Goal: Task Accomplishment & Management: Manage account settings

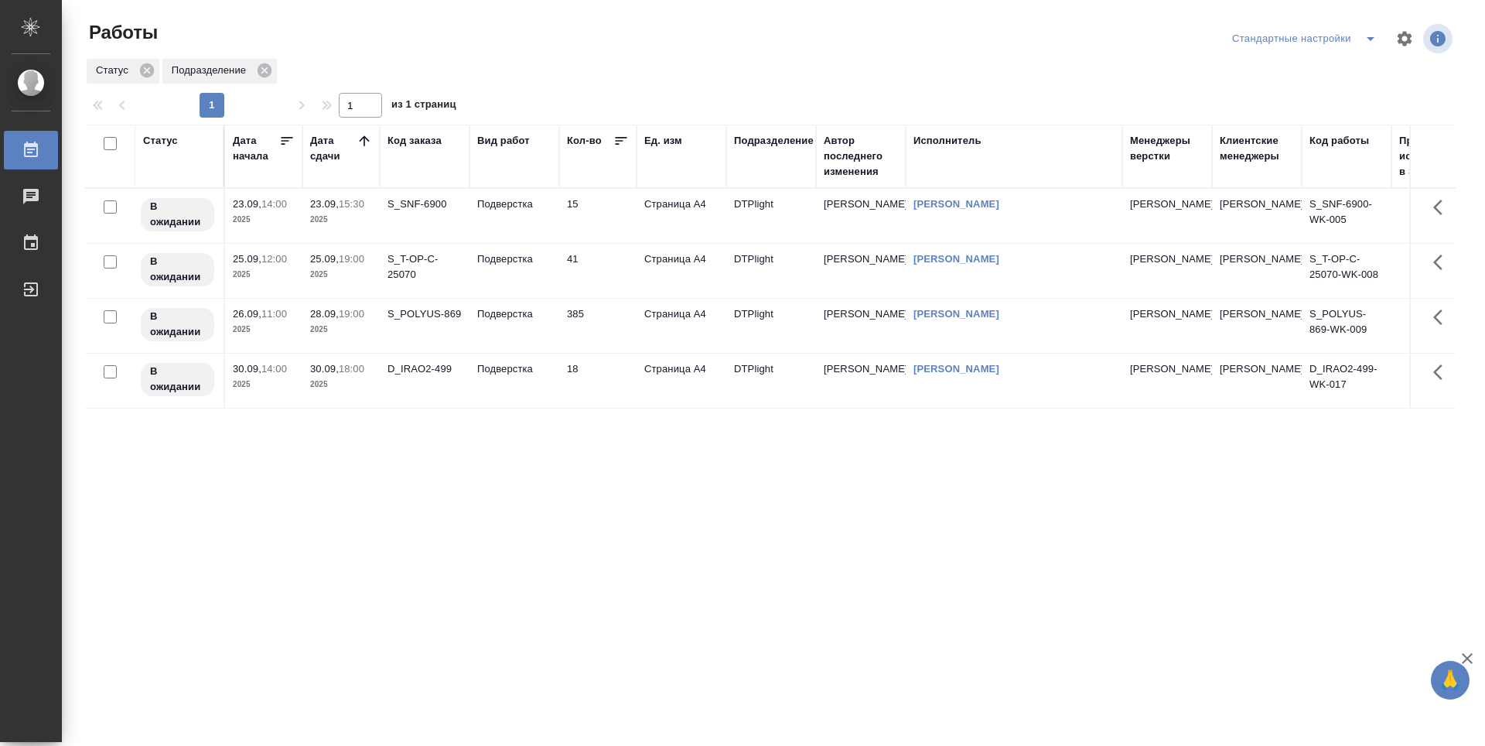
click at [364, 139] on icon at bounding box center [364, 140] width 10 height 10
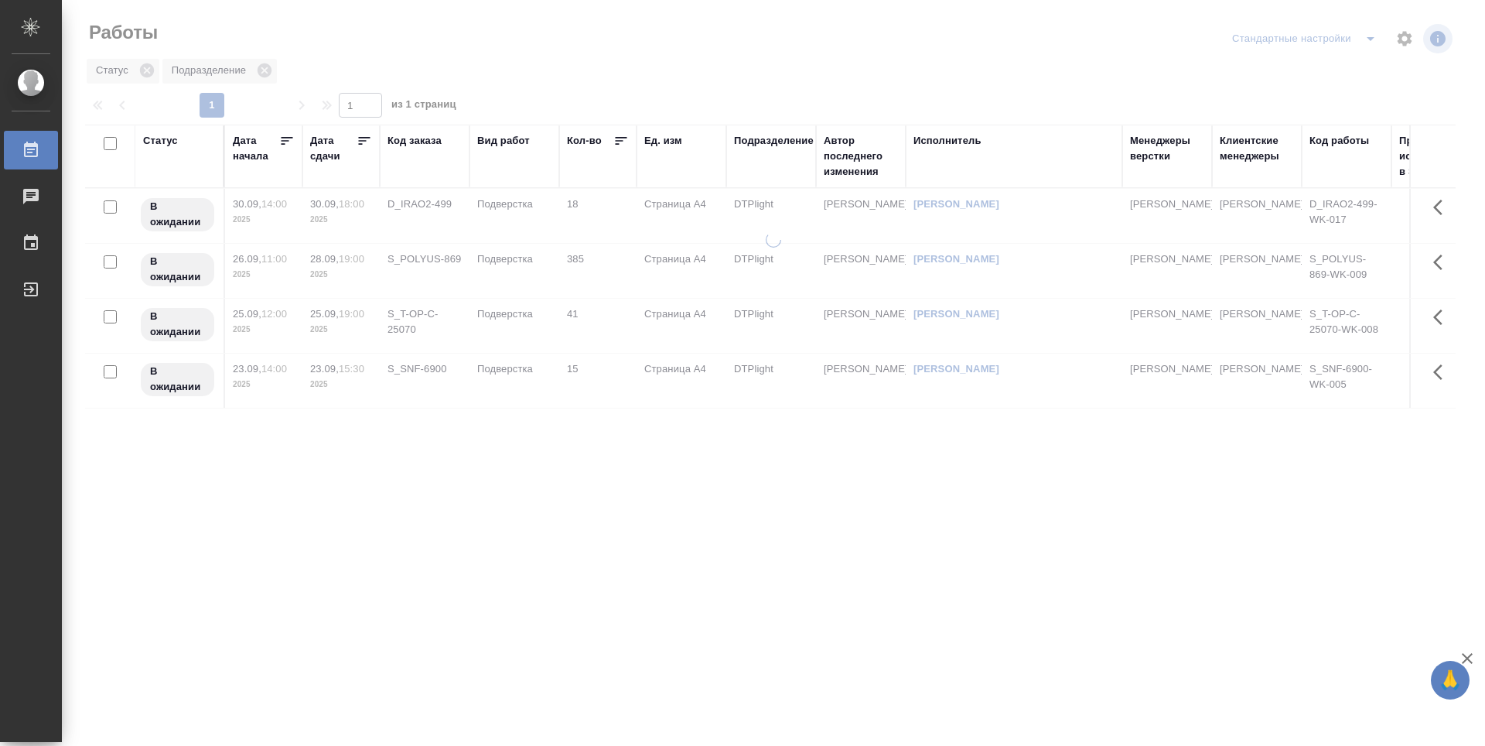
click at [364, 139] on icon at bounding box center [364, 140] width 15 height 15
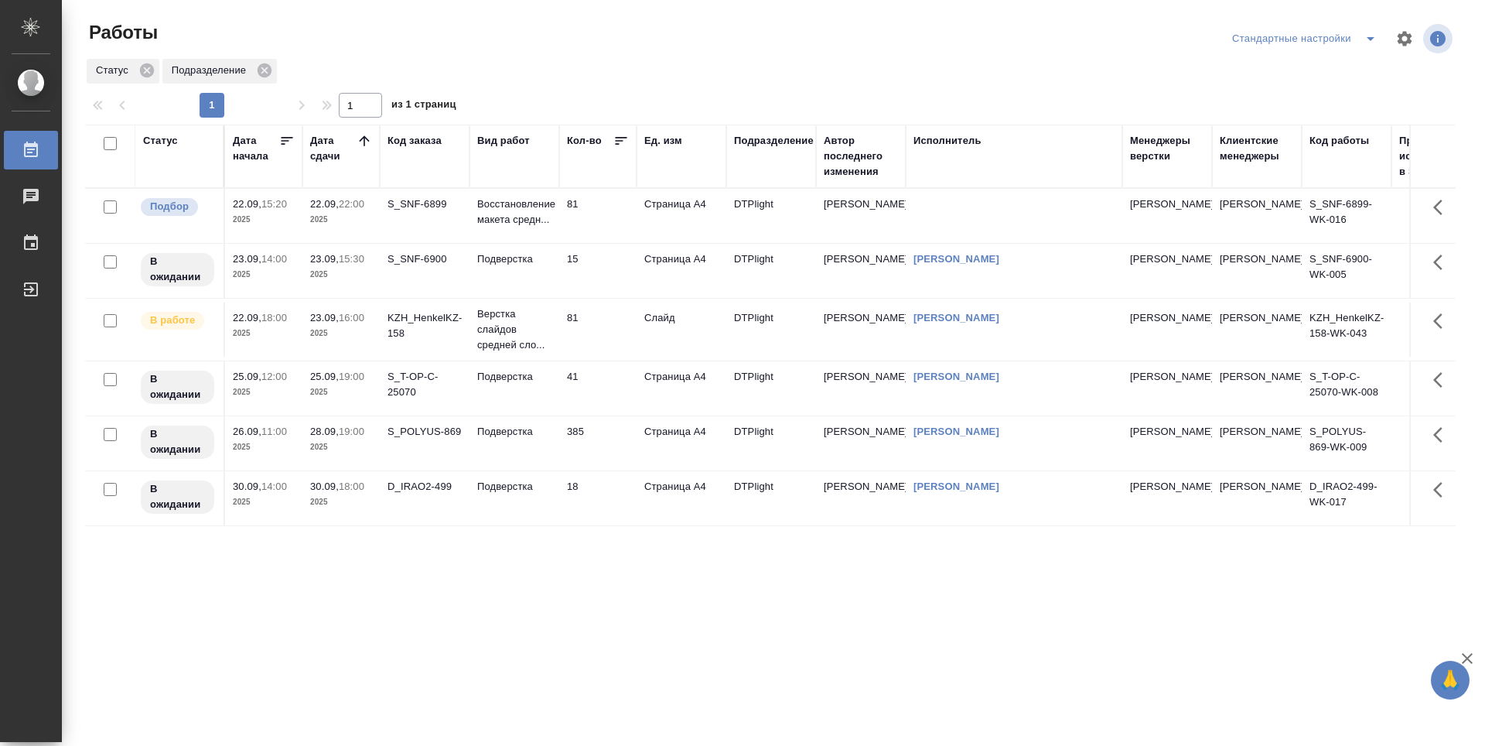
click at [616, 215] on td "81" at bounding box center [597, 216] width 77 height 54
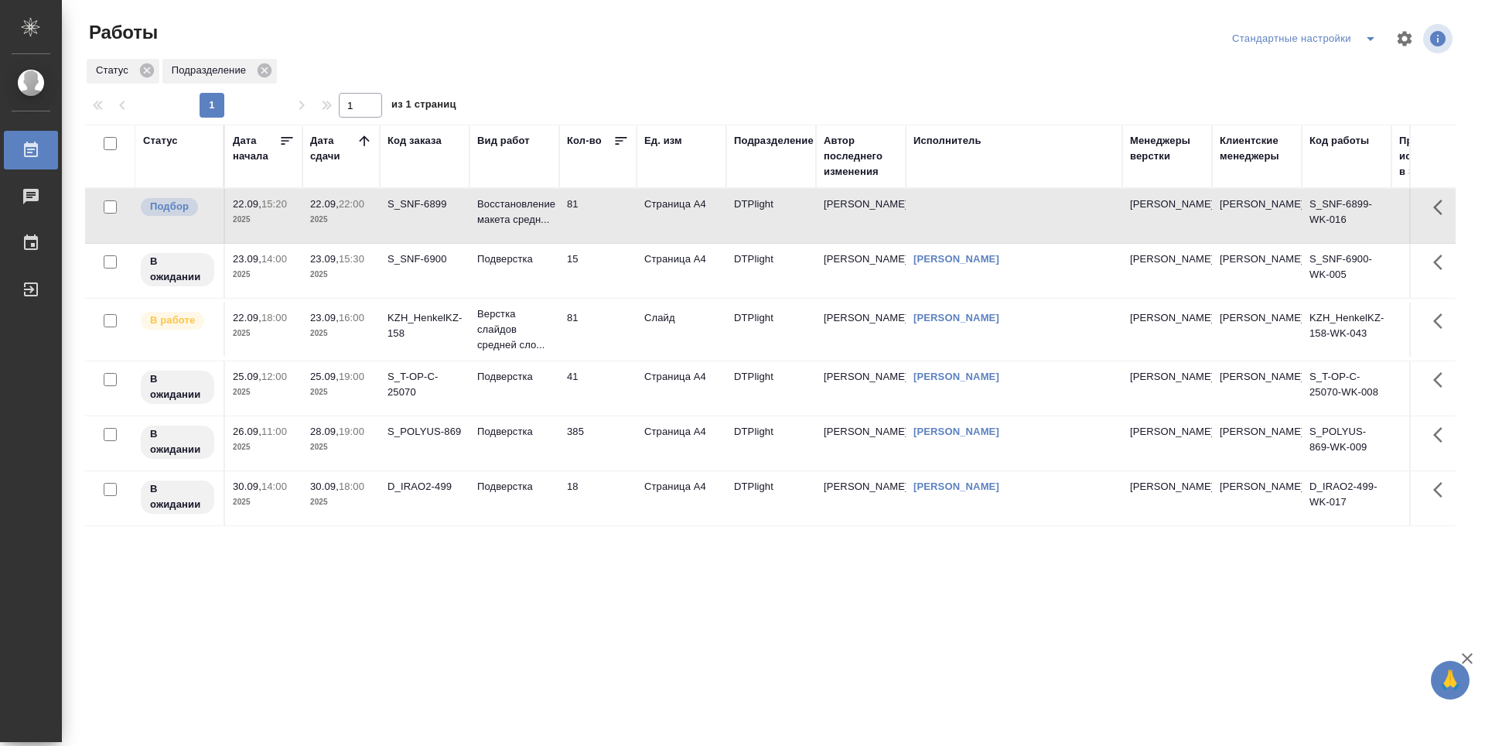
click at [616, 215] on td "81" at bounding box center [597, 216] width 77 height 54
click at [595, 280] on td "15" at bounding box center [597, 271] width 77 height 54
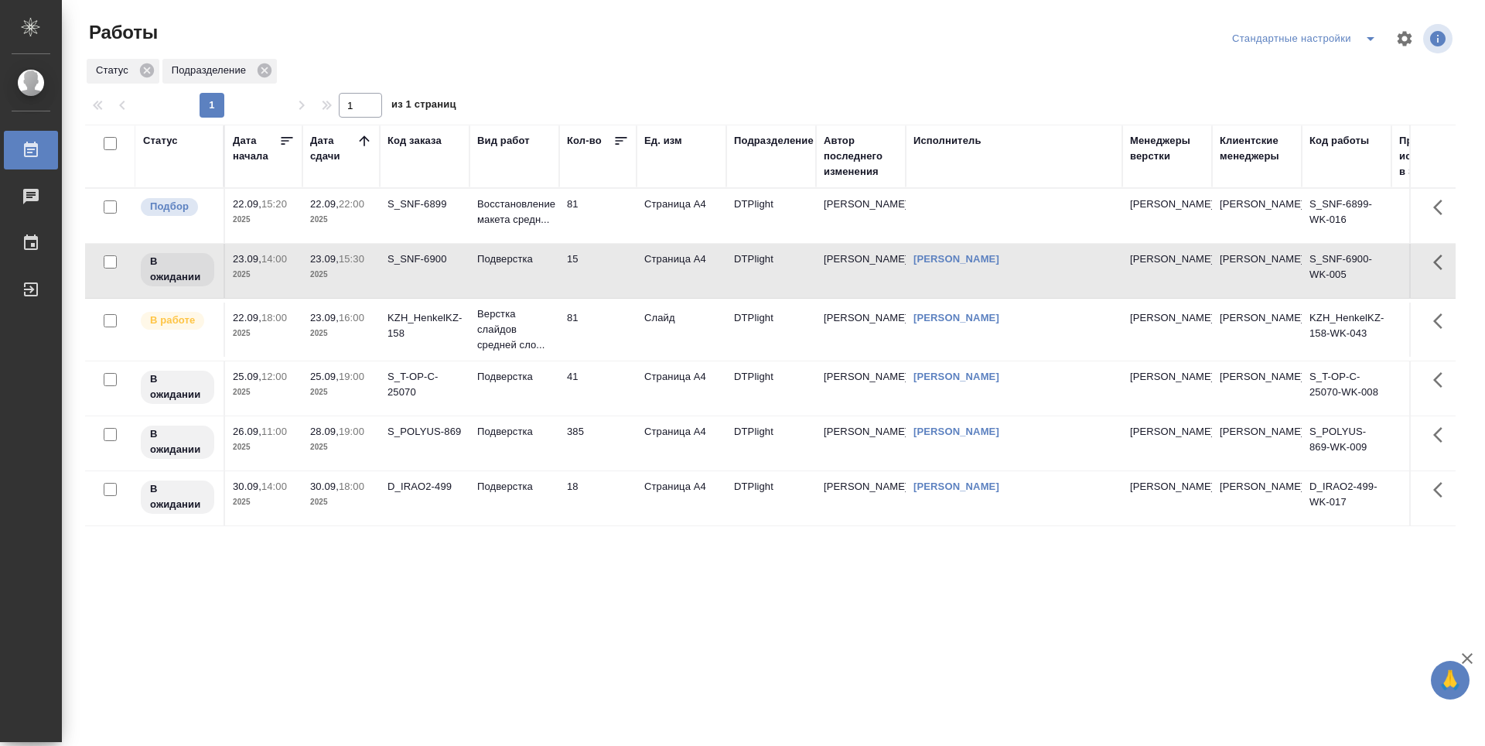
click at [613, 329] on td "81" at bounding box center [597, 329] width 77 height 54
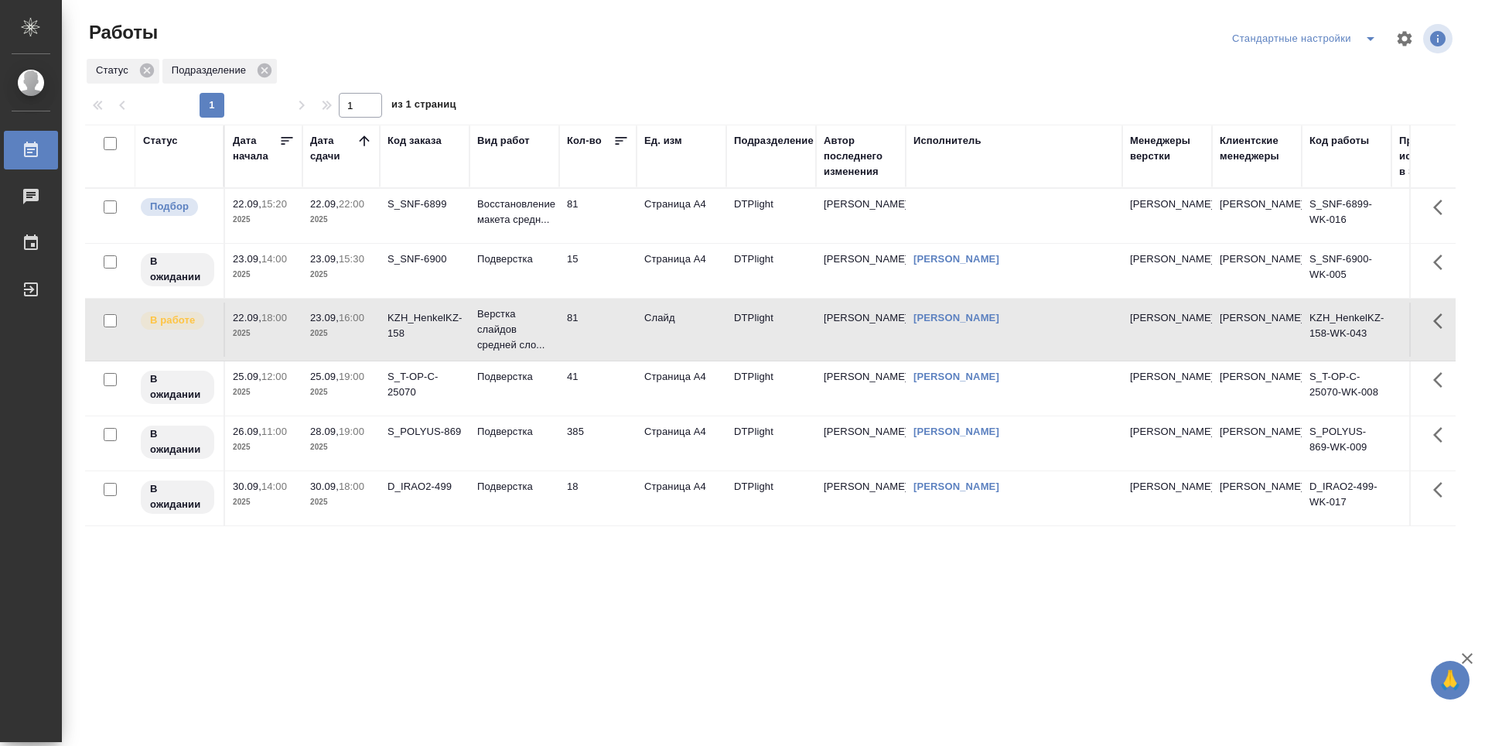
click at [360, 140] on icon at bounding box center [364, 140] width 10 height 10
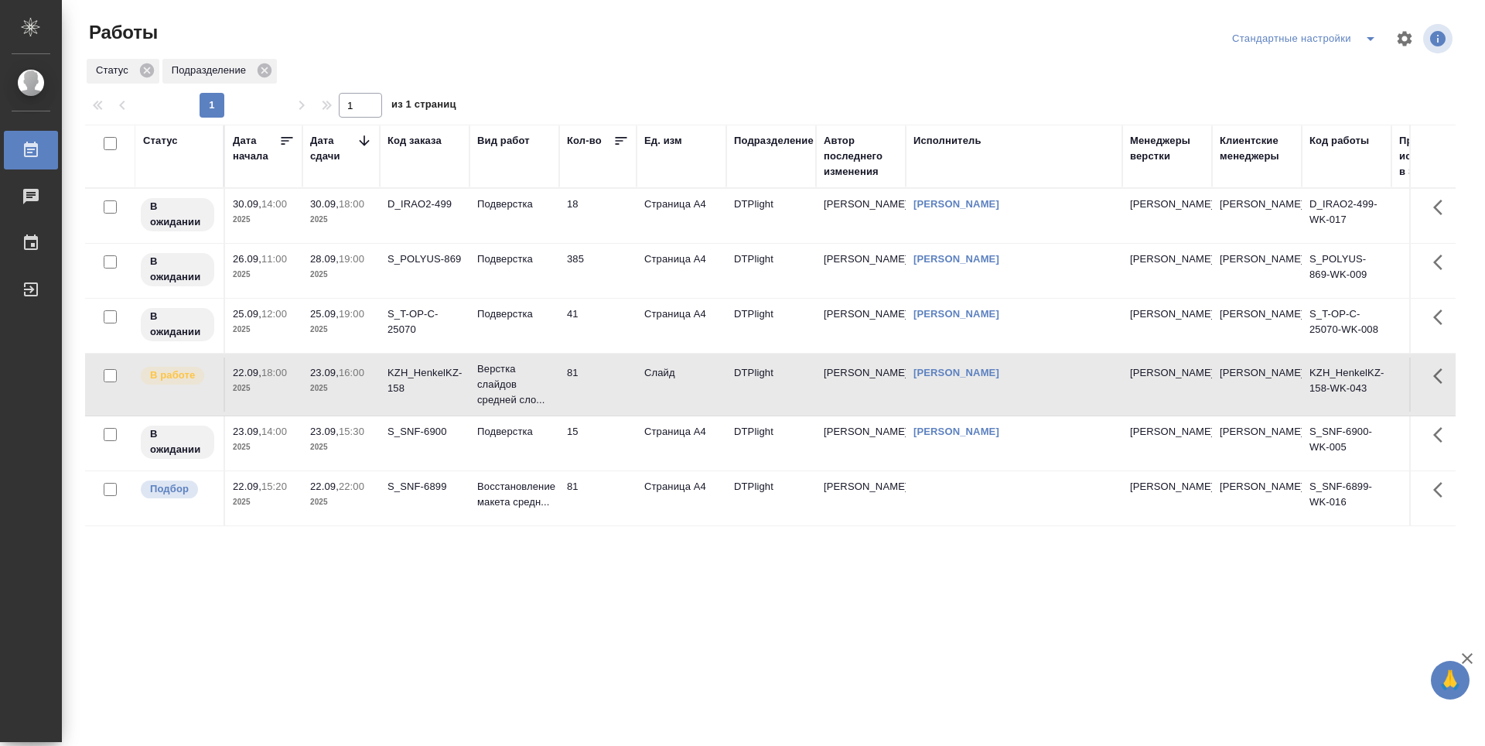
click at [360, 140] on icon at bounding box center [364, 140] width 15 height 15
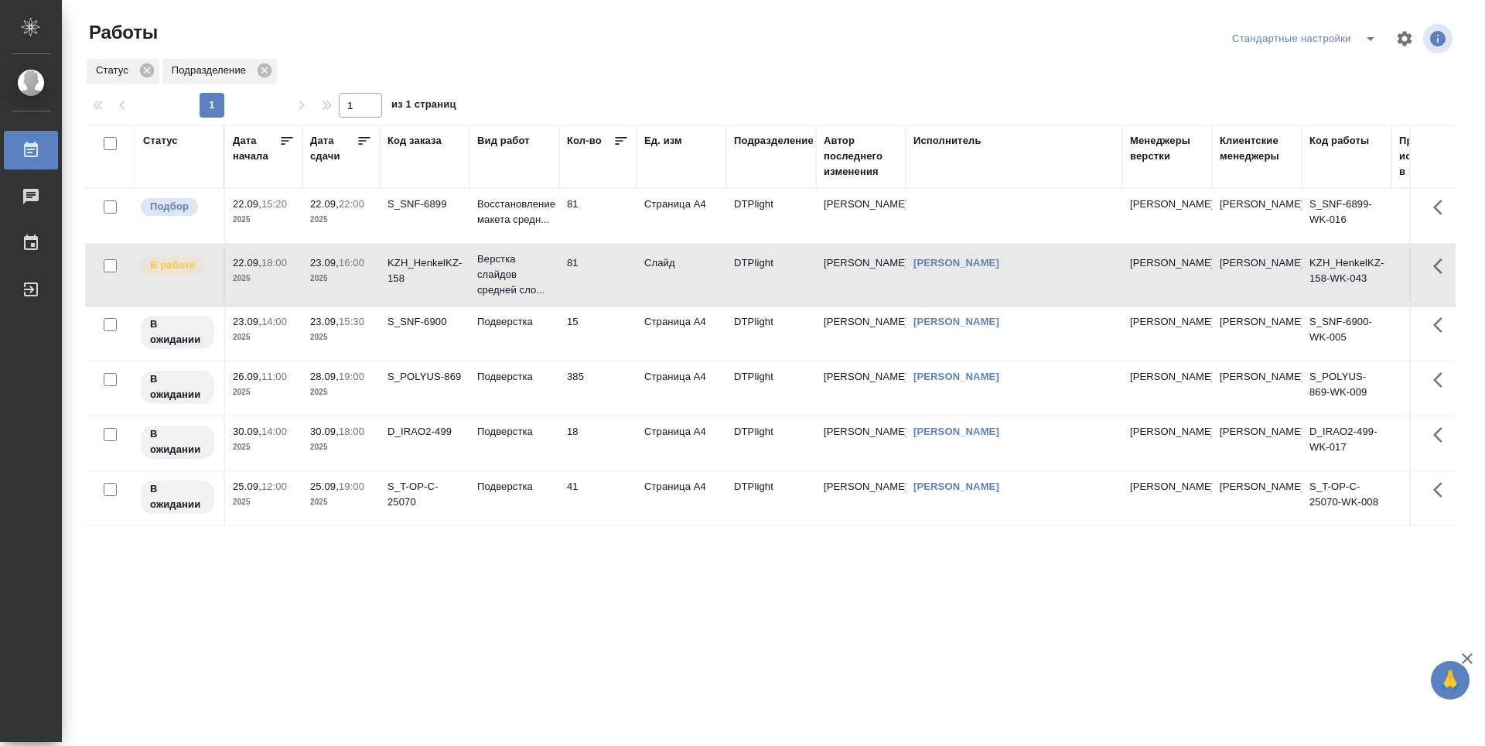
click at [360, 140] on icon at bounding box center [364, 140] width 15 height 15
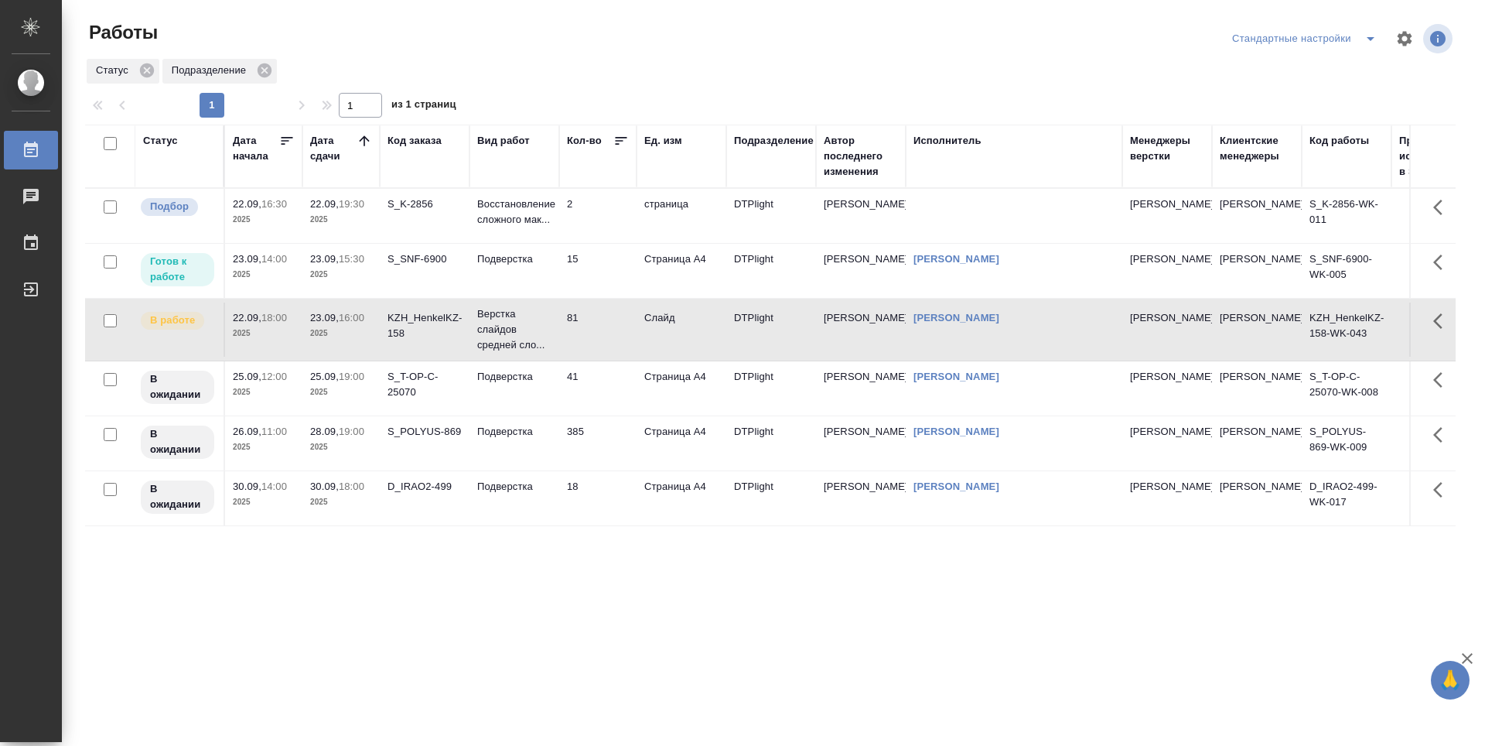
click at [613, 220] on td "2" at bounding box center [597, 216] width 77 height 54
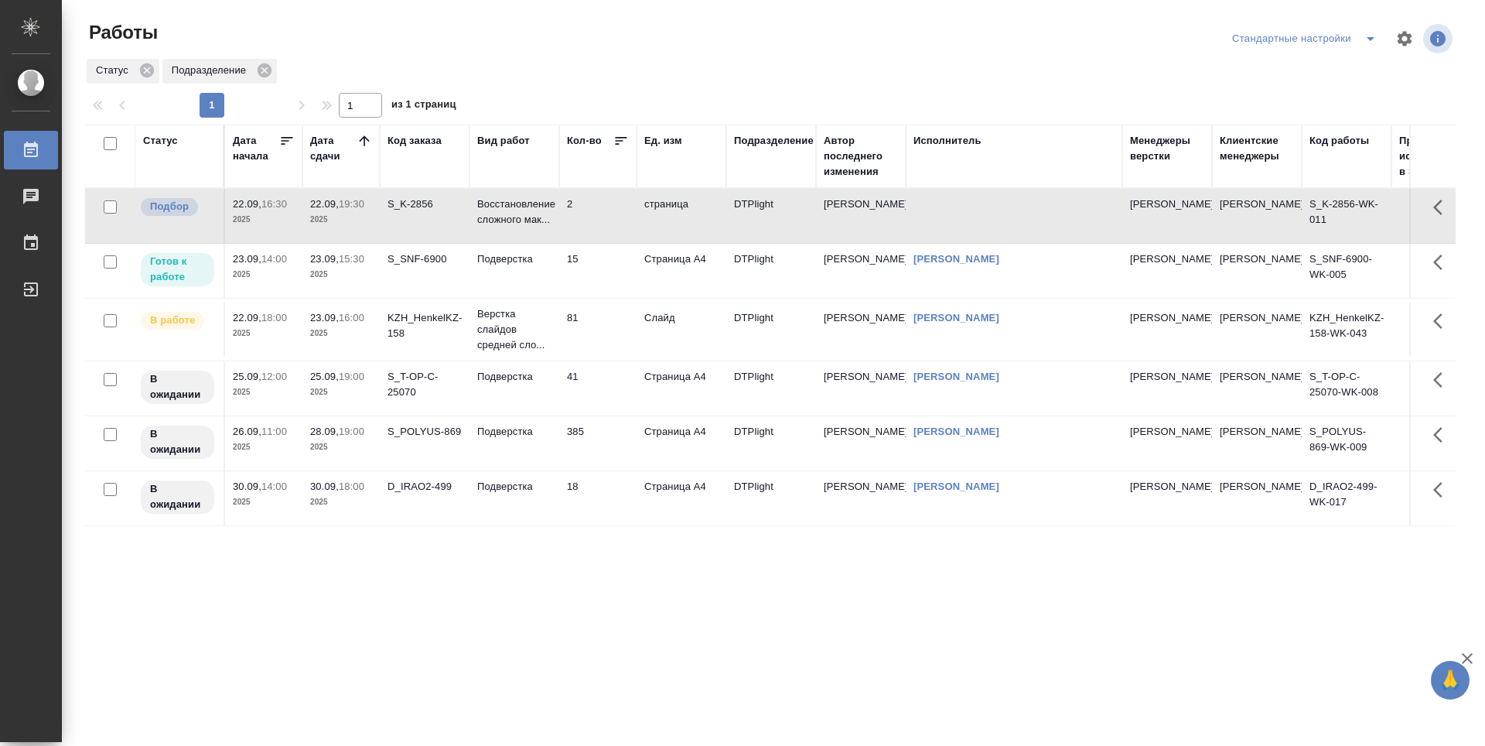
click at [613, 220] on td "2" at bounding box center [597, 216] width 77 height 54
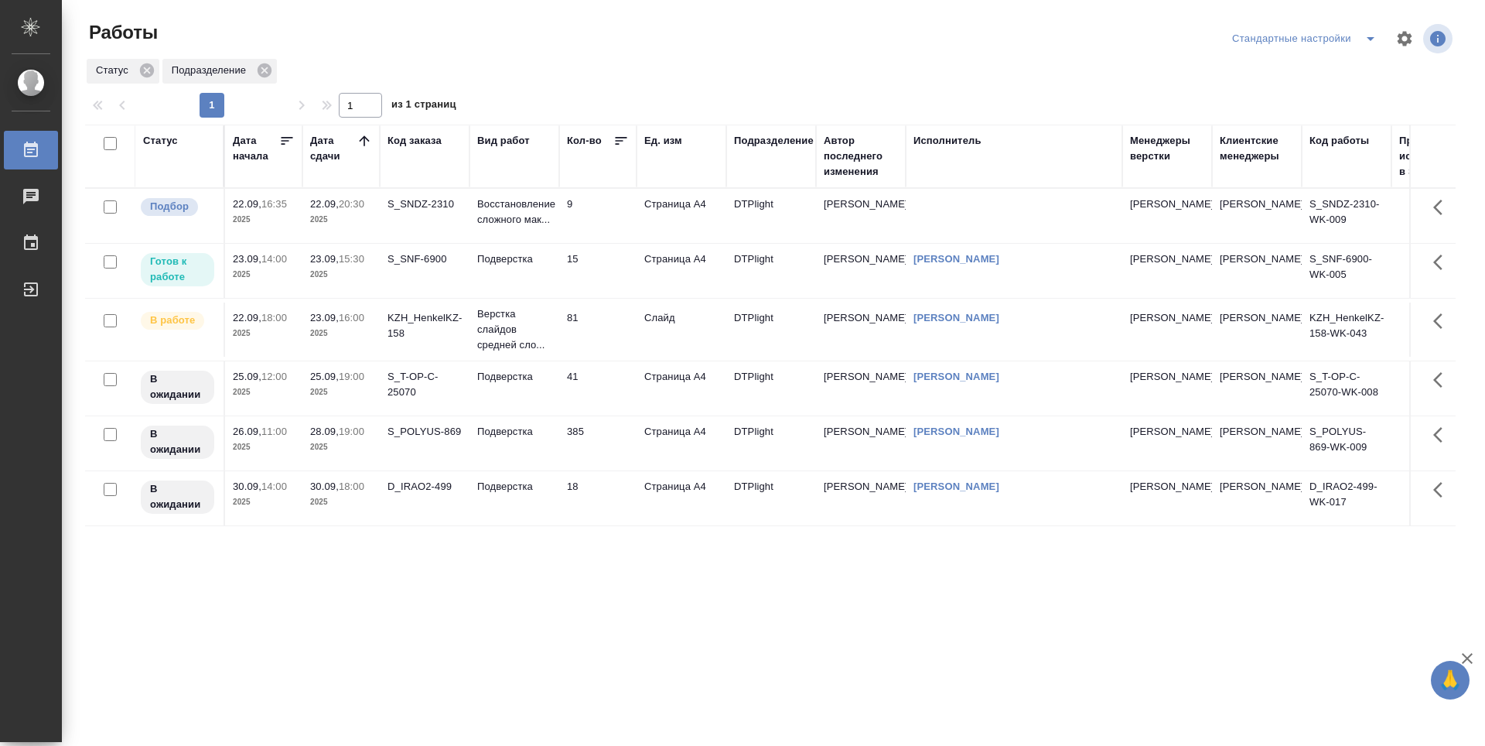
click at [364, 137] on icon at bounding box center [364, 140] width 10 height 10
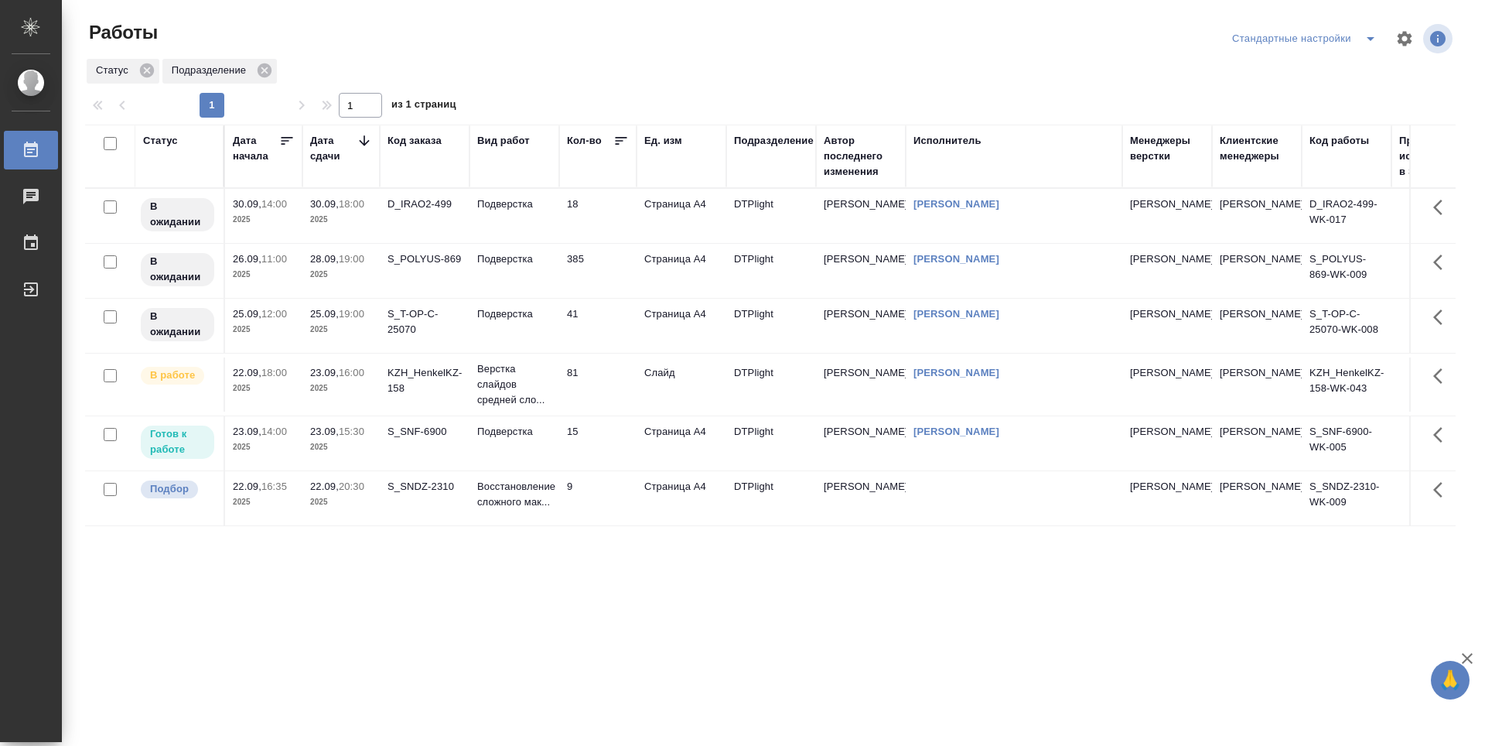
click at [364, 137] on icon at bounding box center [364, 140] width 10 height 10
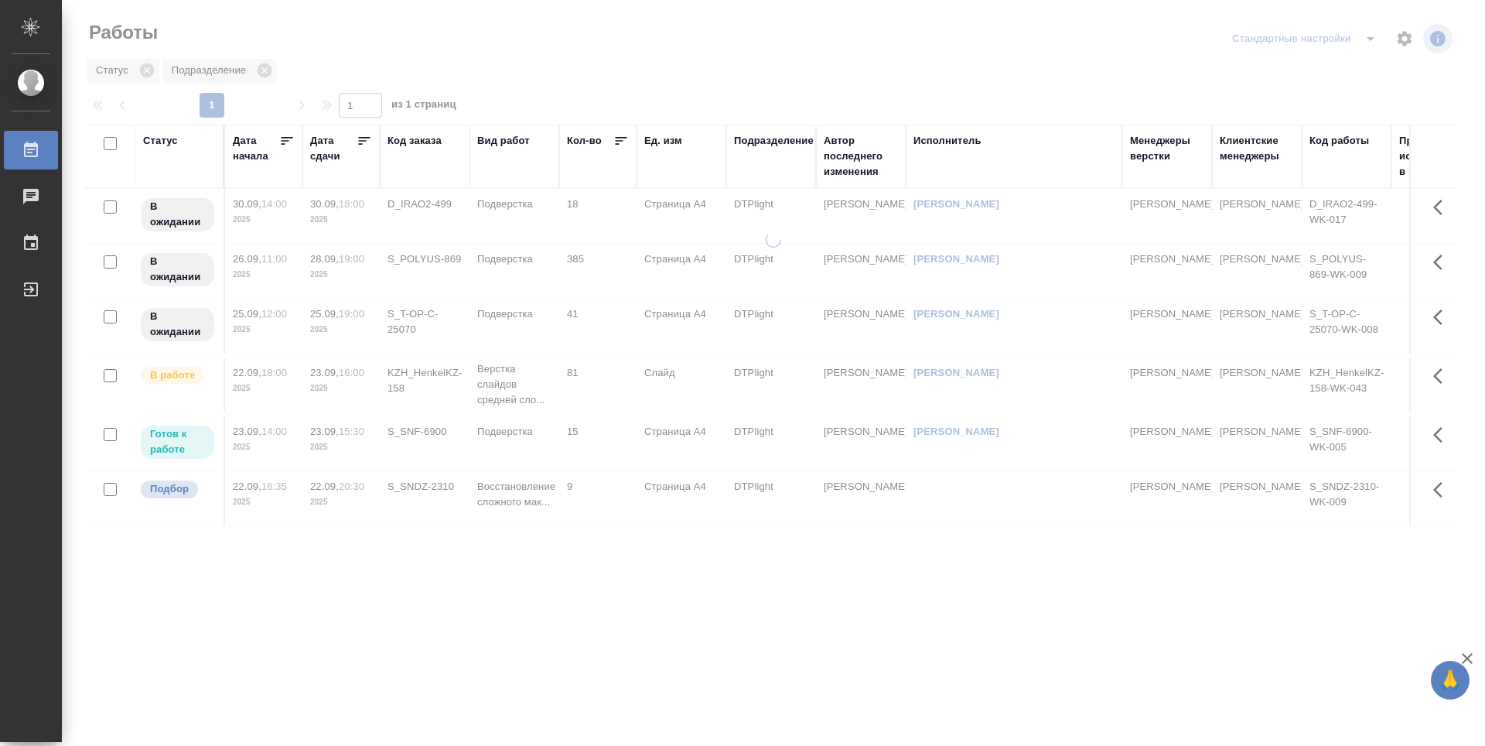
click at [364, 137] on icon at bounding box center [365, 141] width 12 height 8
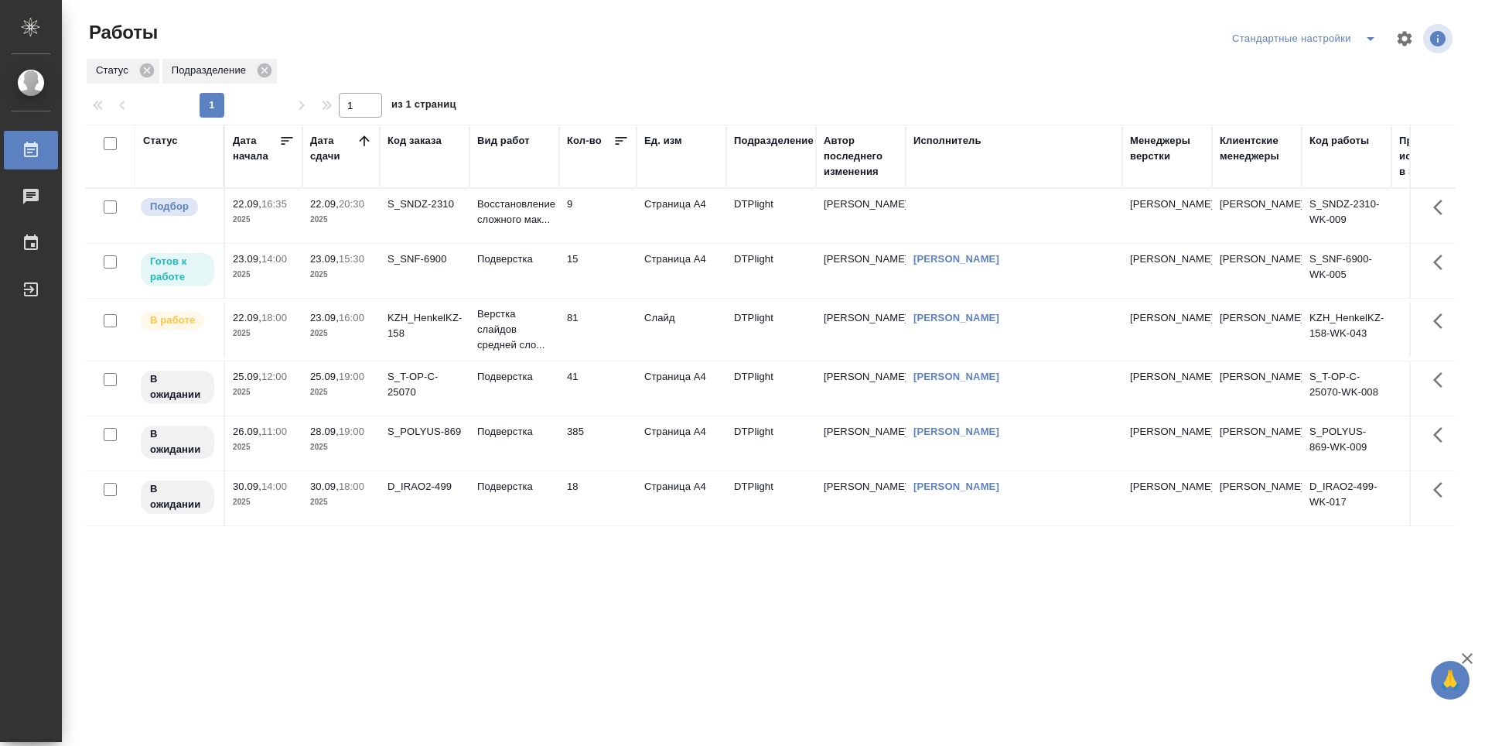
click at [609, 201] on td "9" at bounding box center [597, 216] width 77 height 54
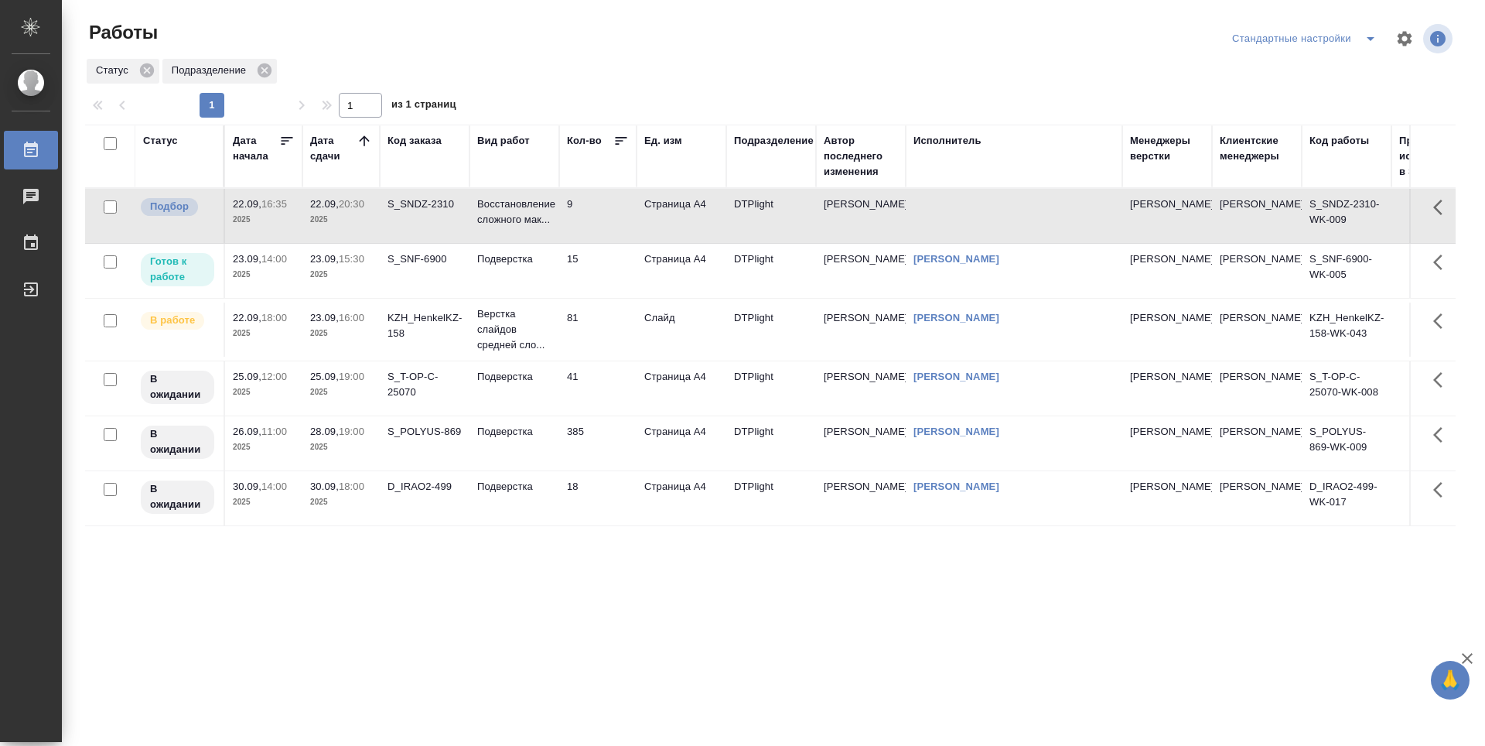
click at [609, 201] on td "9" at bounding box center [597, 216] width 77 height 54
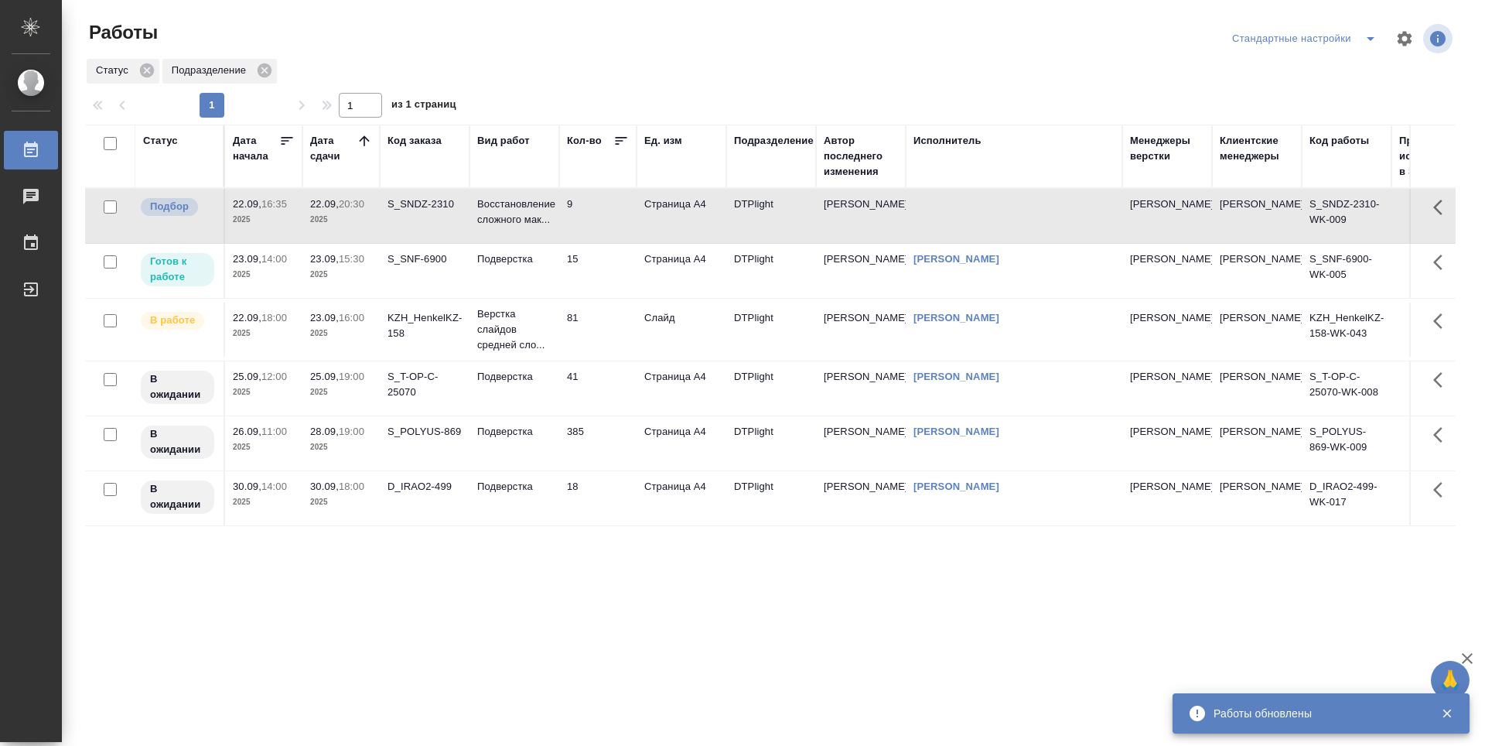
click at [608, 269] on td "15" at bounding box center [597, 271] width 77 height 54
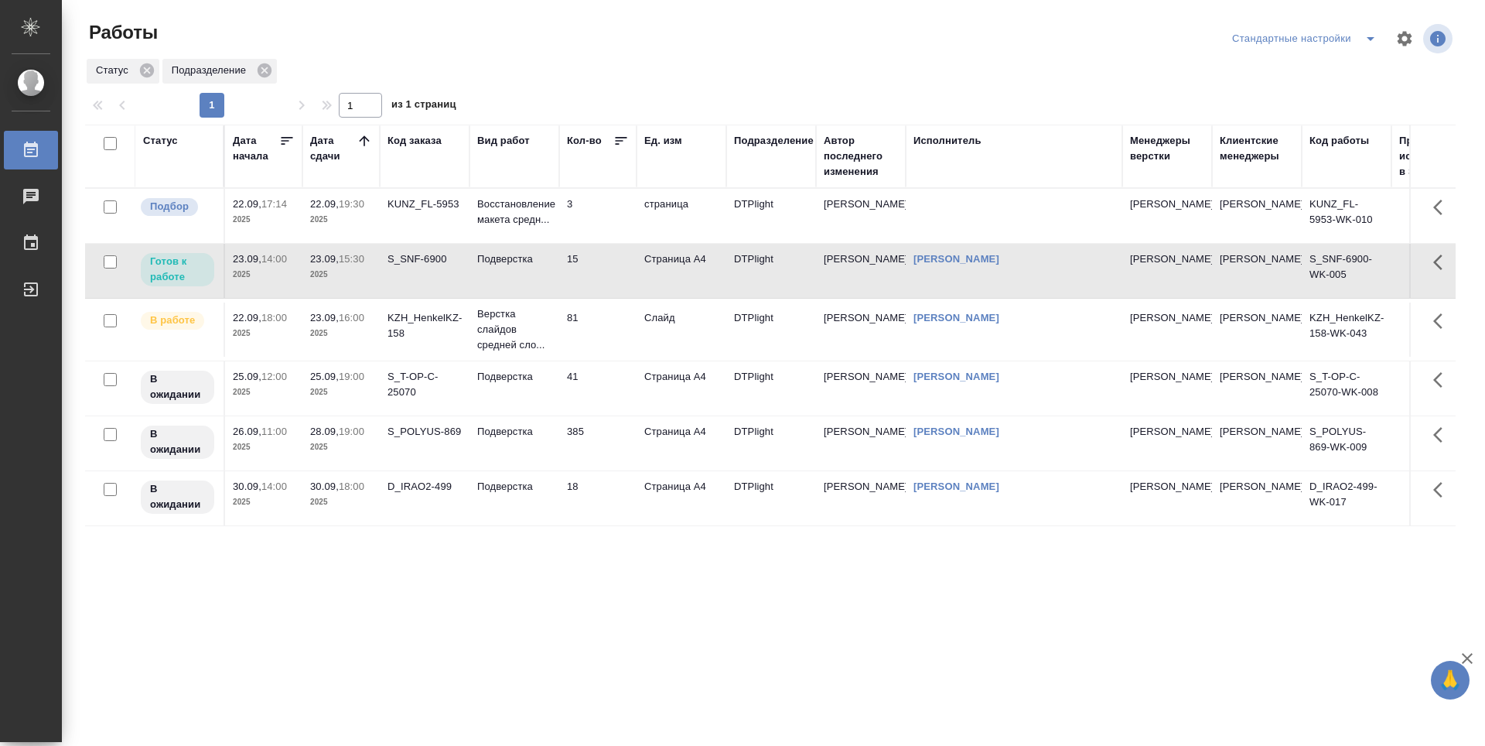
click at [593, 222] on td "3" at bounding box center [597, 216] width 77 height 54
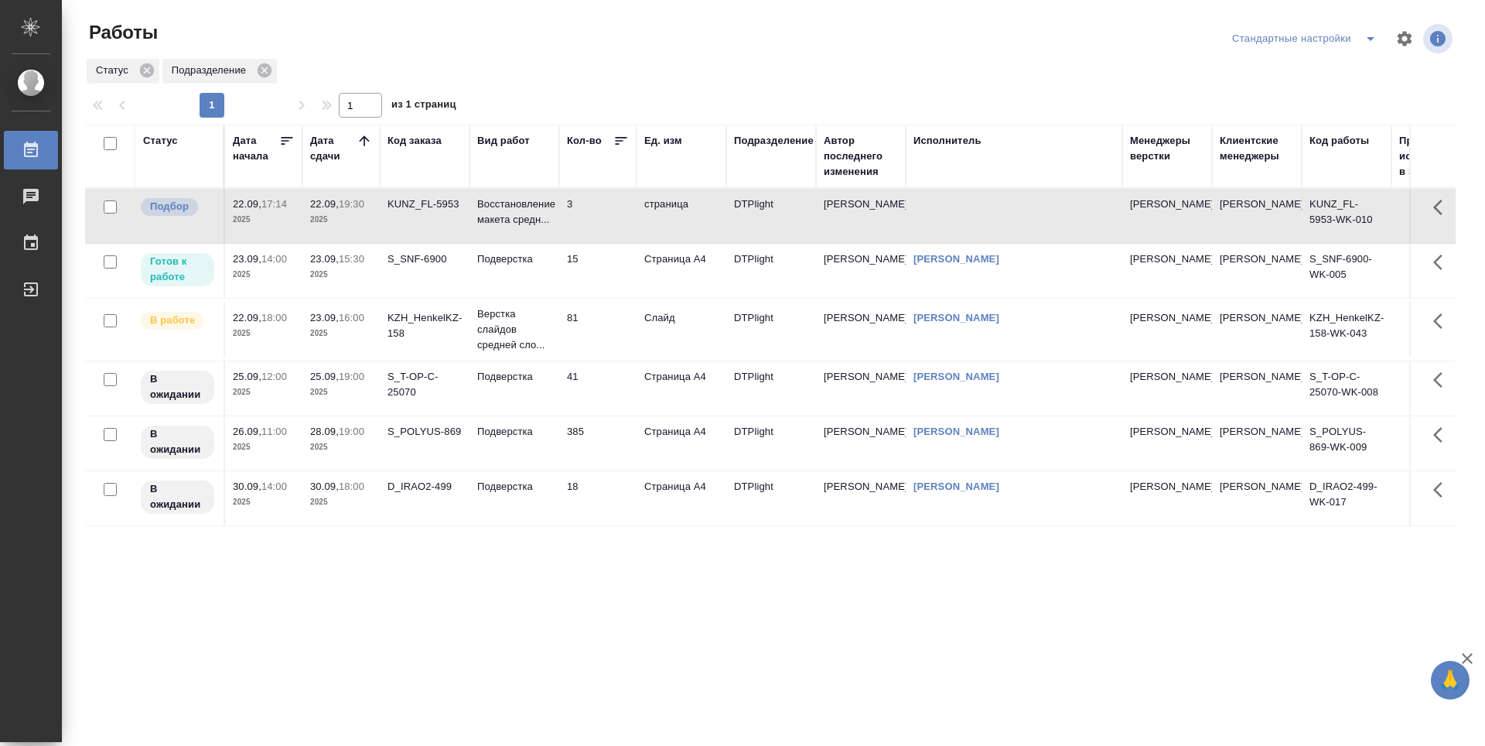
click at [593, 222] on td "3" at bounding box center [597, 216] width 77 height 54
click at [787, 217] on td "DTPlight" at bounding box center [771, 216] width 90 height 54
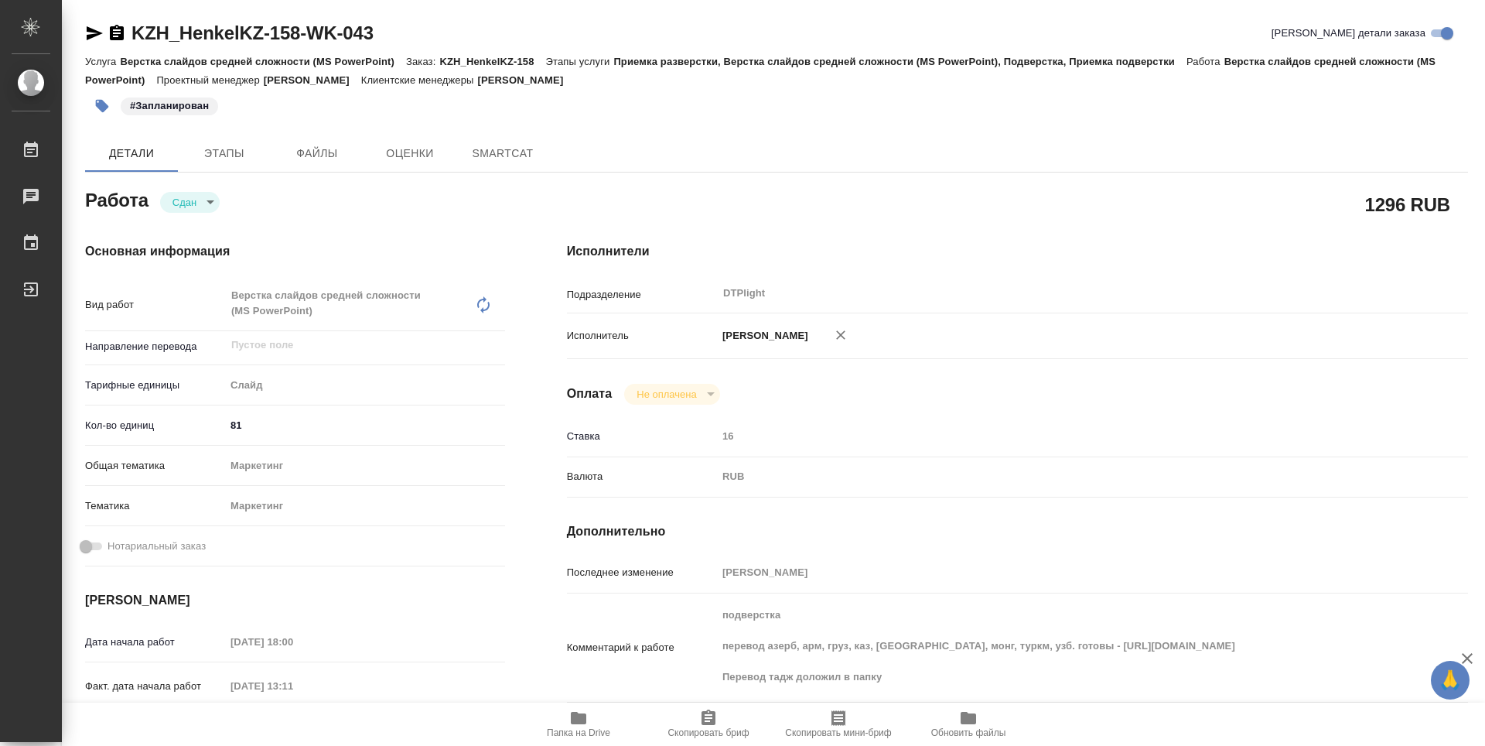
type textarea "x"
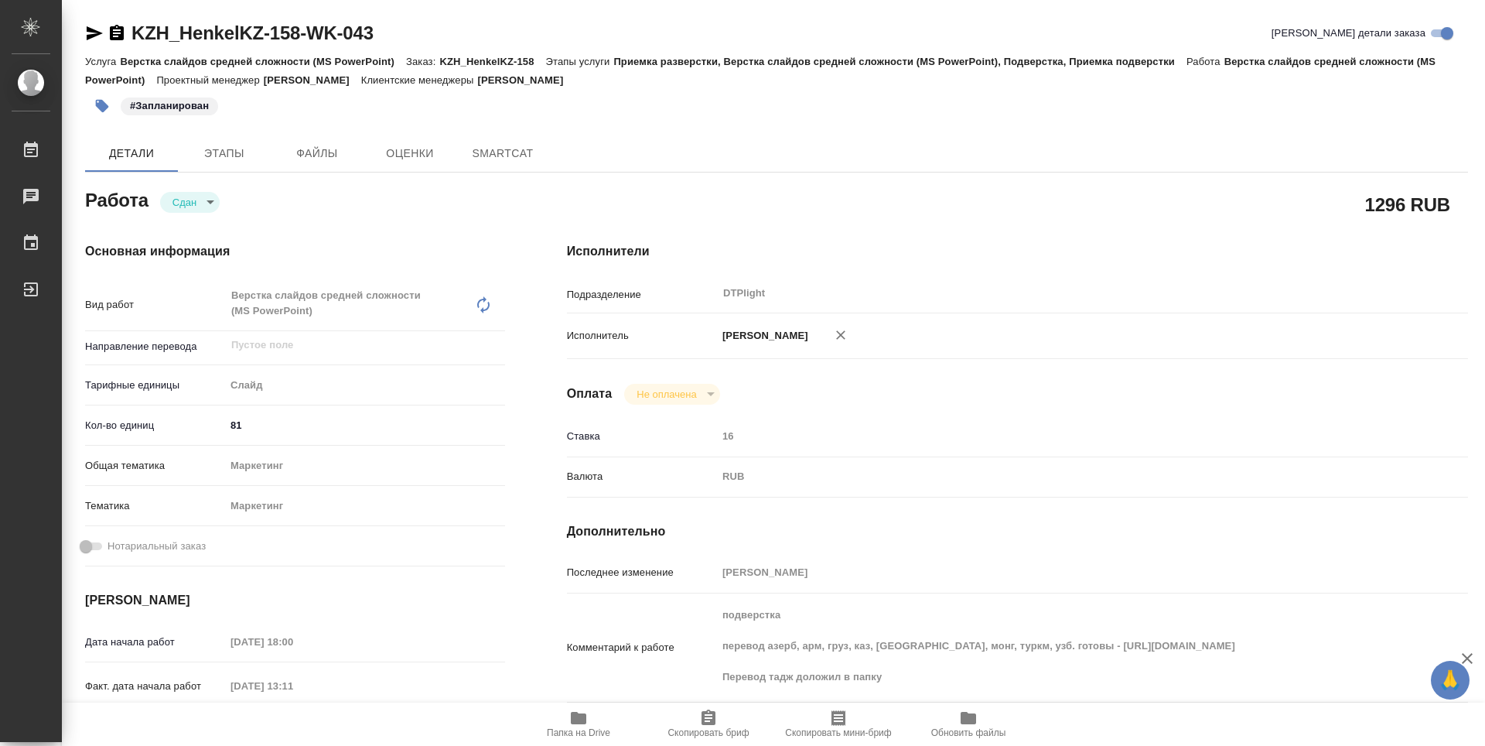
type textarea "x"
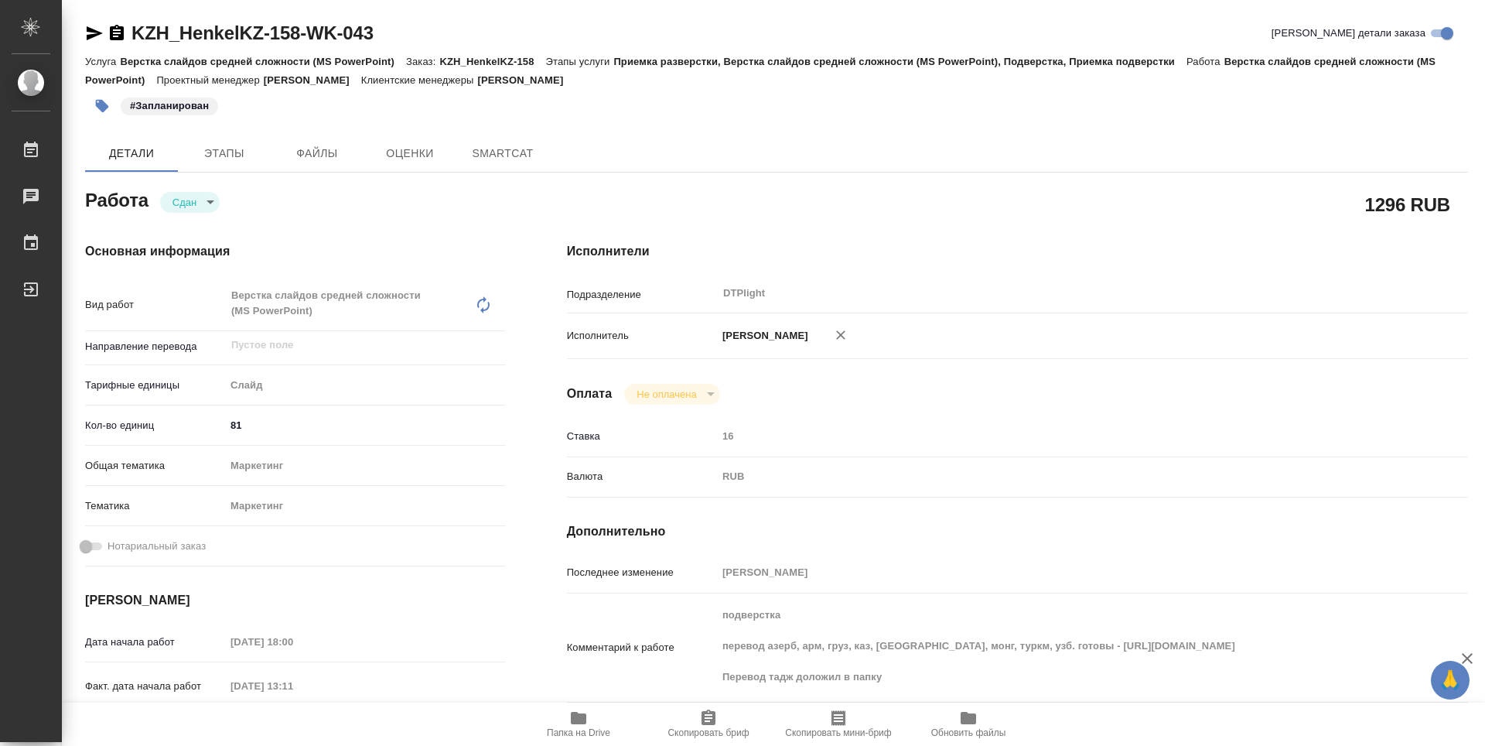
type textarea "x"
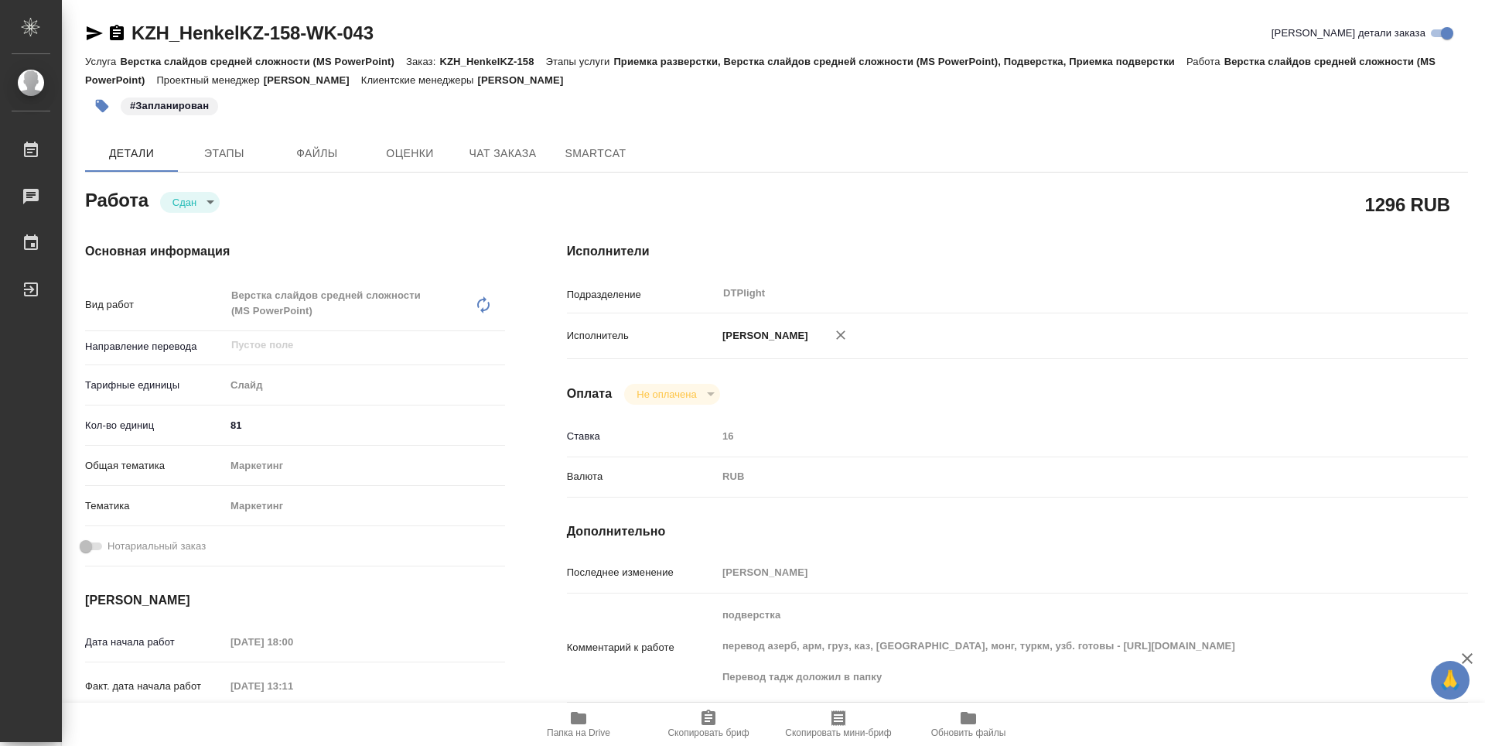
type textarea "x"
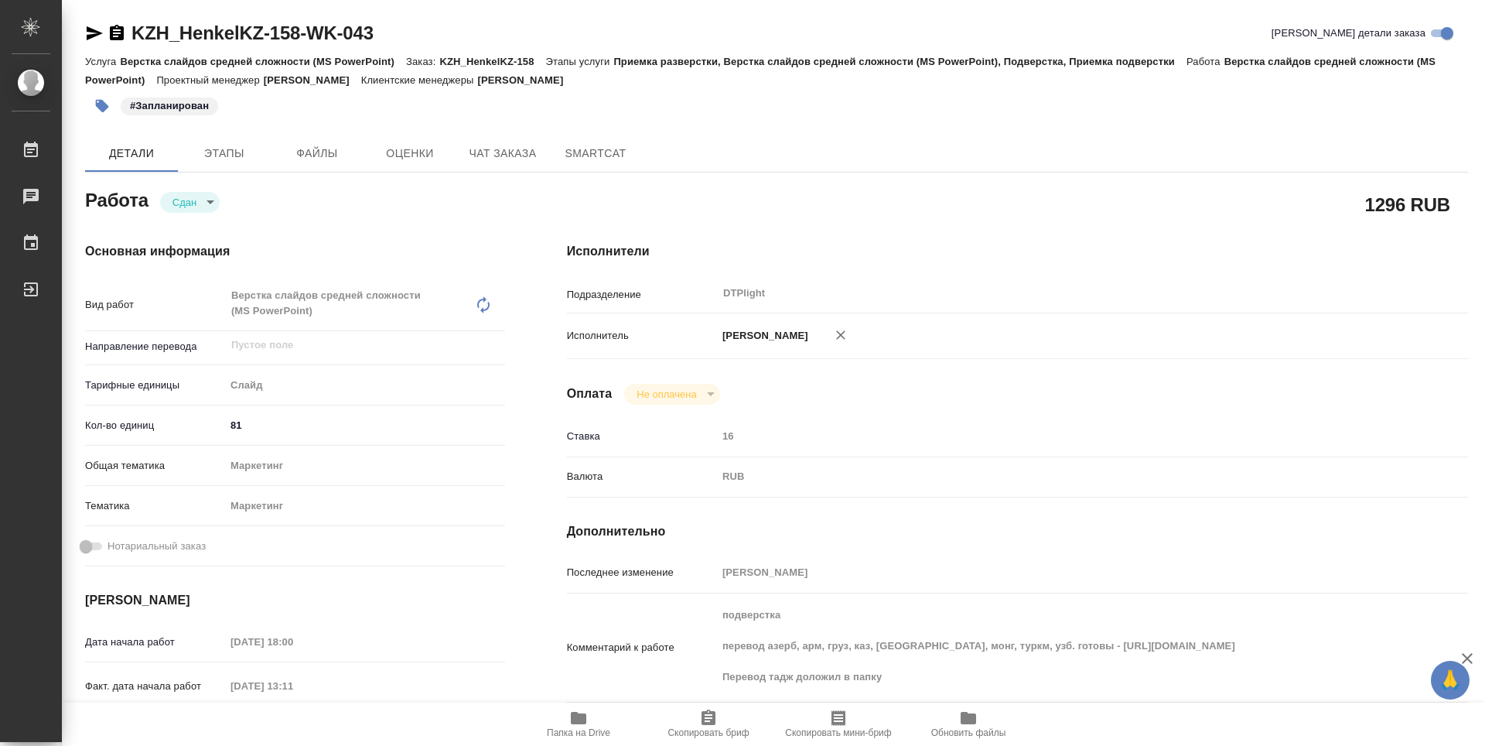
type textarea "x"
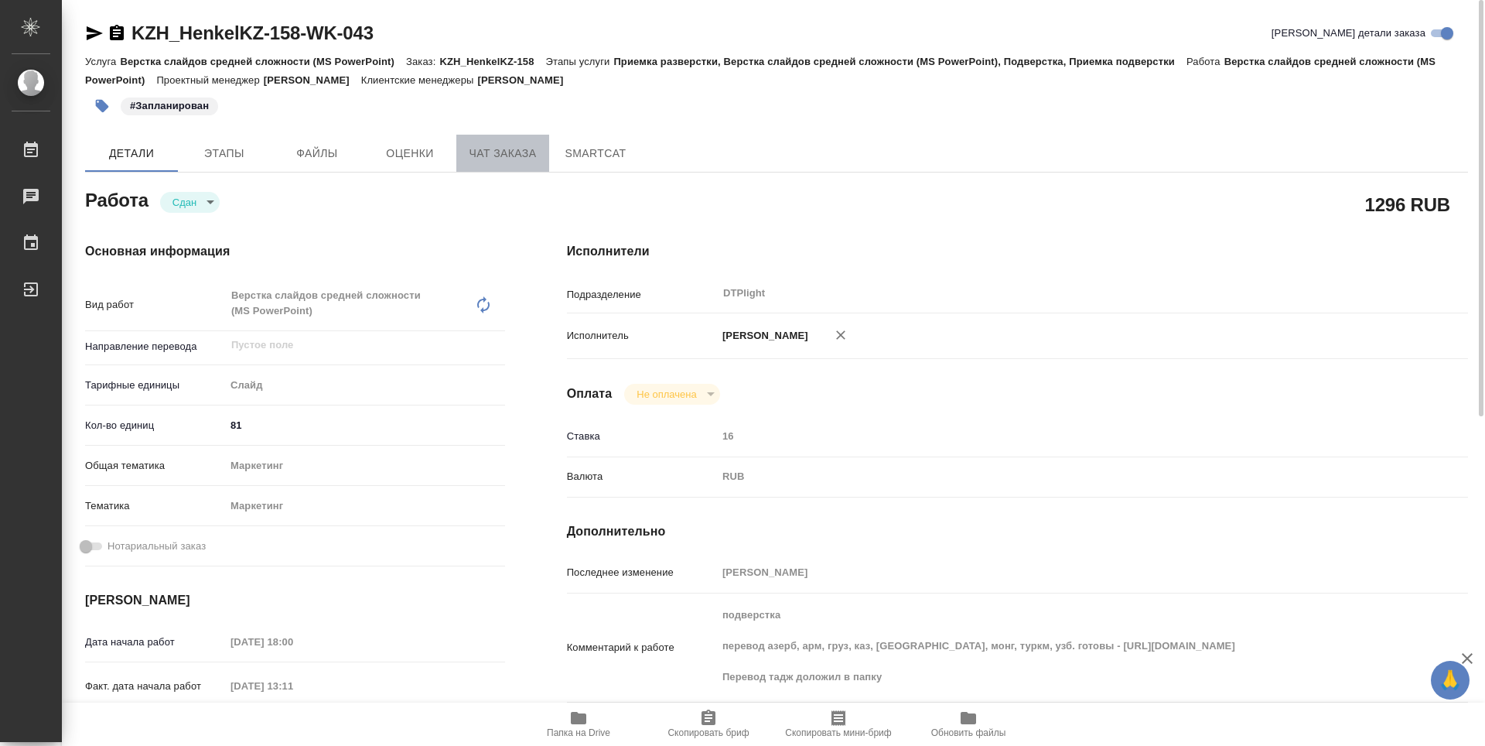
click at [492, 148] on span "Чат заказа" at bounding box center [503, 153] width 74 height 19
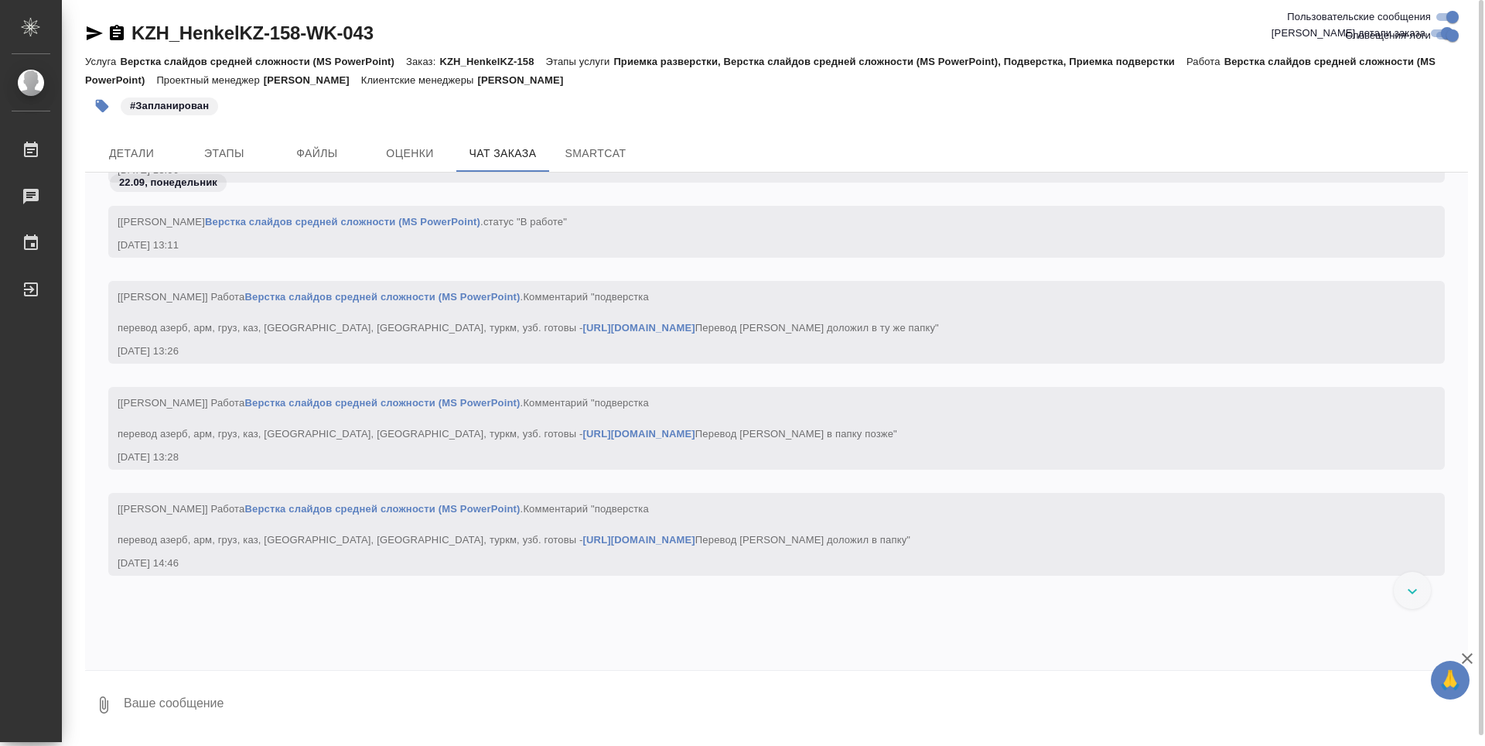
scroll to position [7657, 0]
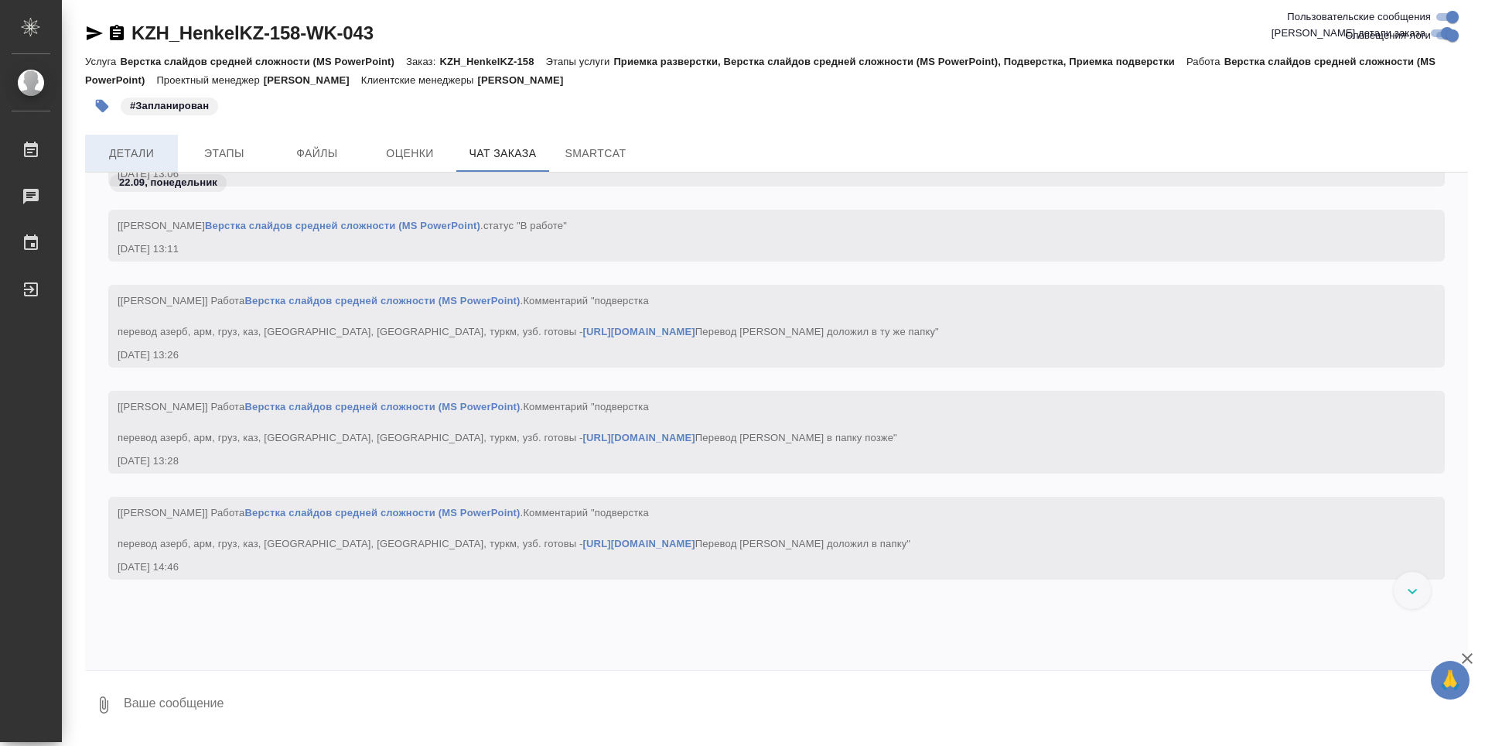
click at [103, 150] on span "Детали" at bounding box center [131, 153] width 74 height 19
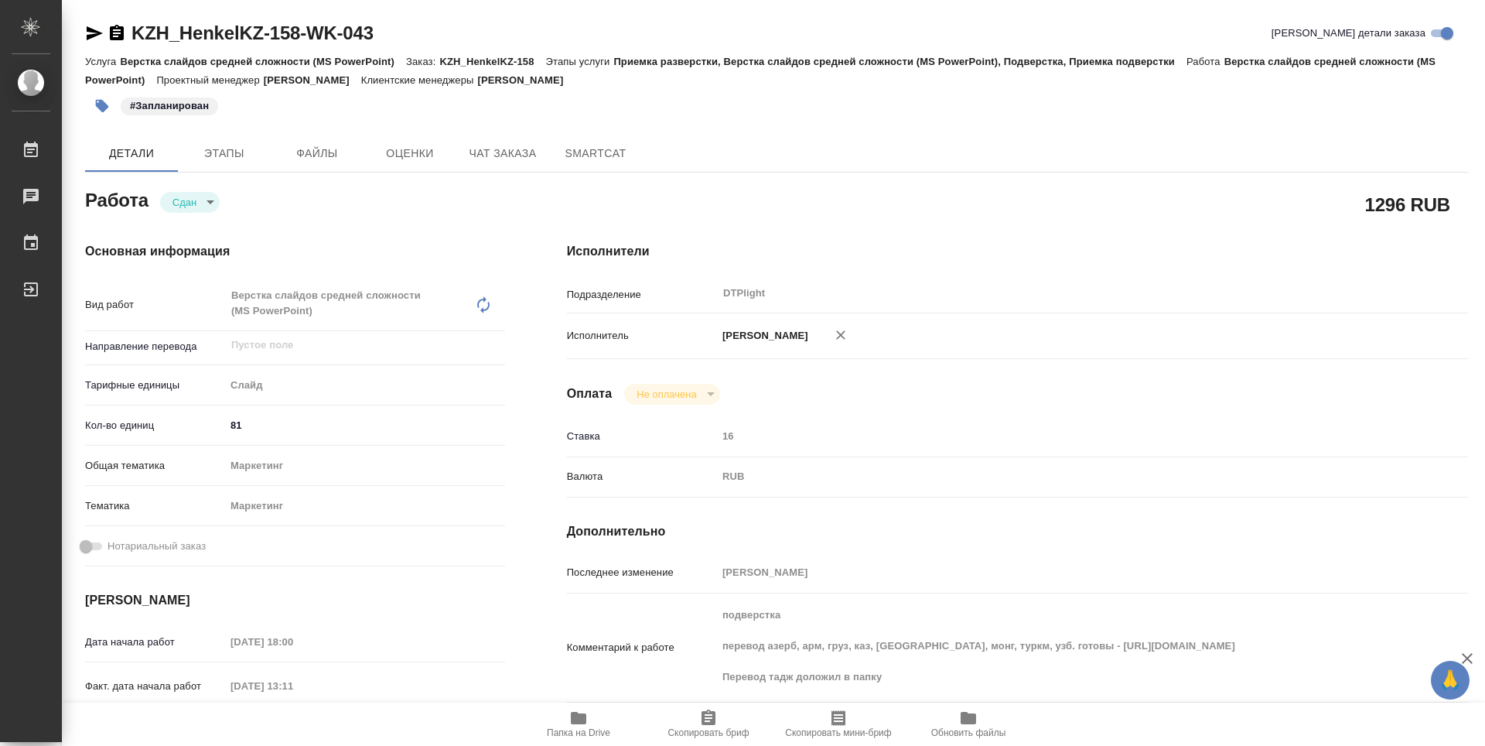
type textarea "x"
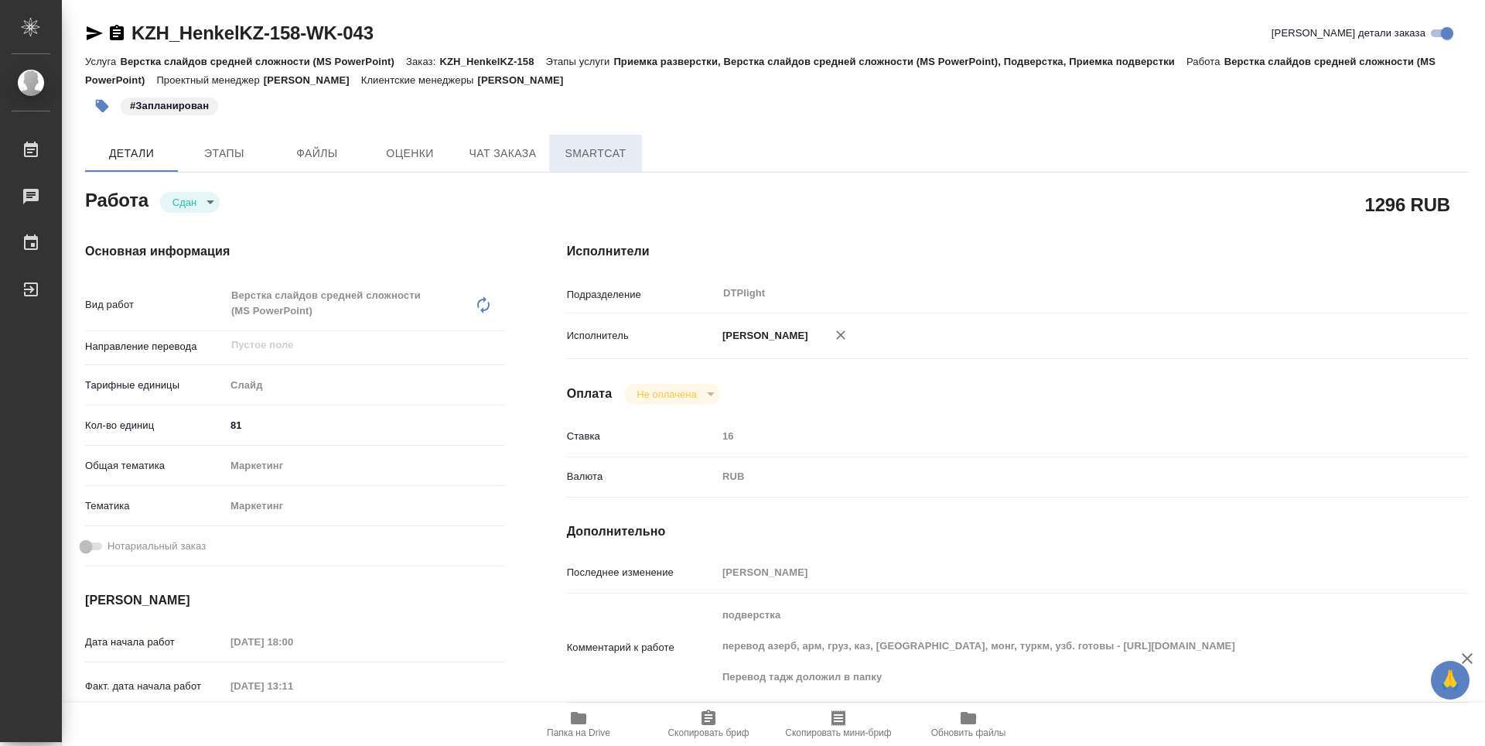
type textarea "x"
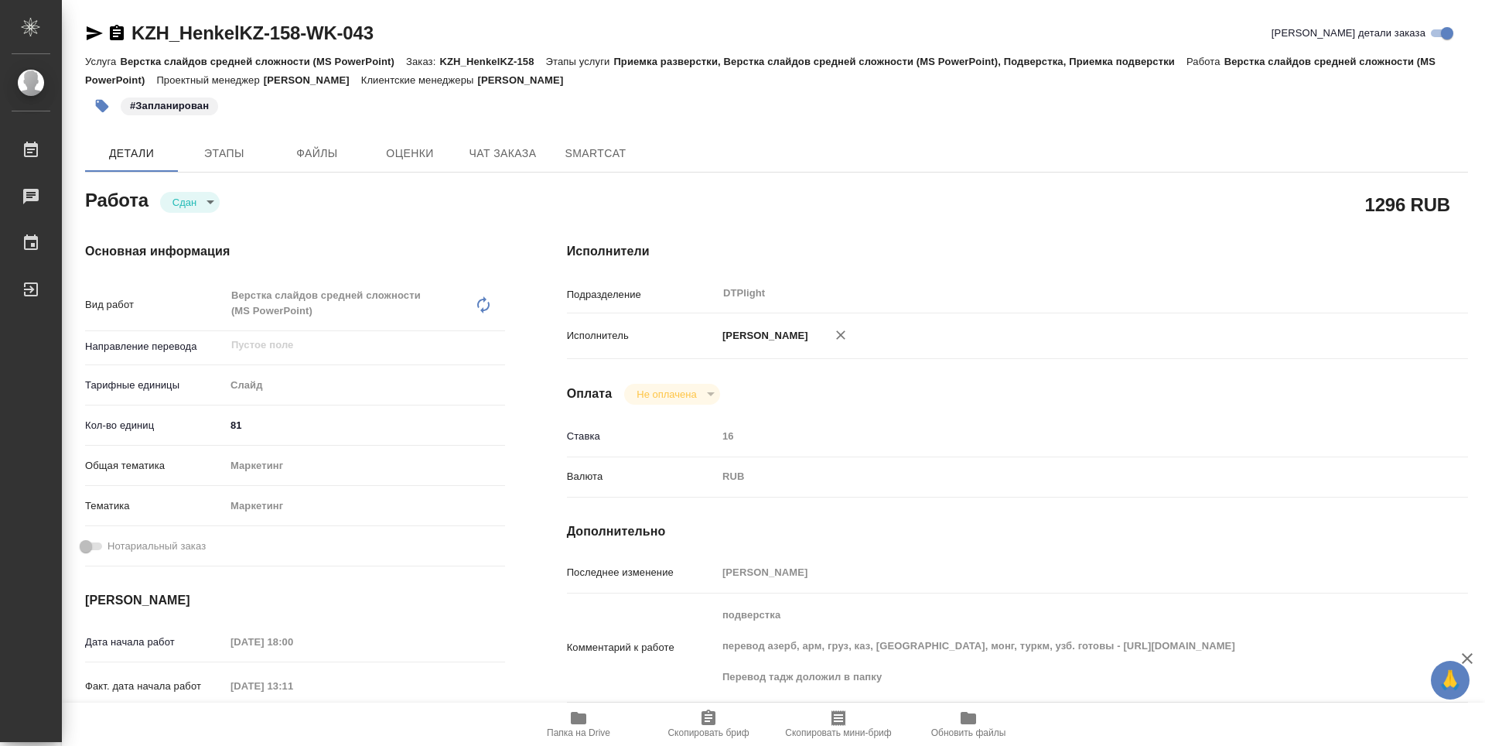
type textarea "x"
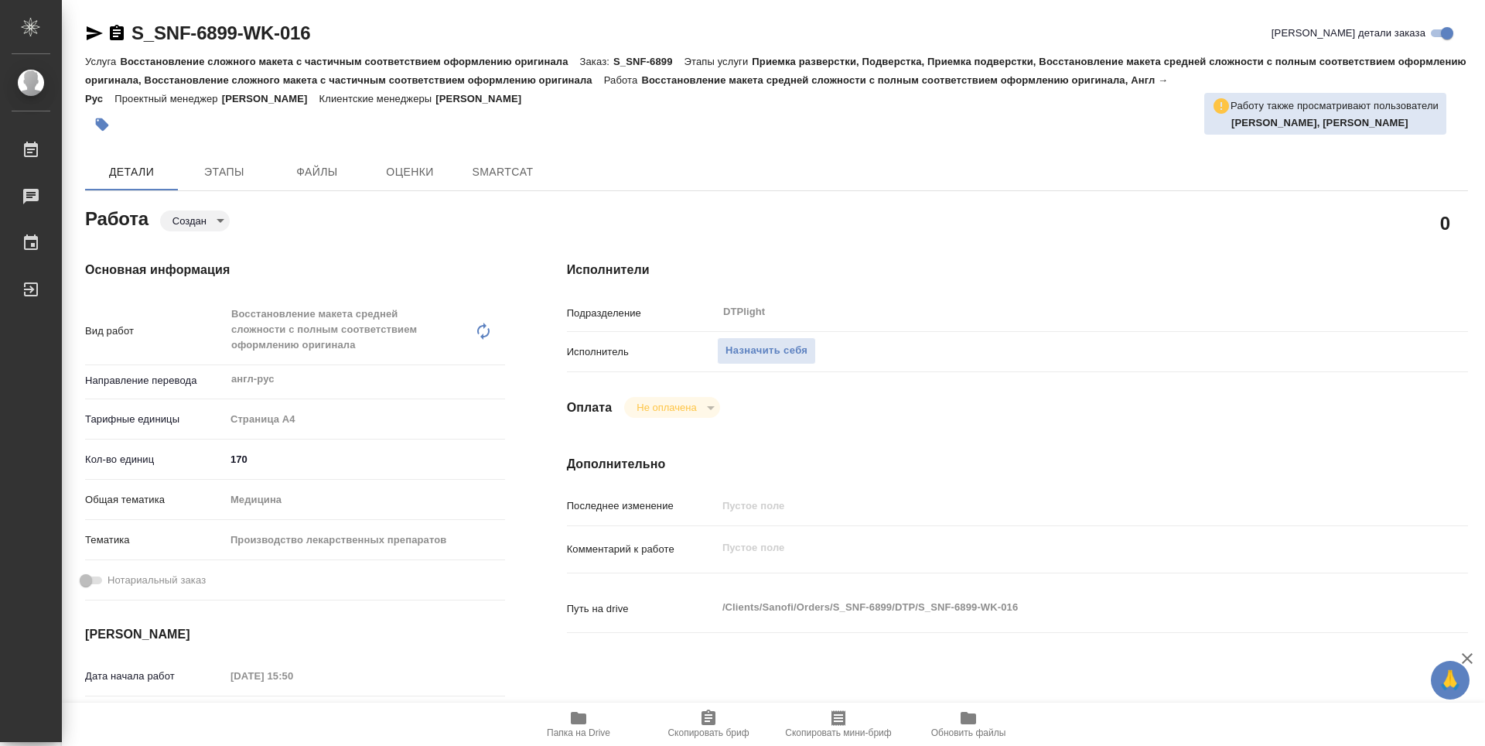
type textarea "x"
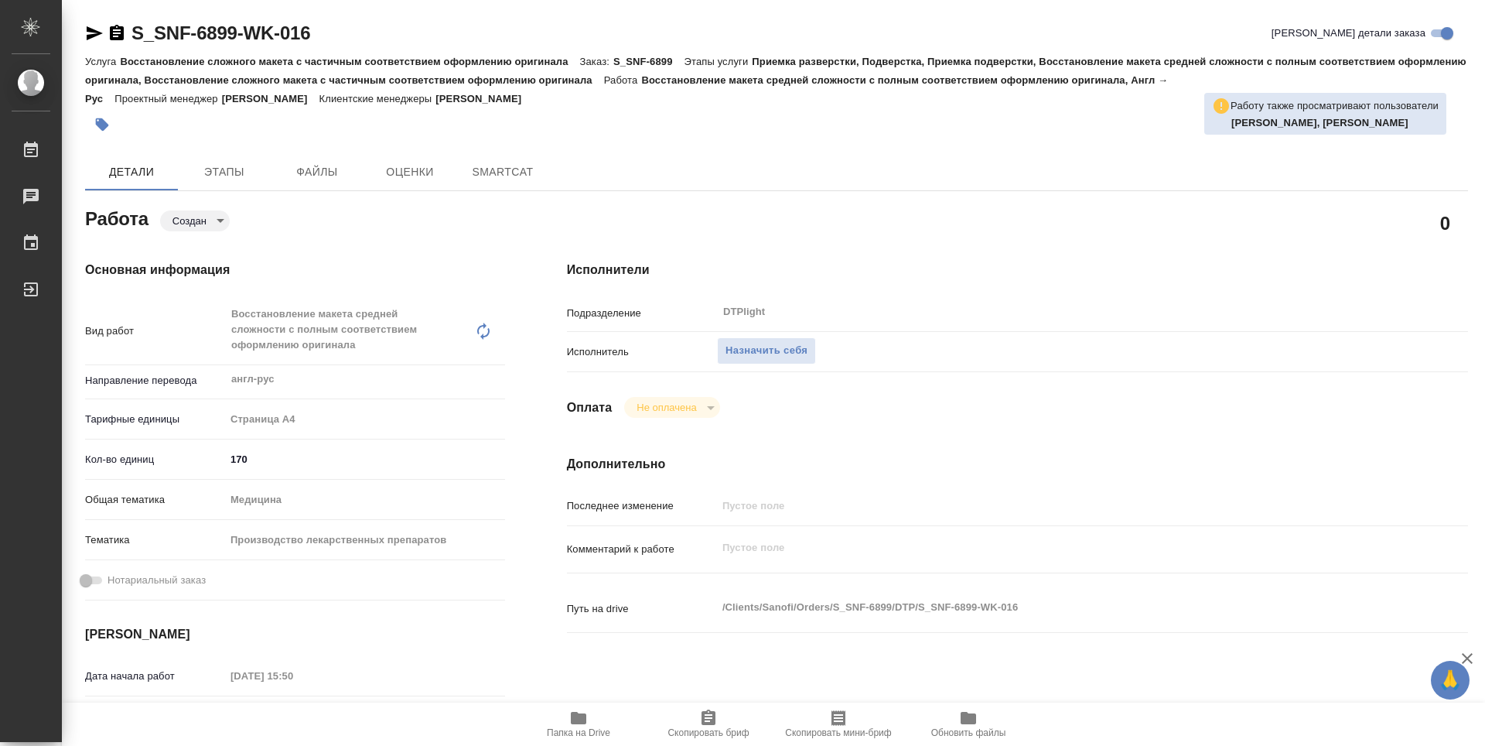
type textarea "x"
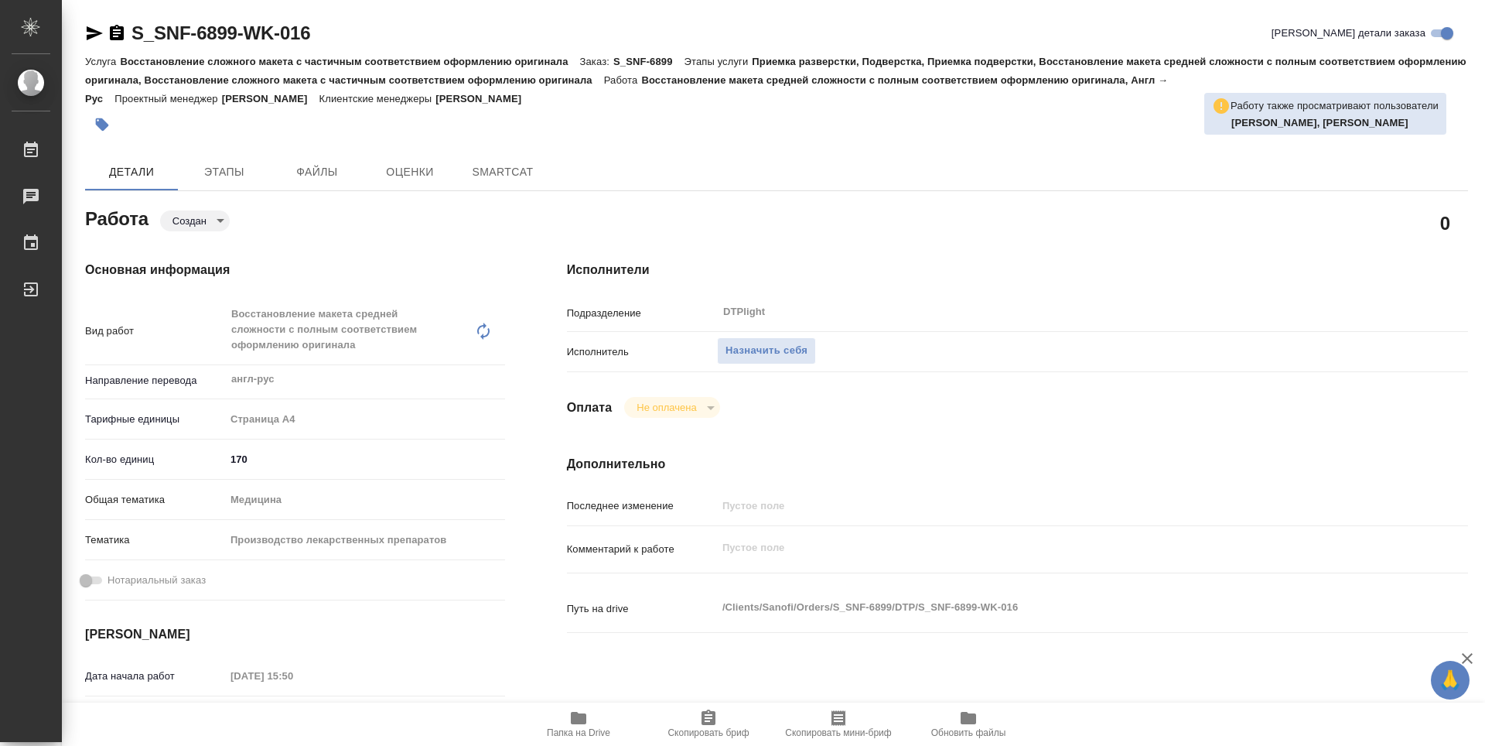
type textarea "x"
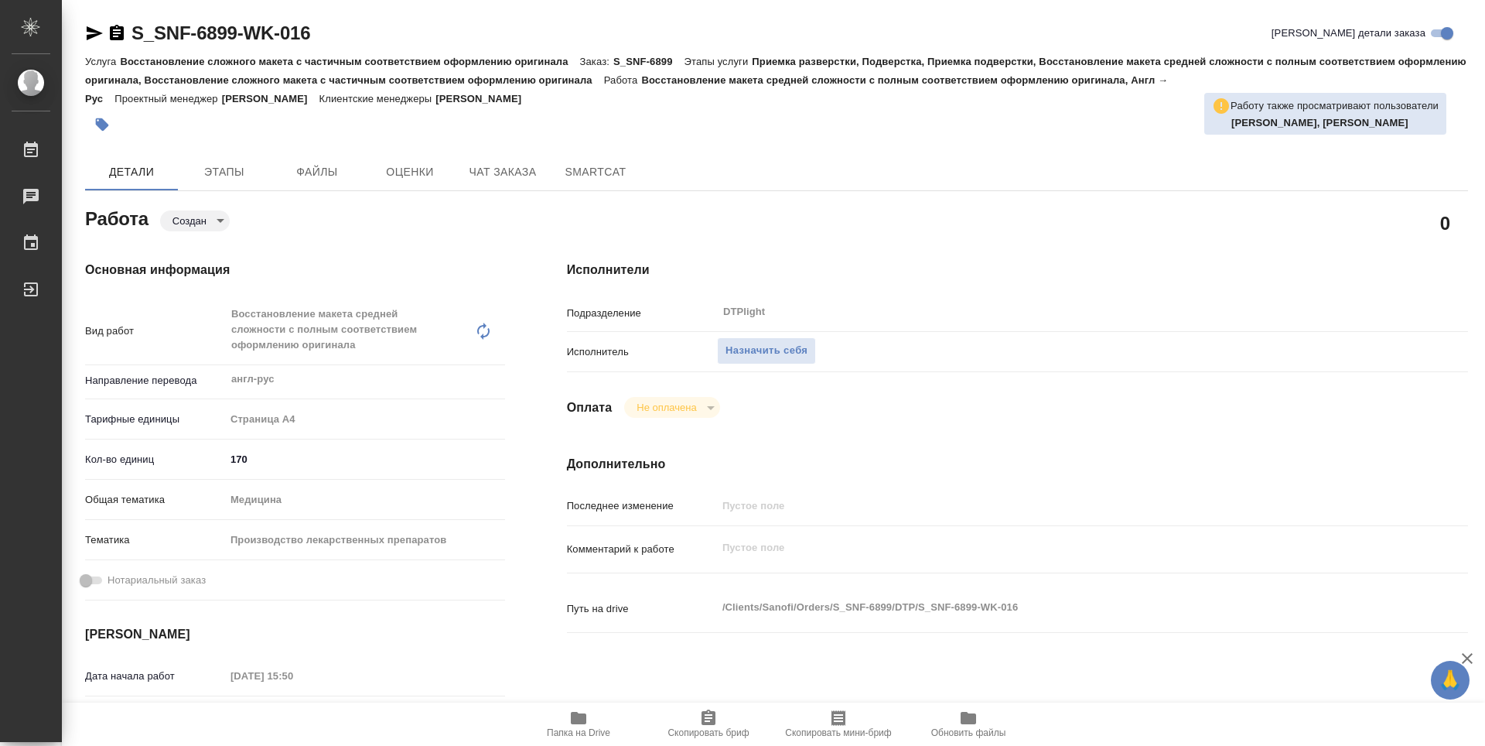
click at [582, 724] on icon "button" at bounding box center [578, 718] width 15 height 12
type textarea "x"
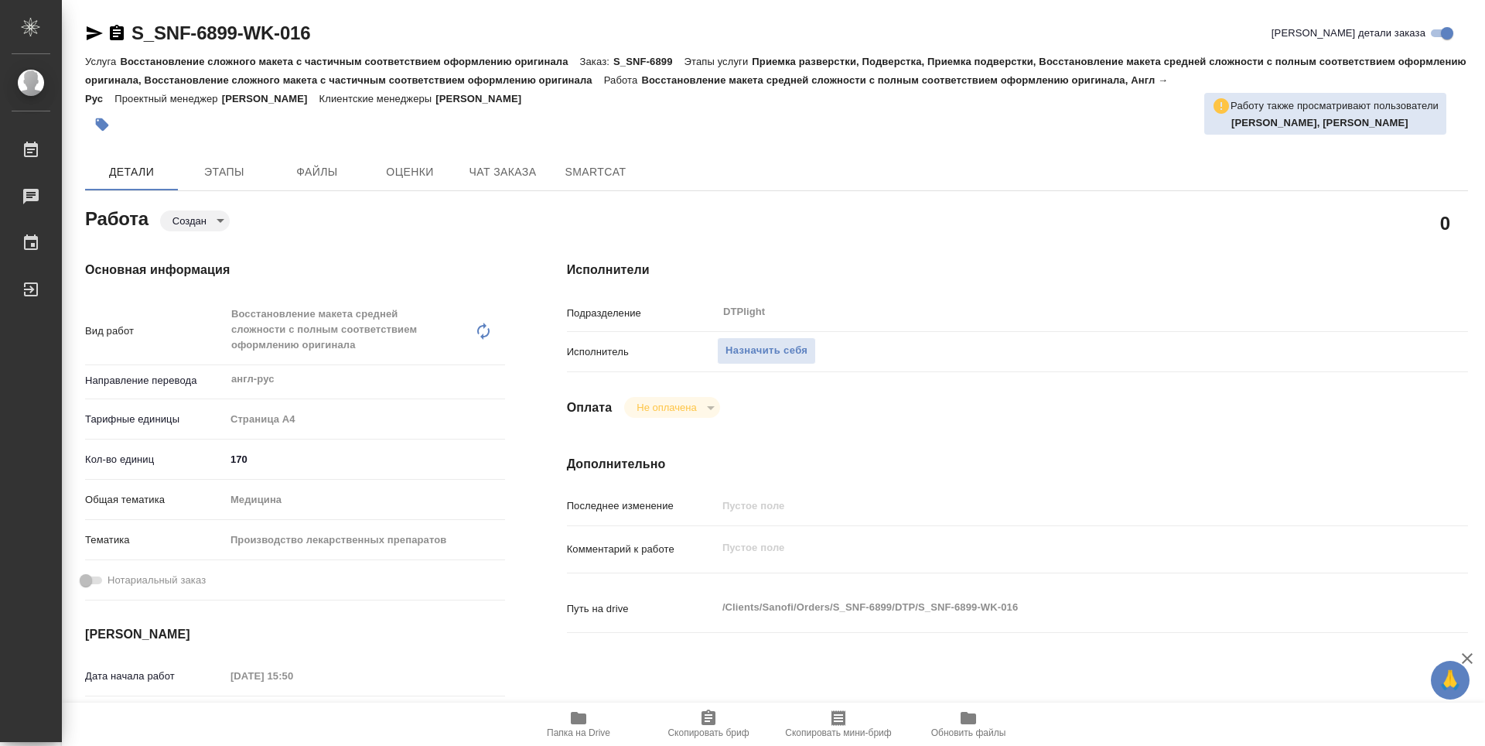
type textarea "x"
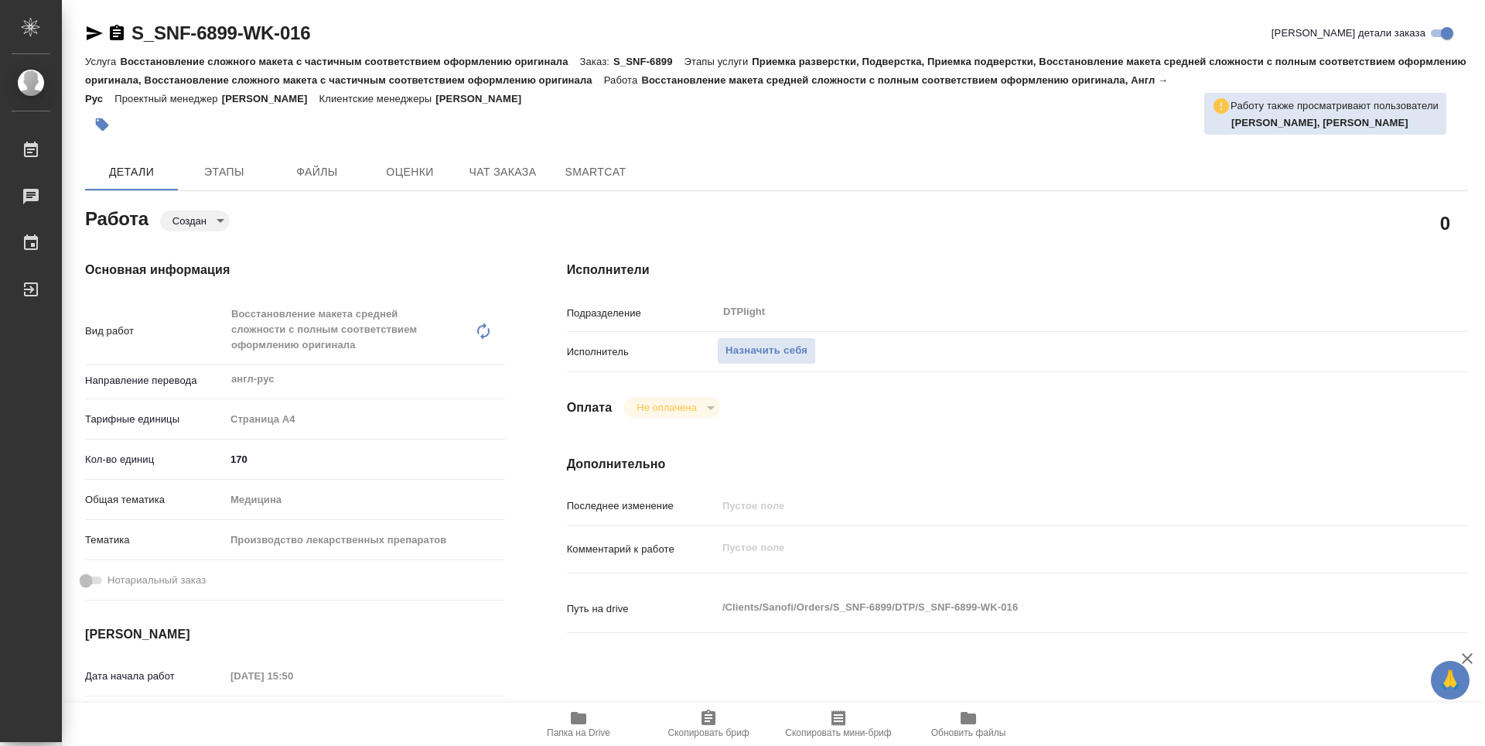
type textarea "x"
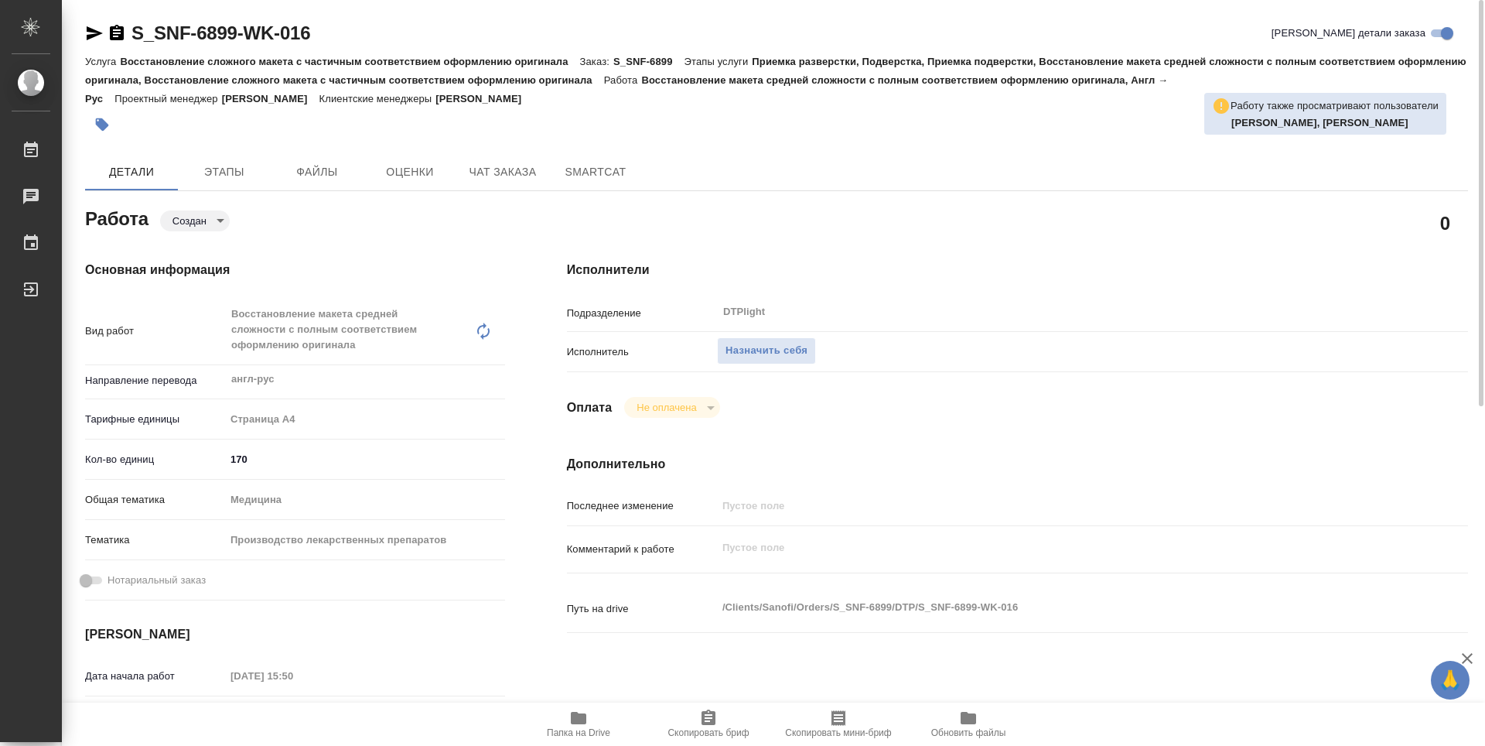
type textarea "x"
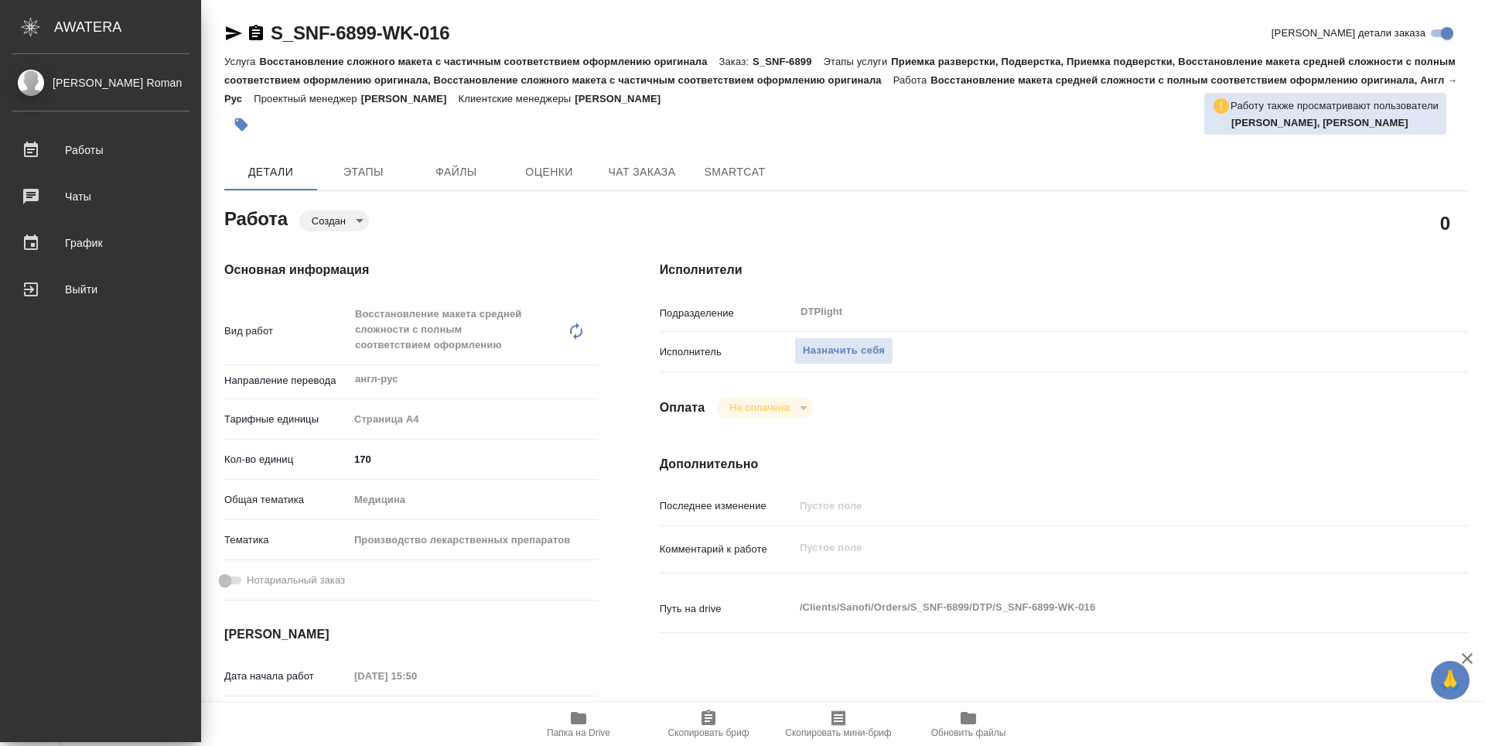
type textarea "x"
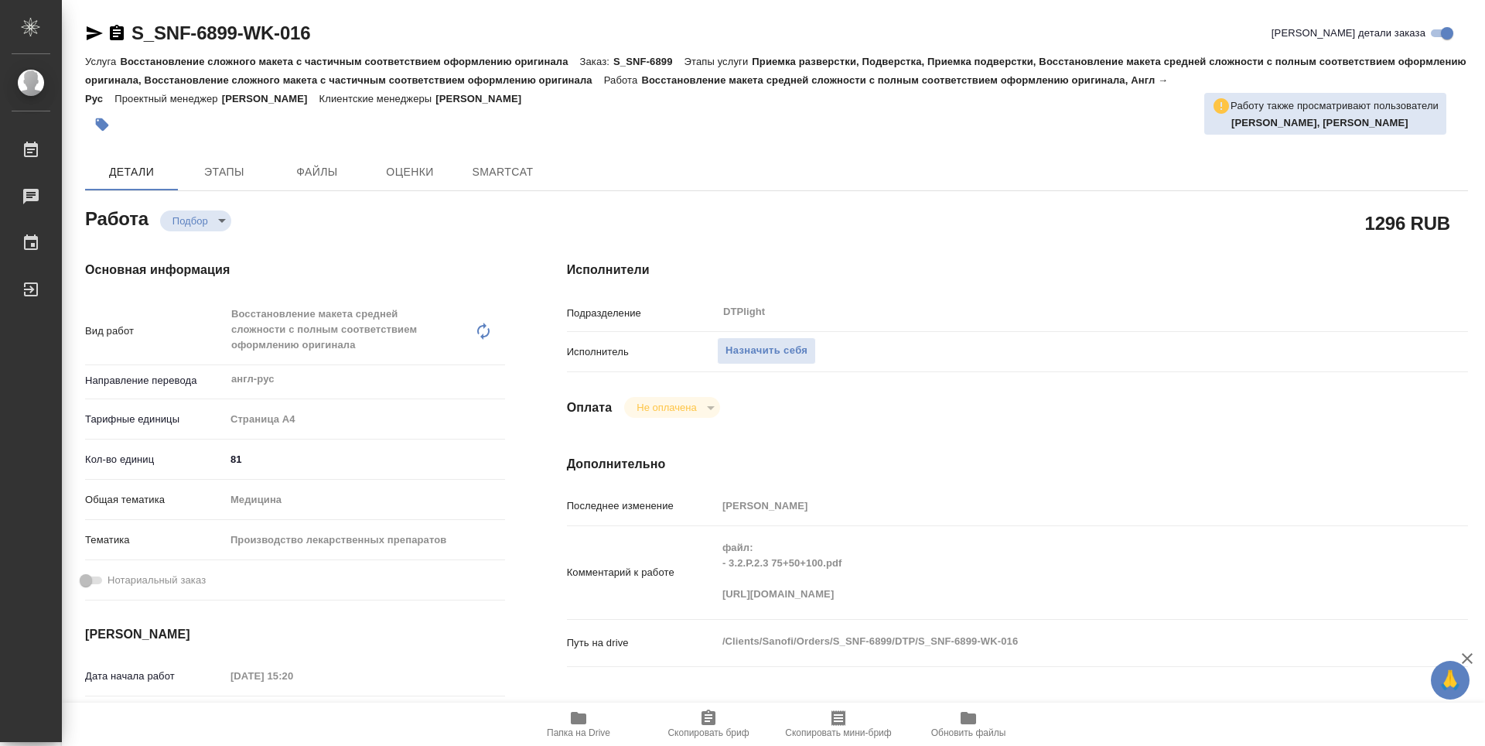
type textarea "x"
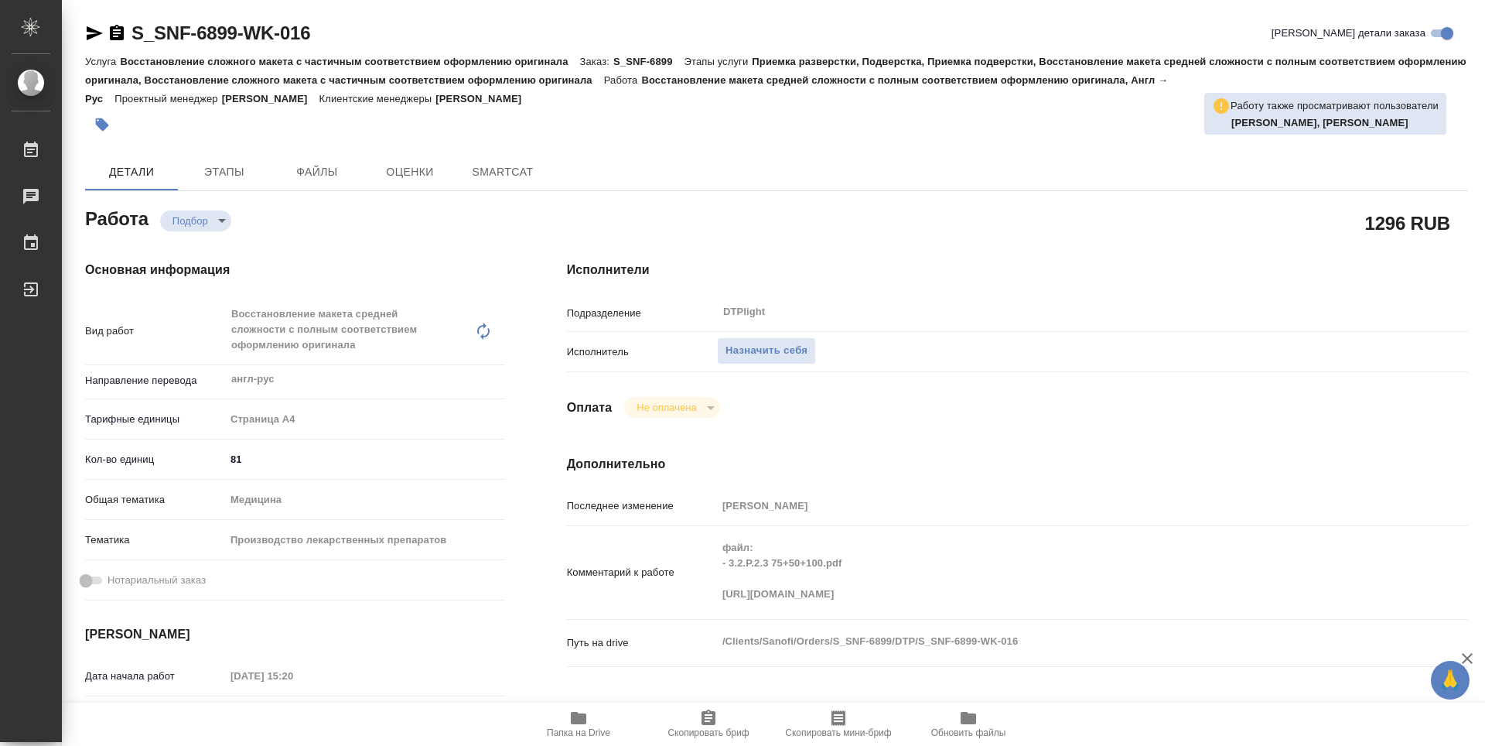
type textarea "x"
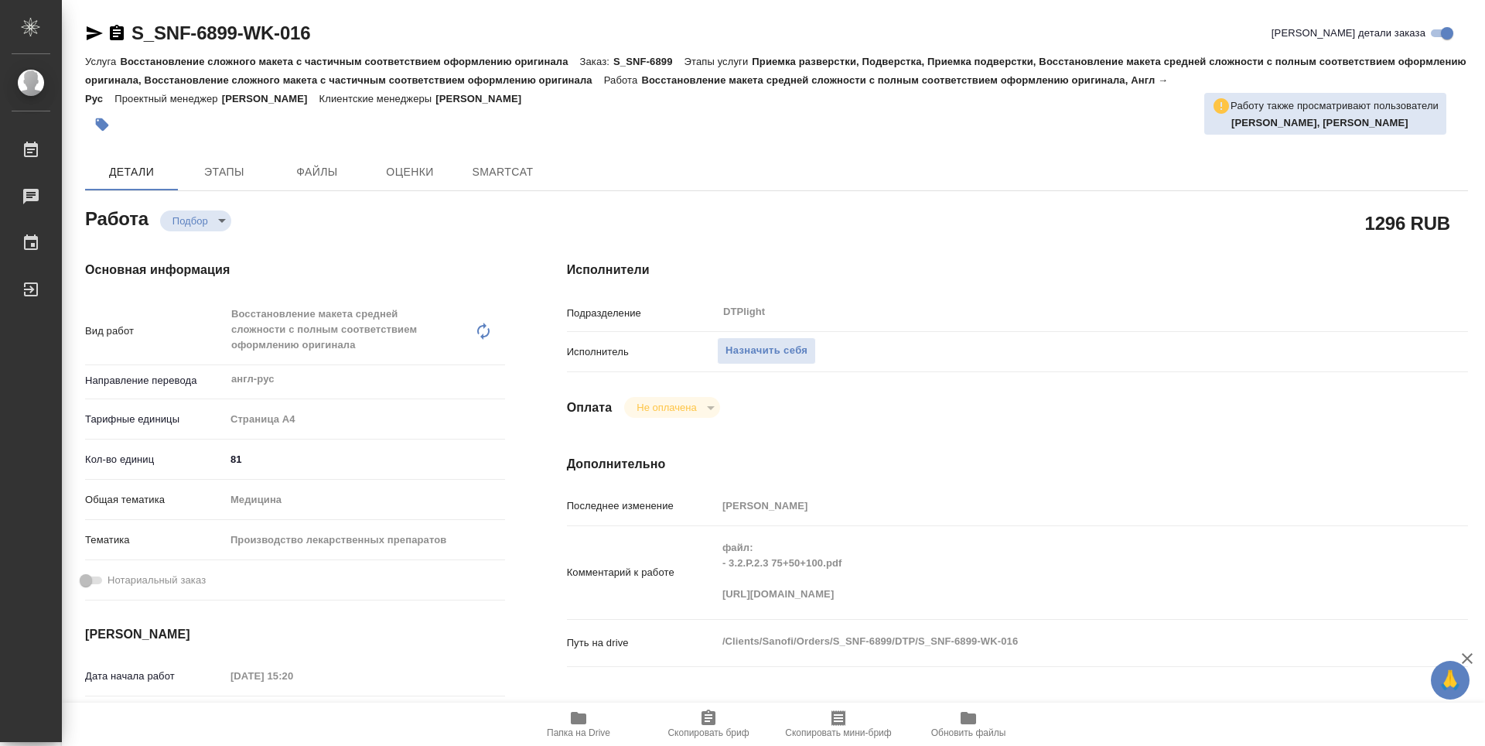
type textarea "x"
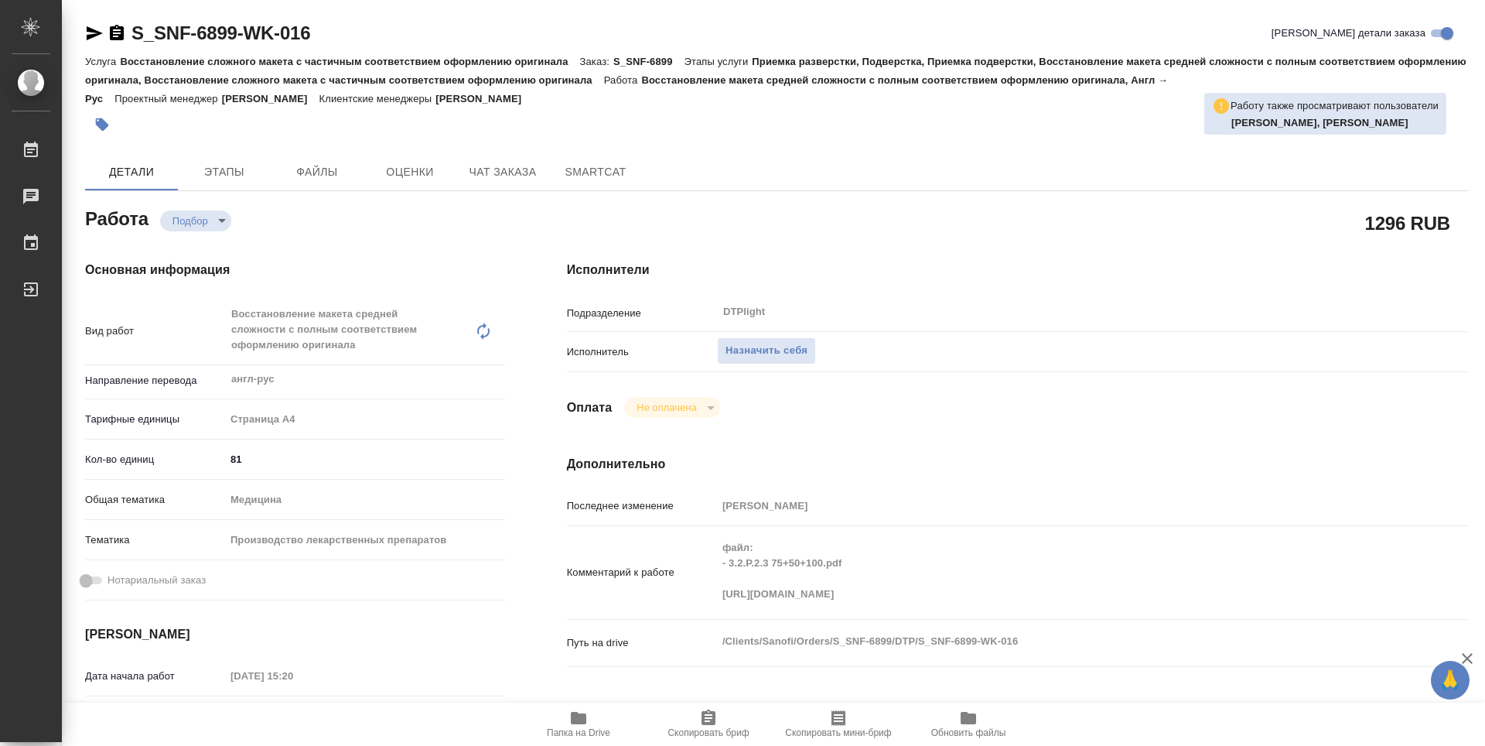
type textarea "x"
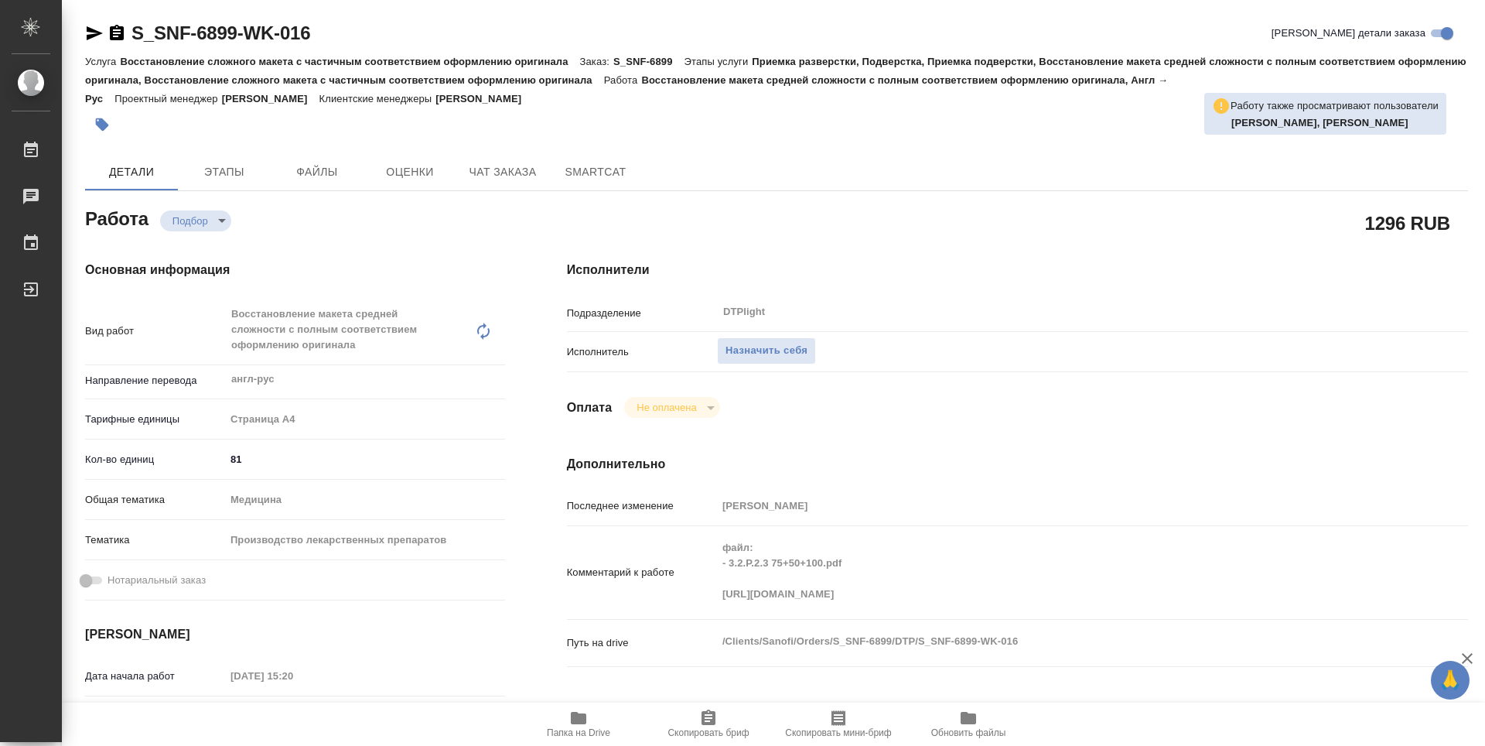
type textarea "x"
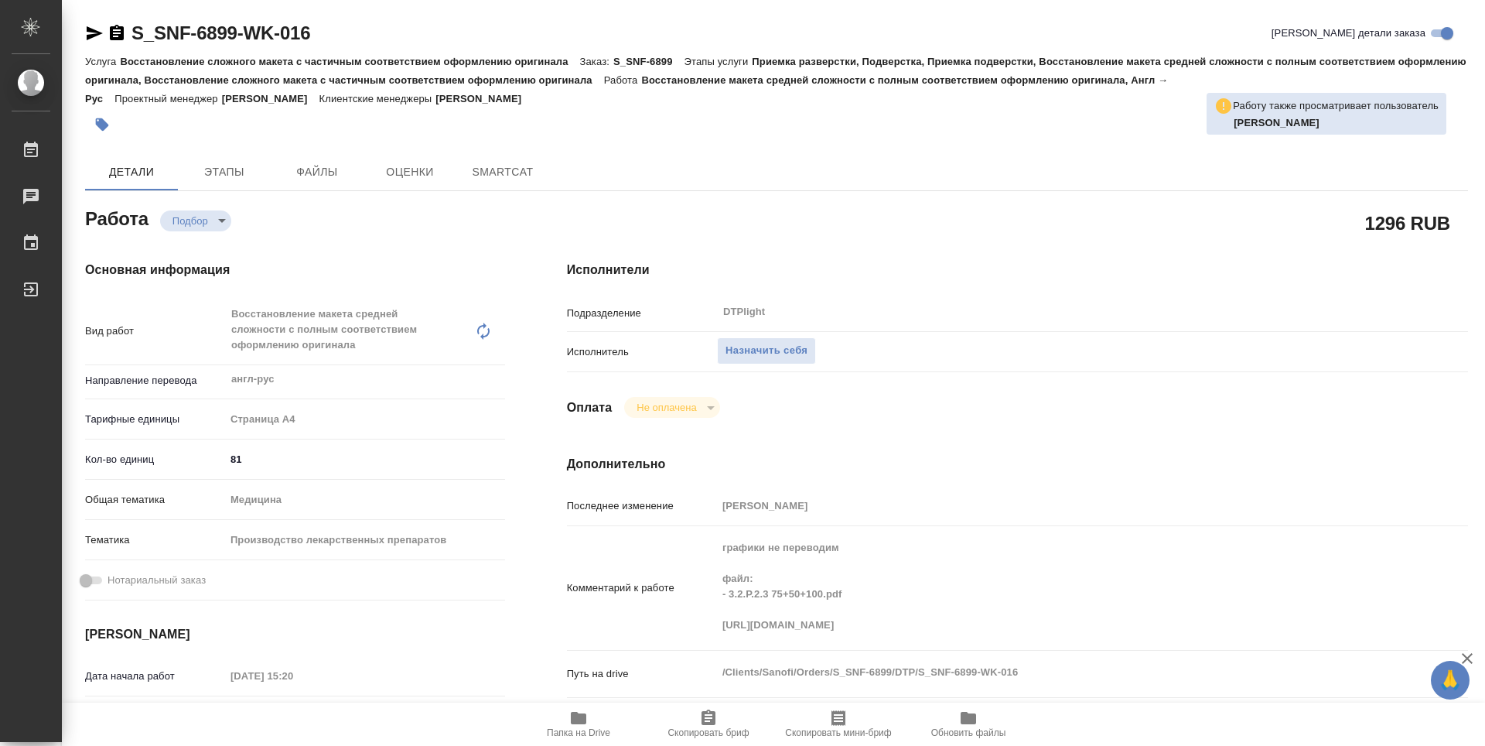
type textarea "x"
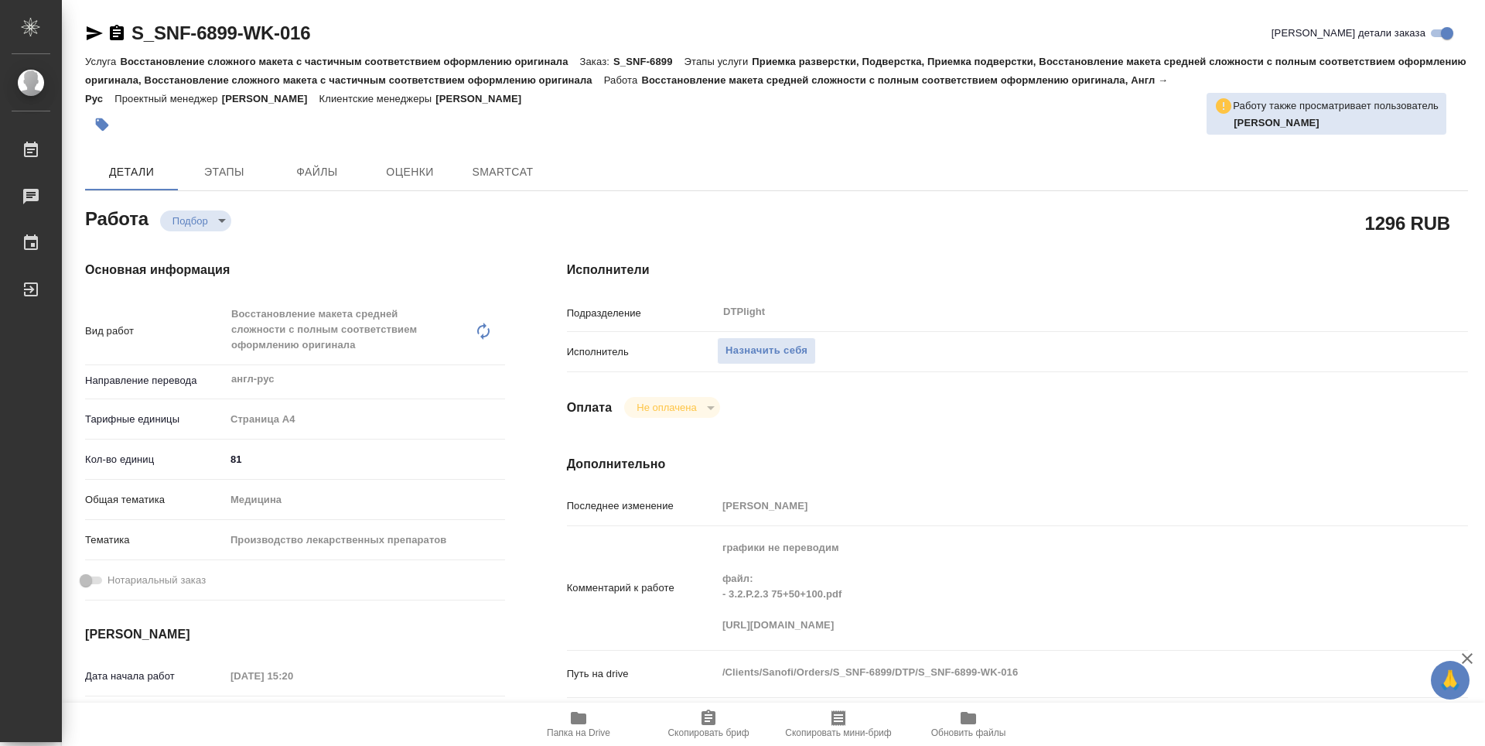
type textarea "x"
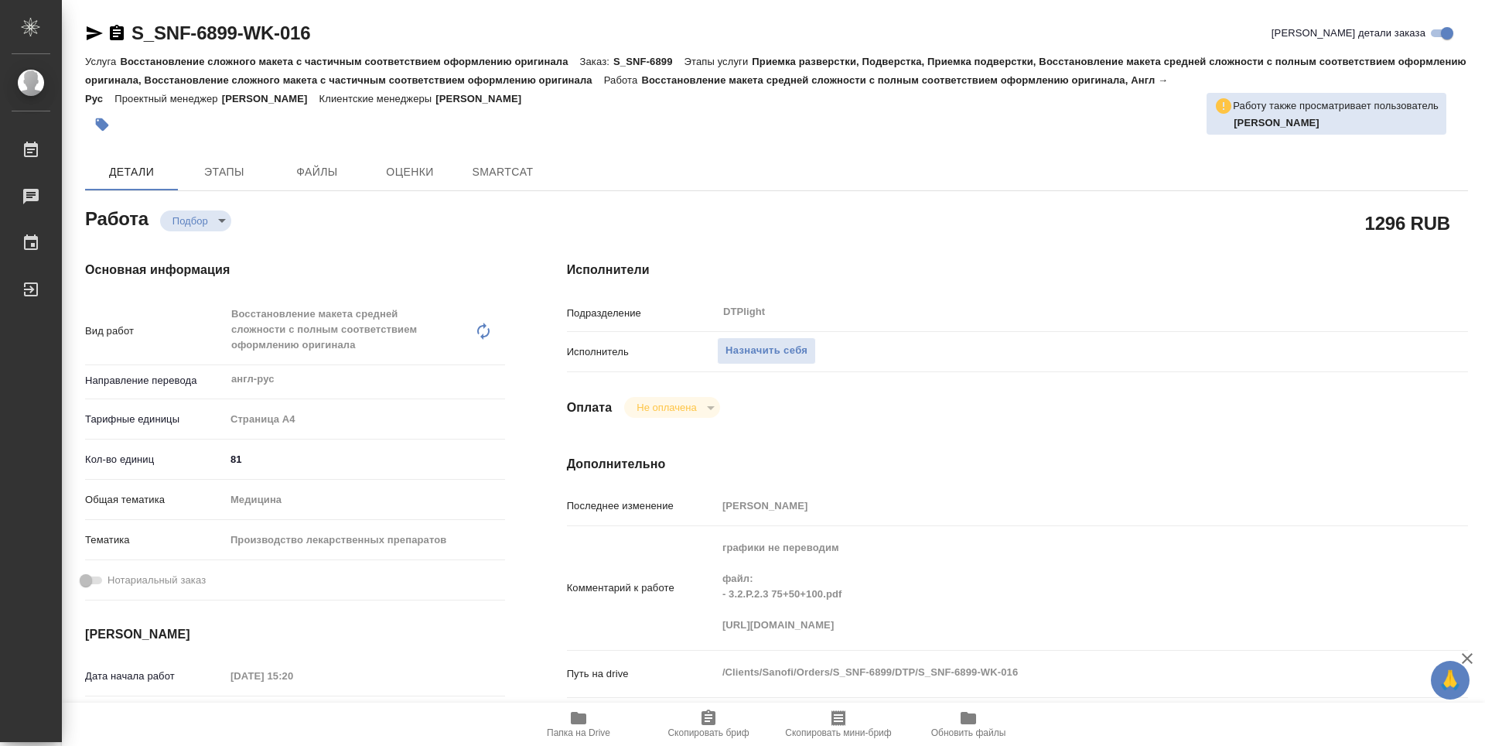
type textarea "x"
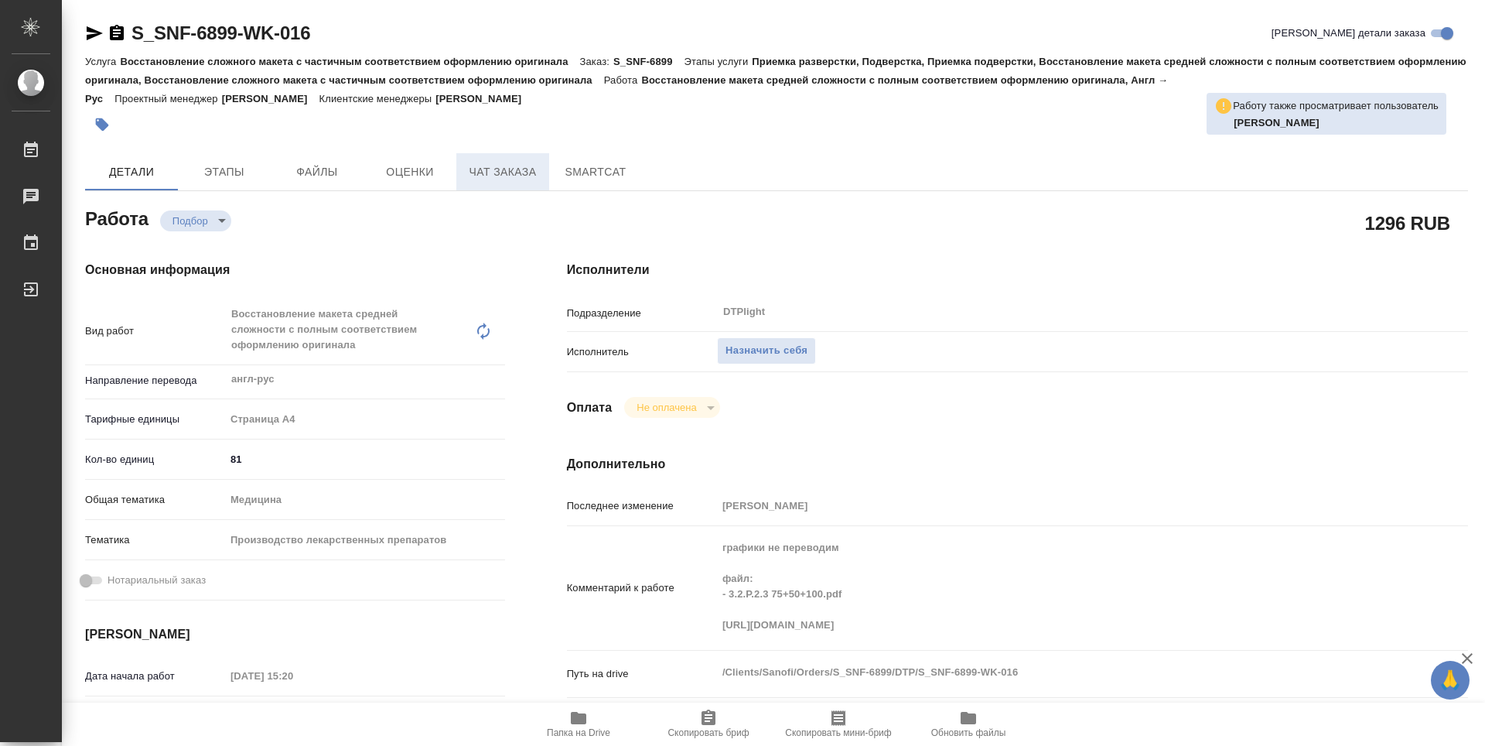
type textarea "x"
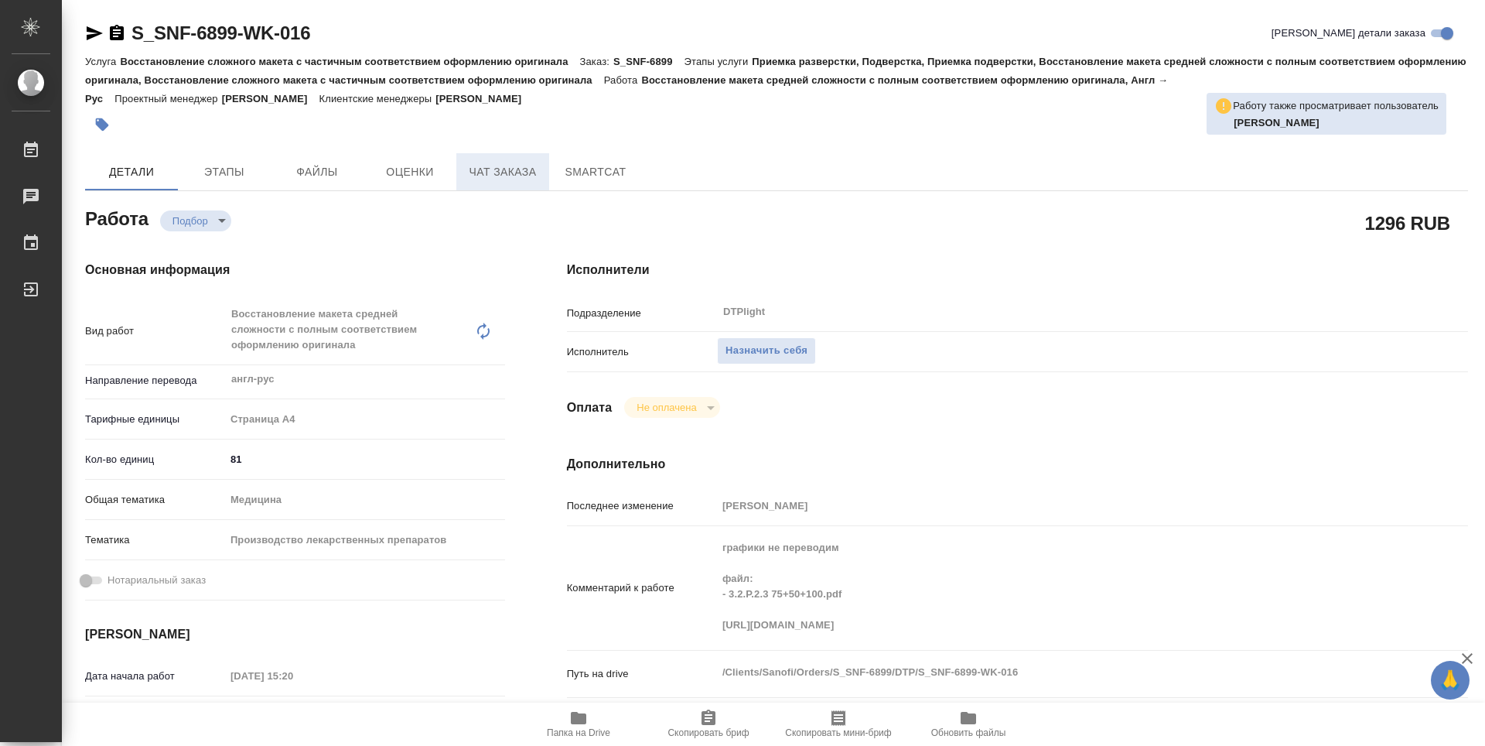
click at [507, 180] on span "Чат заказа" at bounding box center [503, 171] width 74 height 19
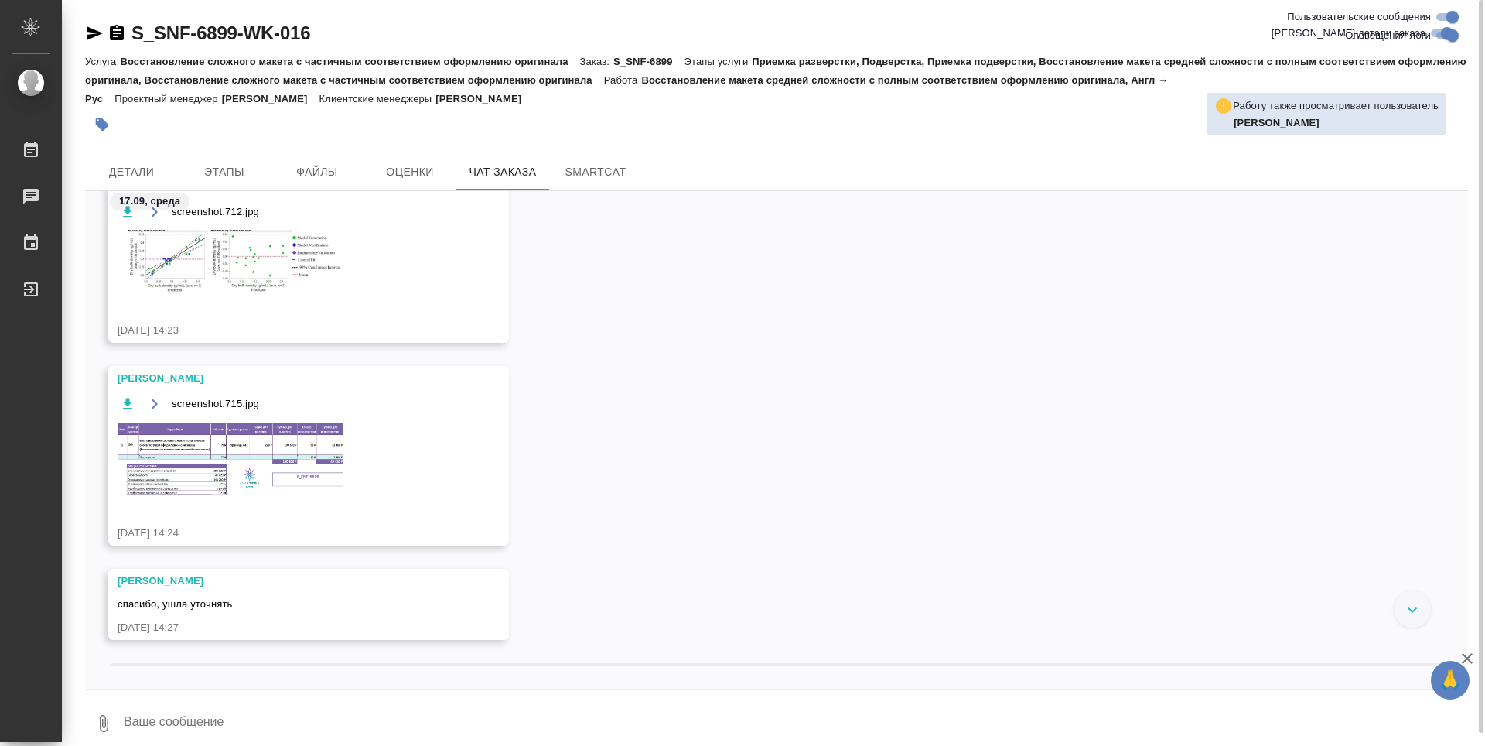
scroll to position [1787, 0]
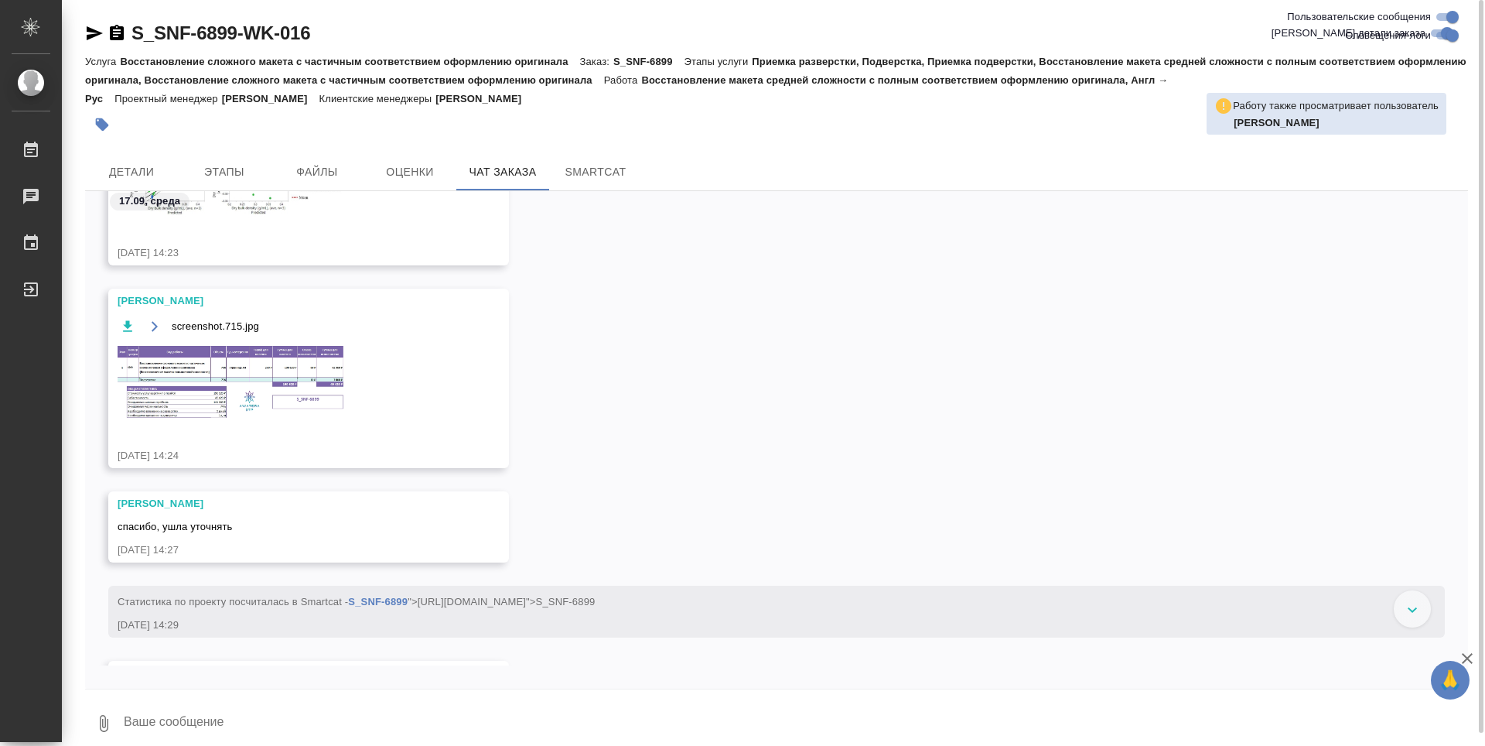
click at [206, 366] on img at bounding box center [234, 381] width 232 height 77
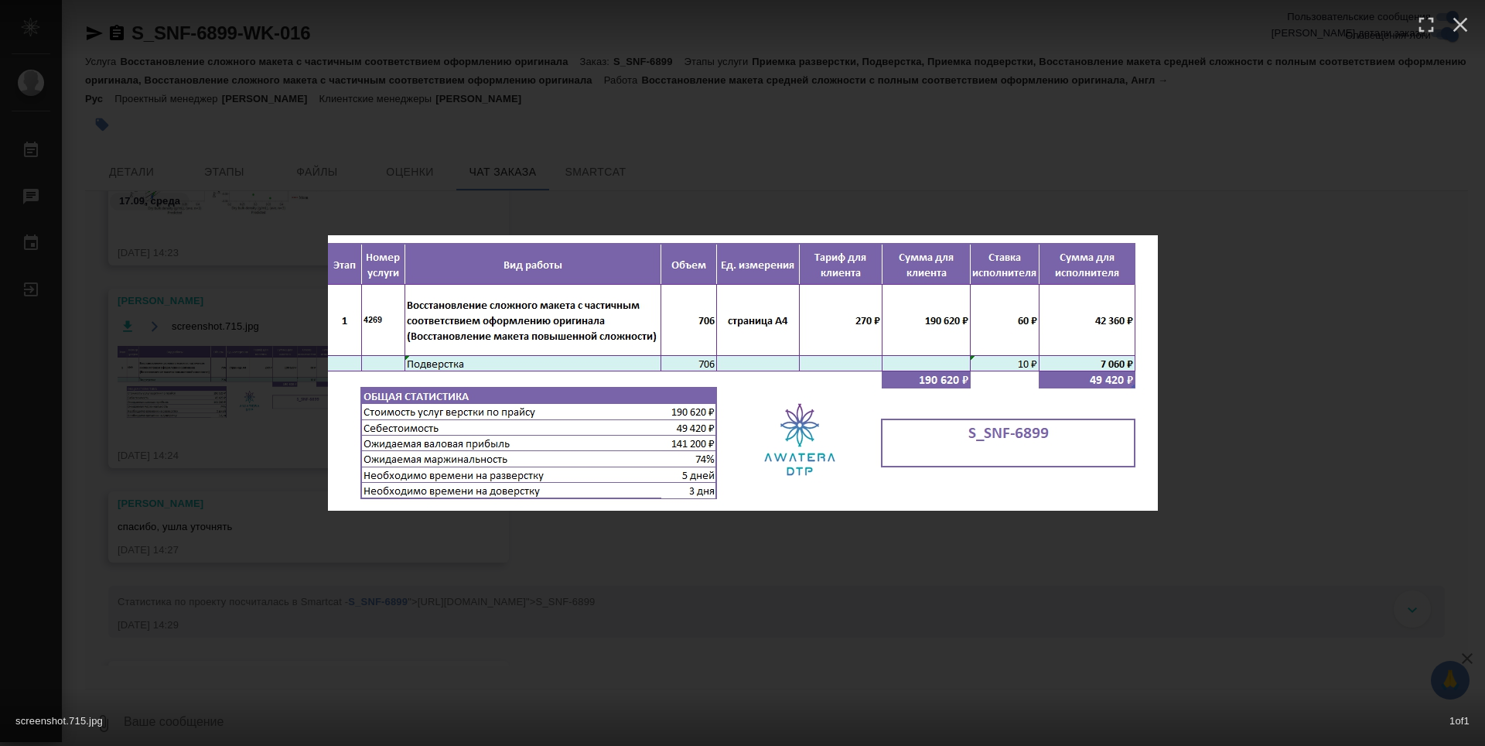
click at [1300, 405] on div "screenshot.715.jpg 1 of 1" at bounding box center [742, 373] width 1485 height 746
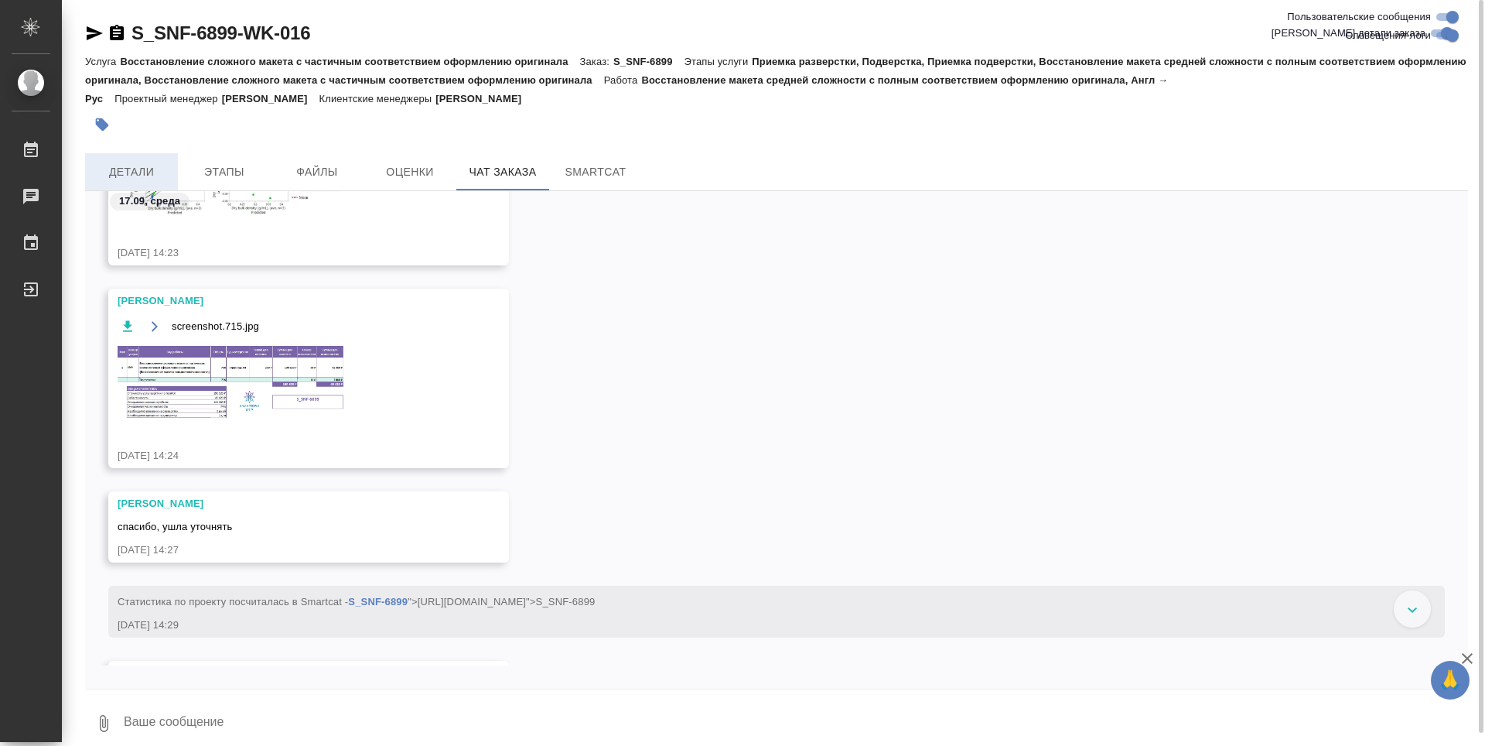
click at [138, 172] on span "Детали" at bounding box center [131, 171] width 74 height 19
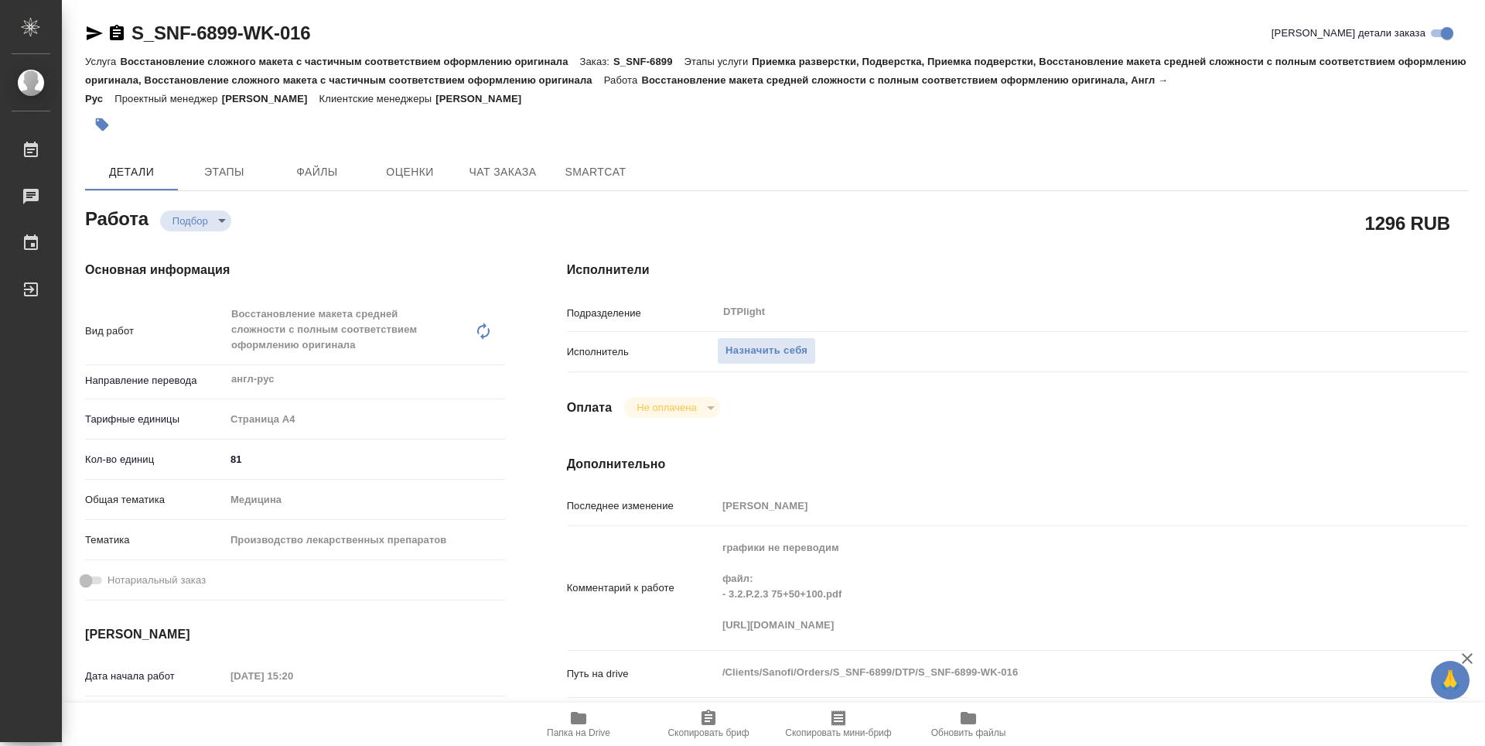
type textarea "x"
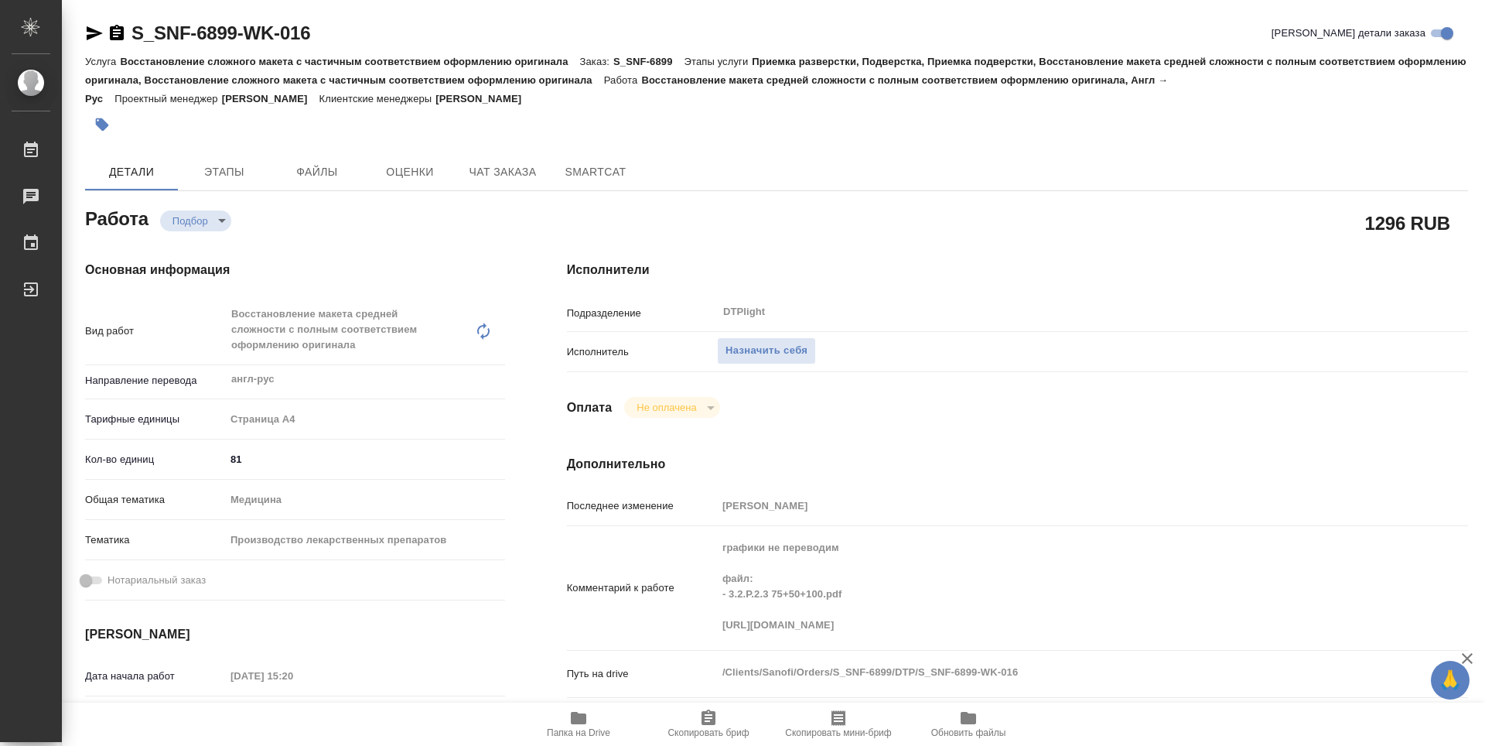
type textarea "x"
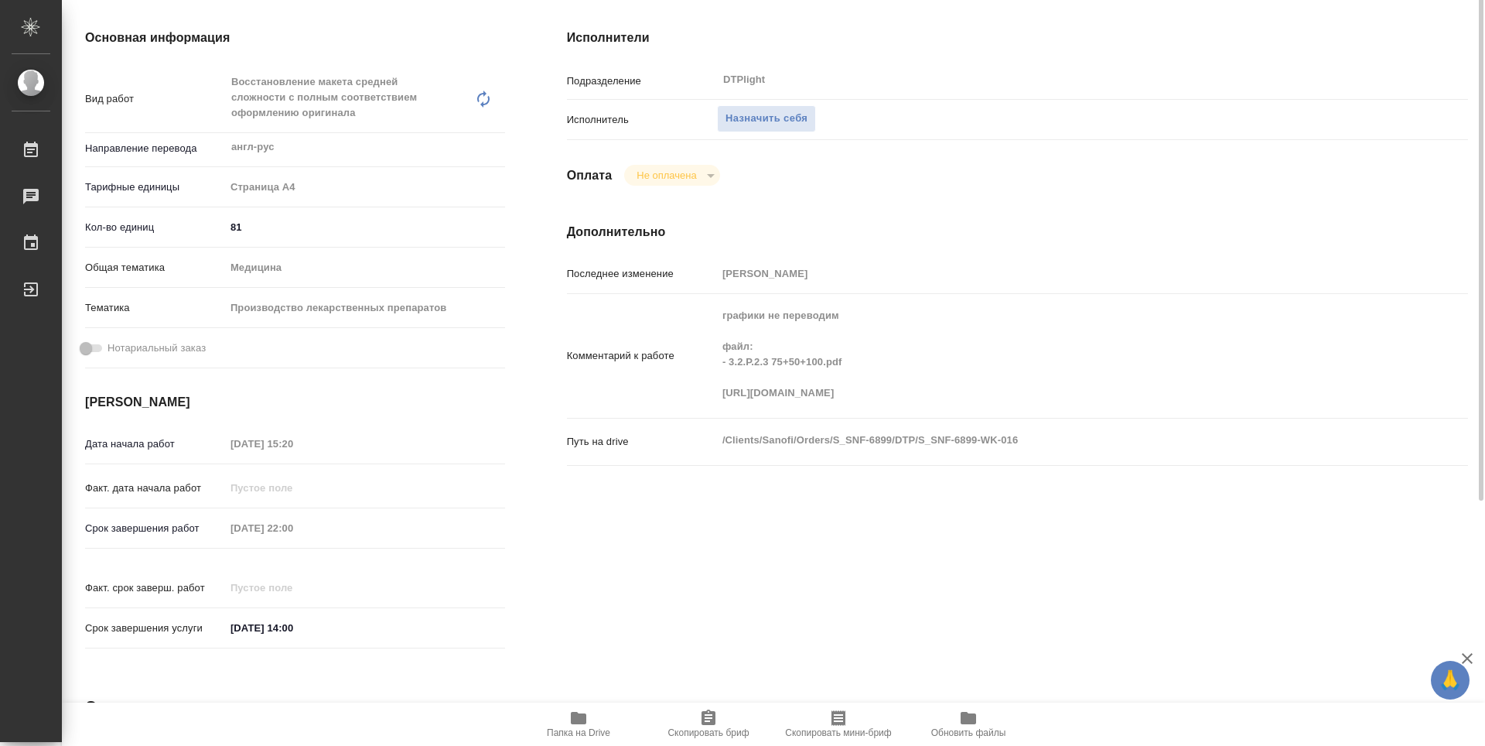
type textarea "x"
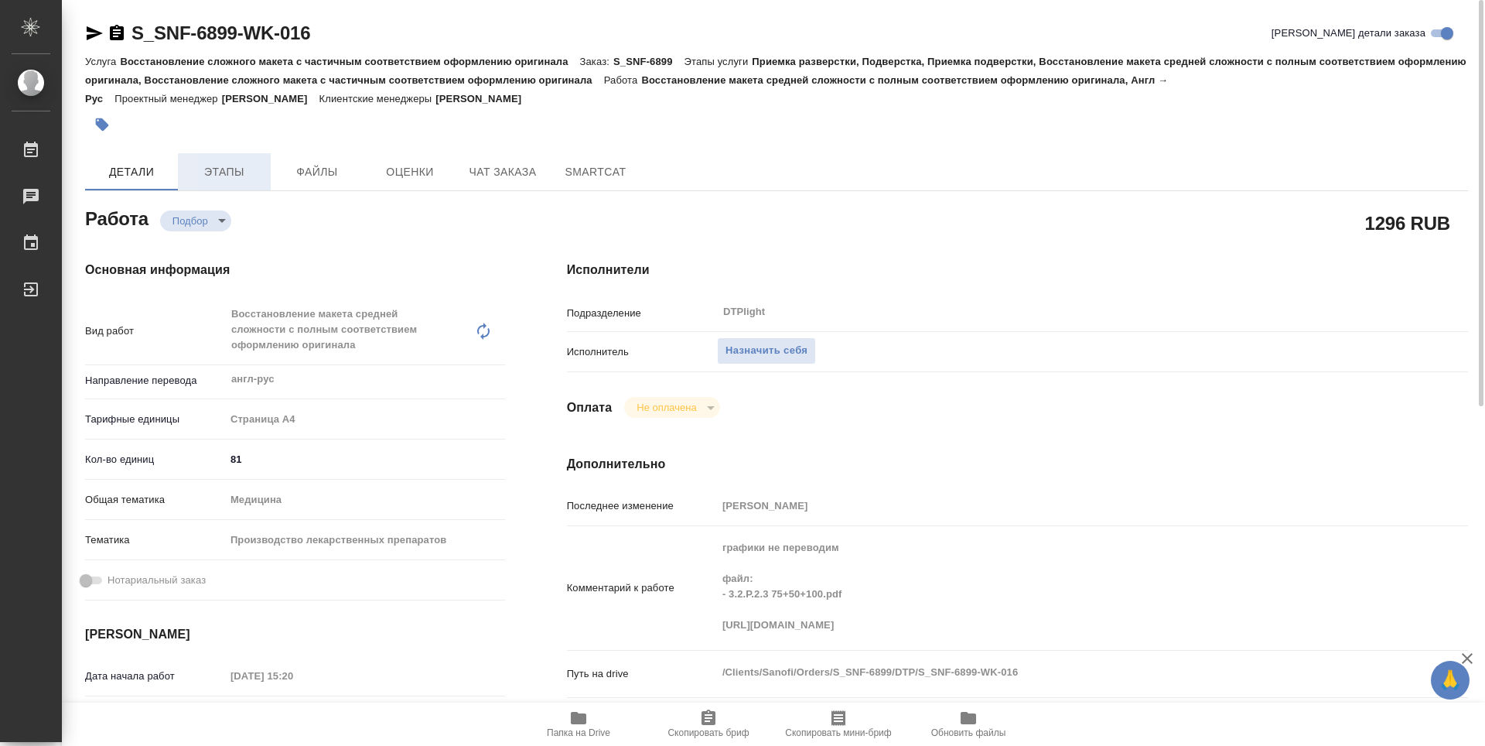
click at [227, 179] on span "Этапы" at bounding box center [224, 171] width 74 height 19
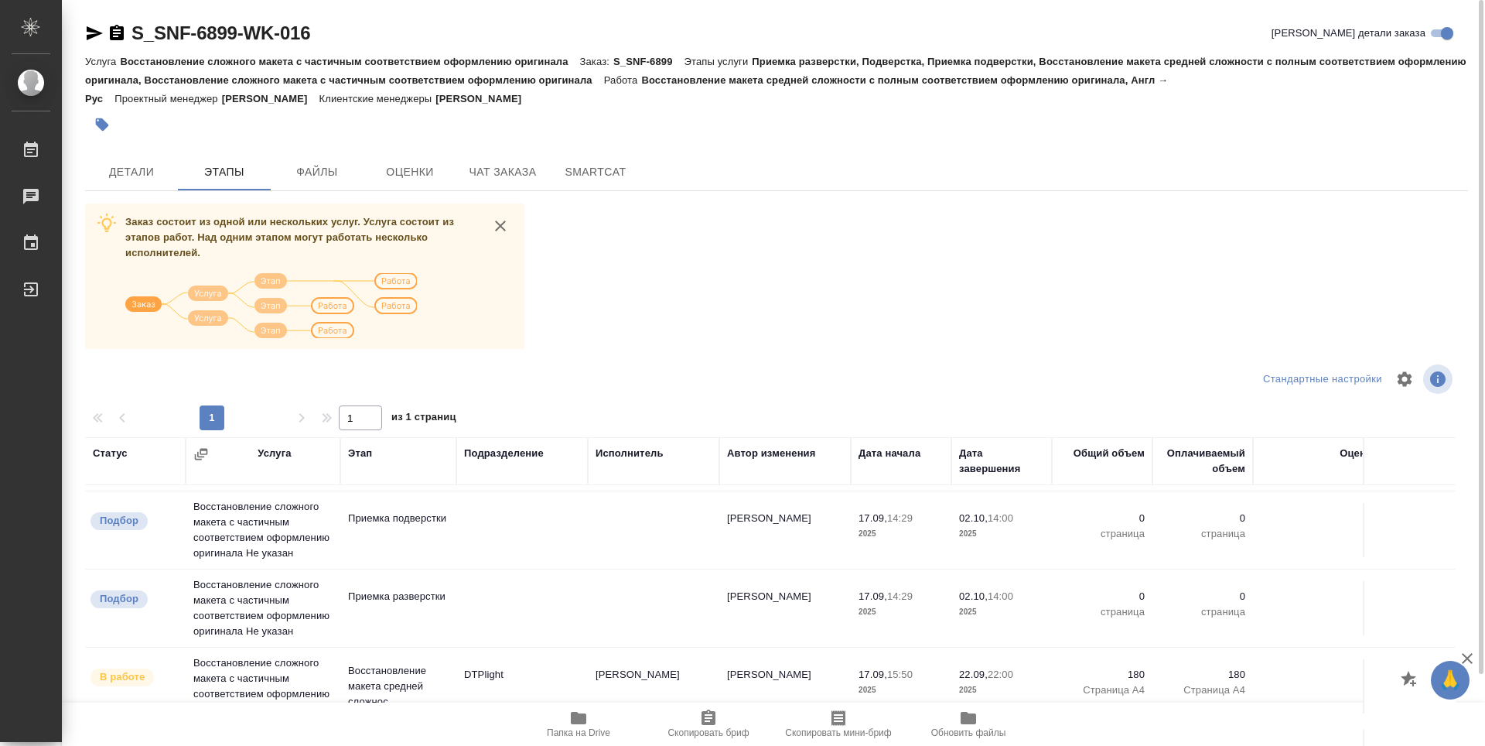
scroll to position [707, 0]
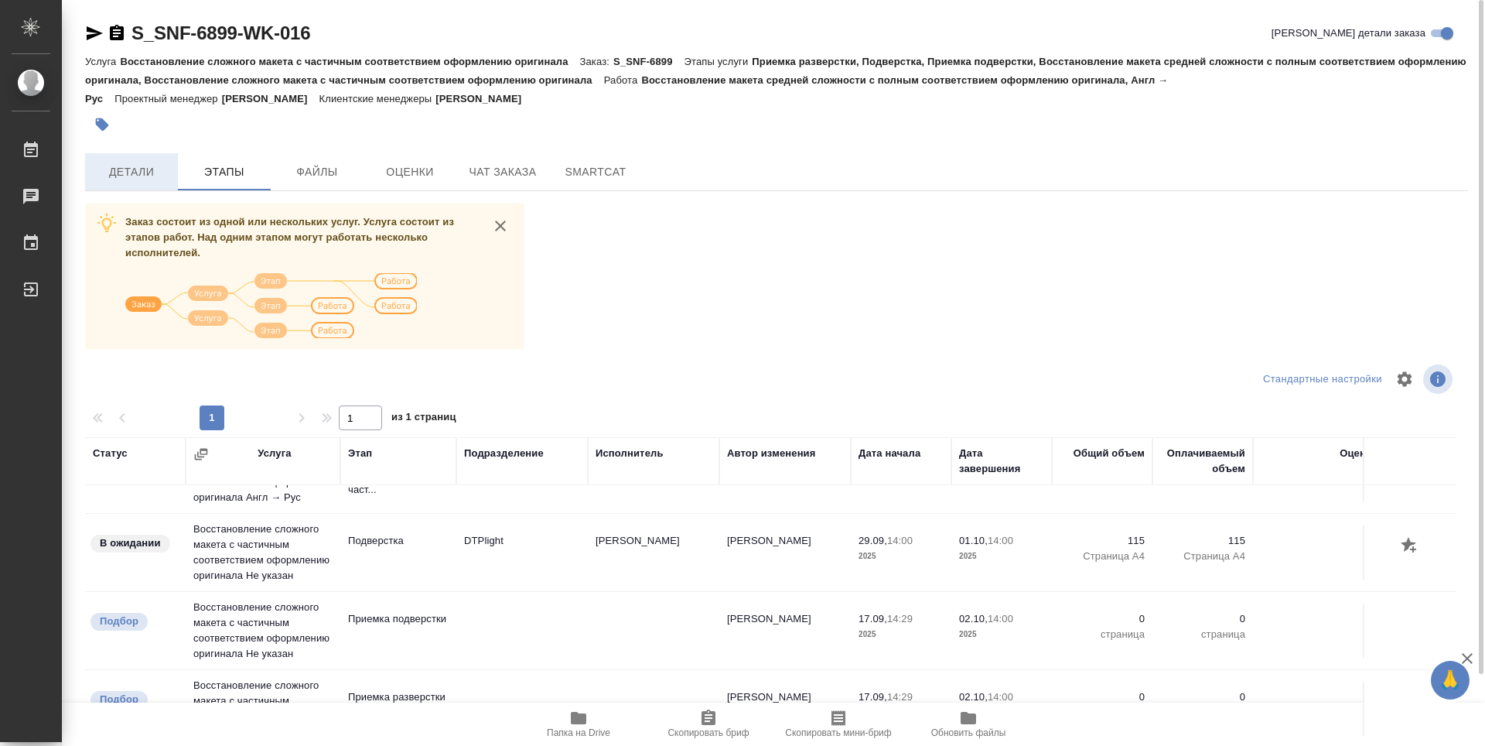
click at [120, 167] on span "Детали" at bounding box center [131, 171] width 74 height 19
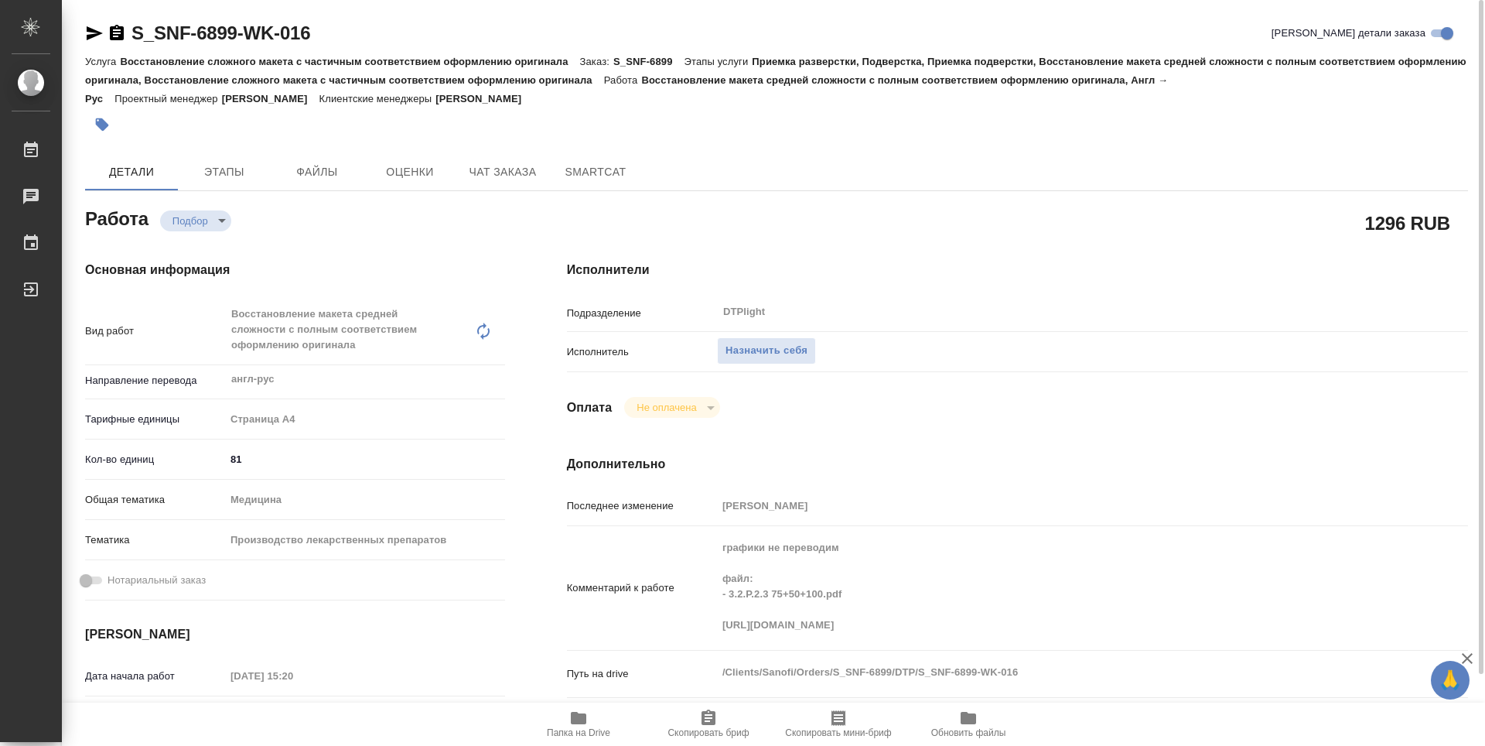
type textarea "x"
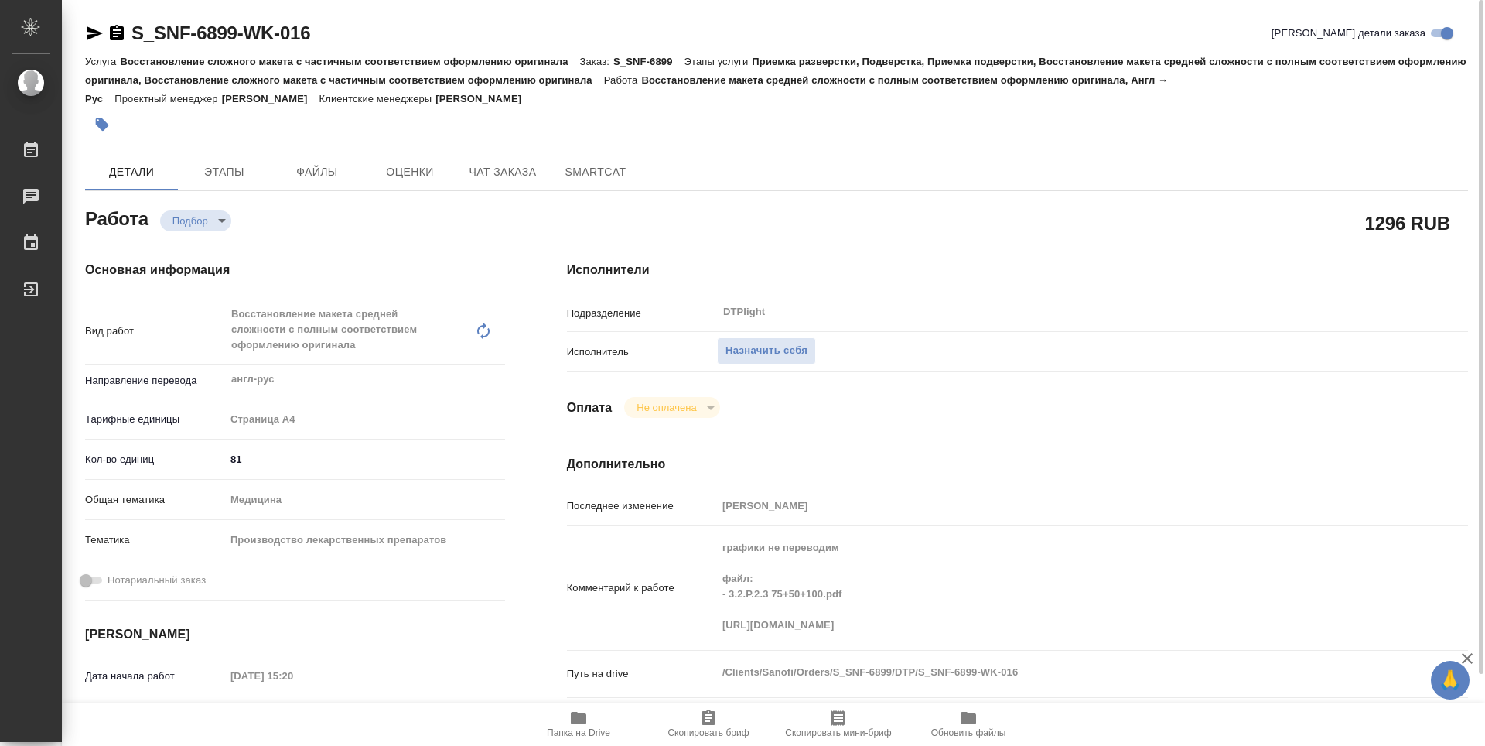
type textarea "x"
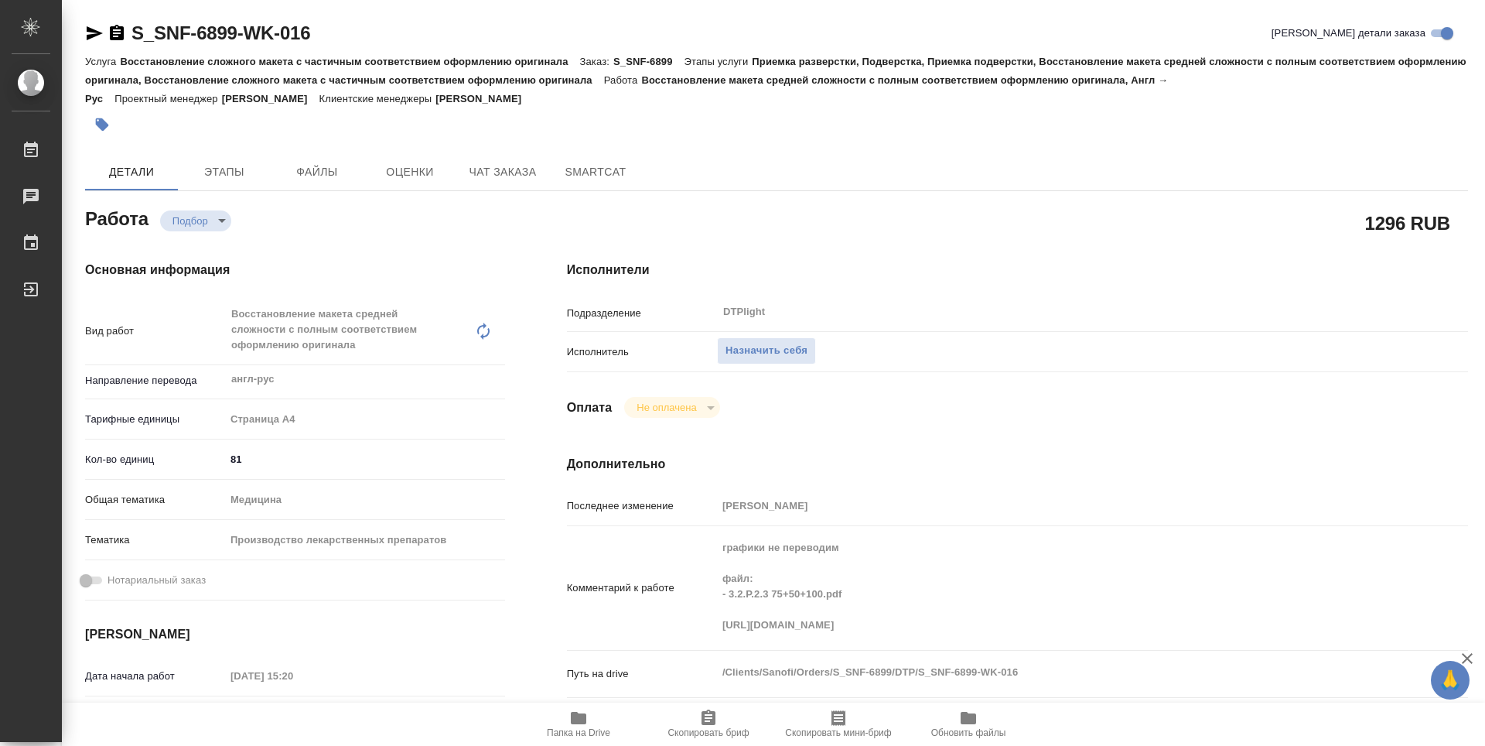
type textarea "x"
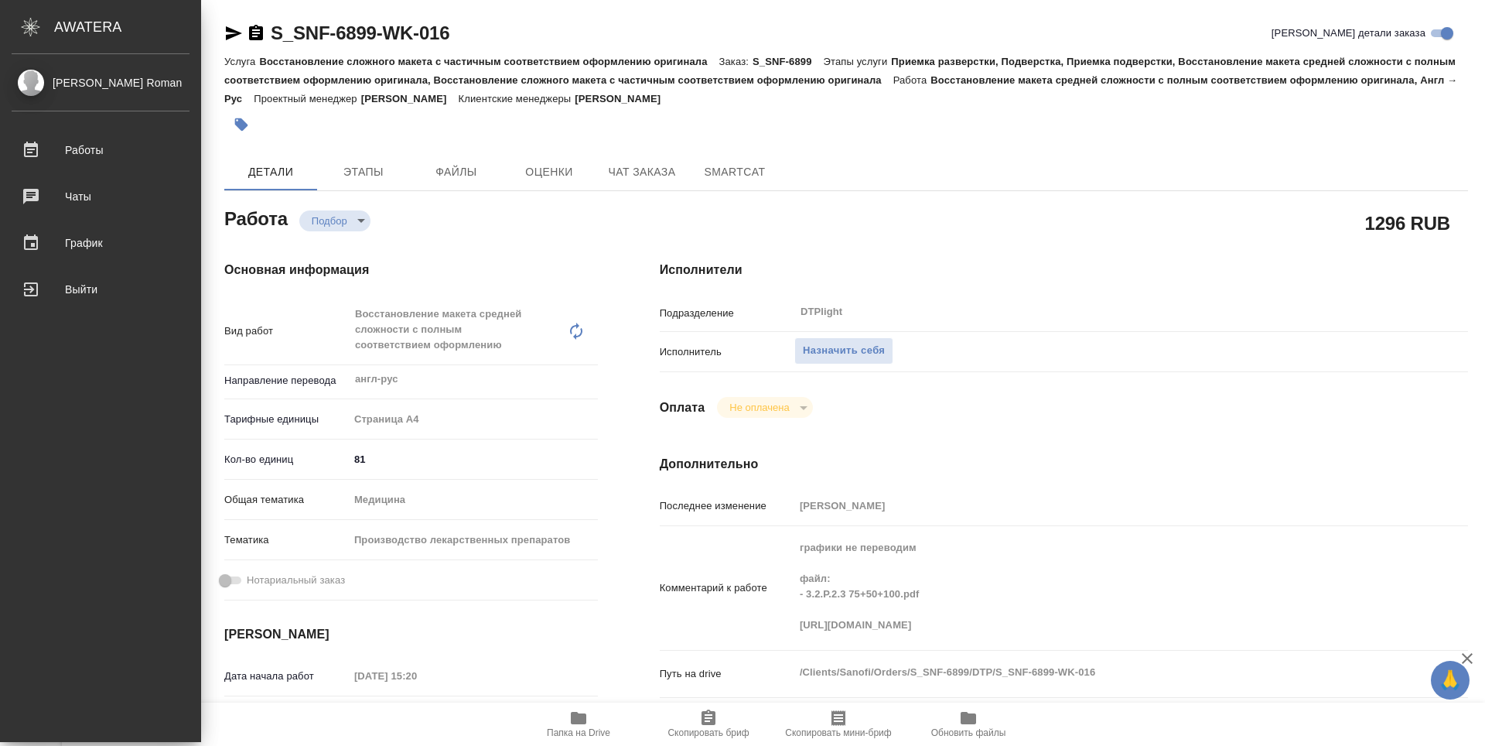
type textarea "x"
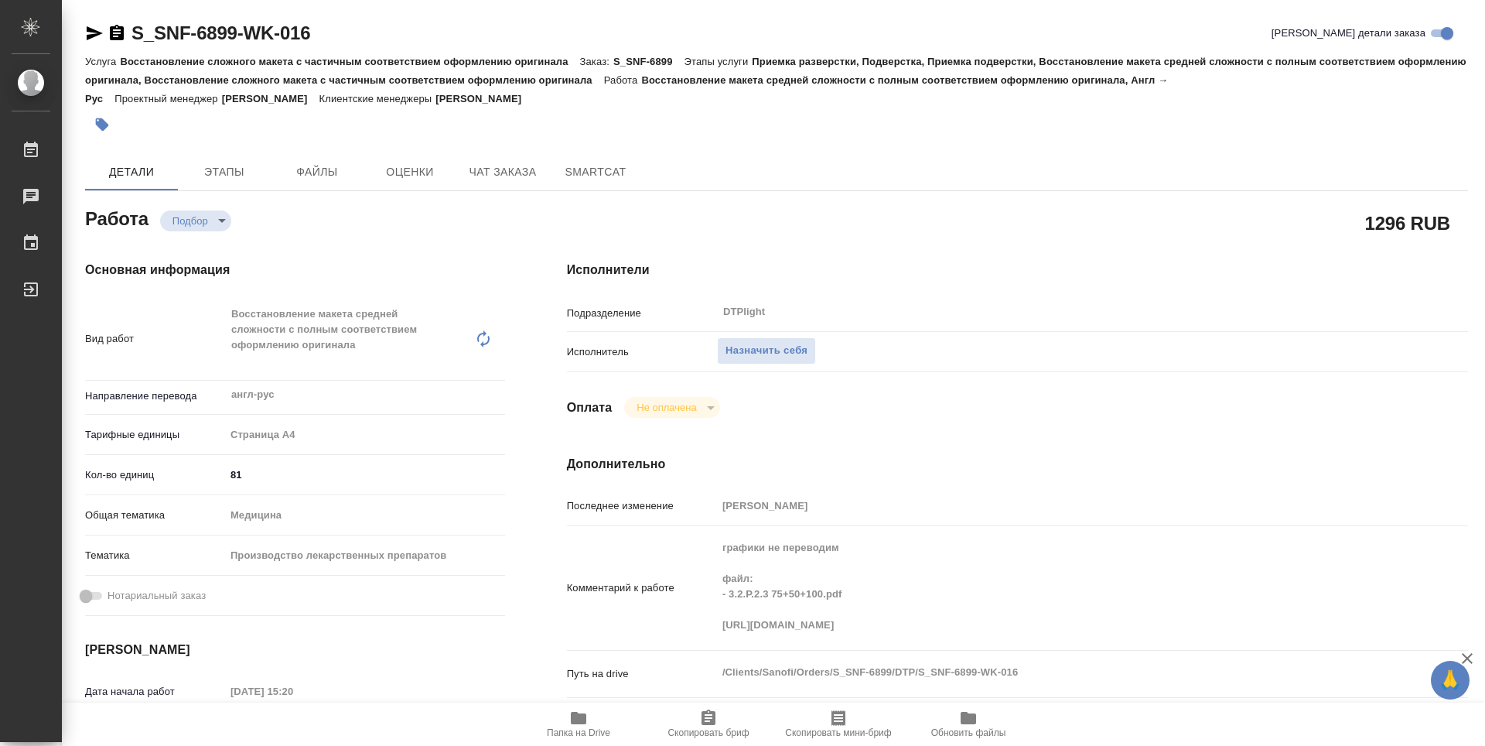
type textarea "x"
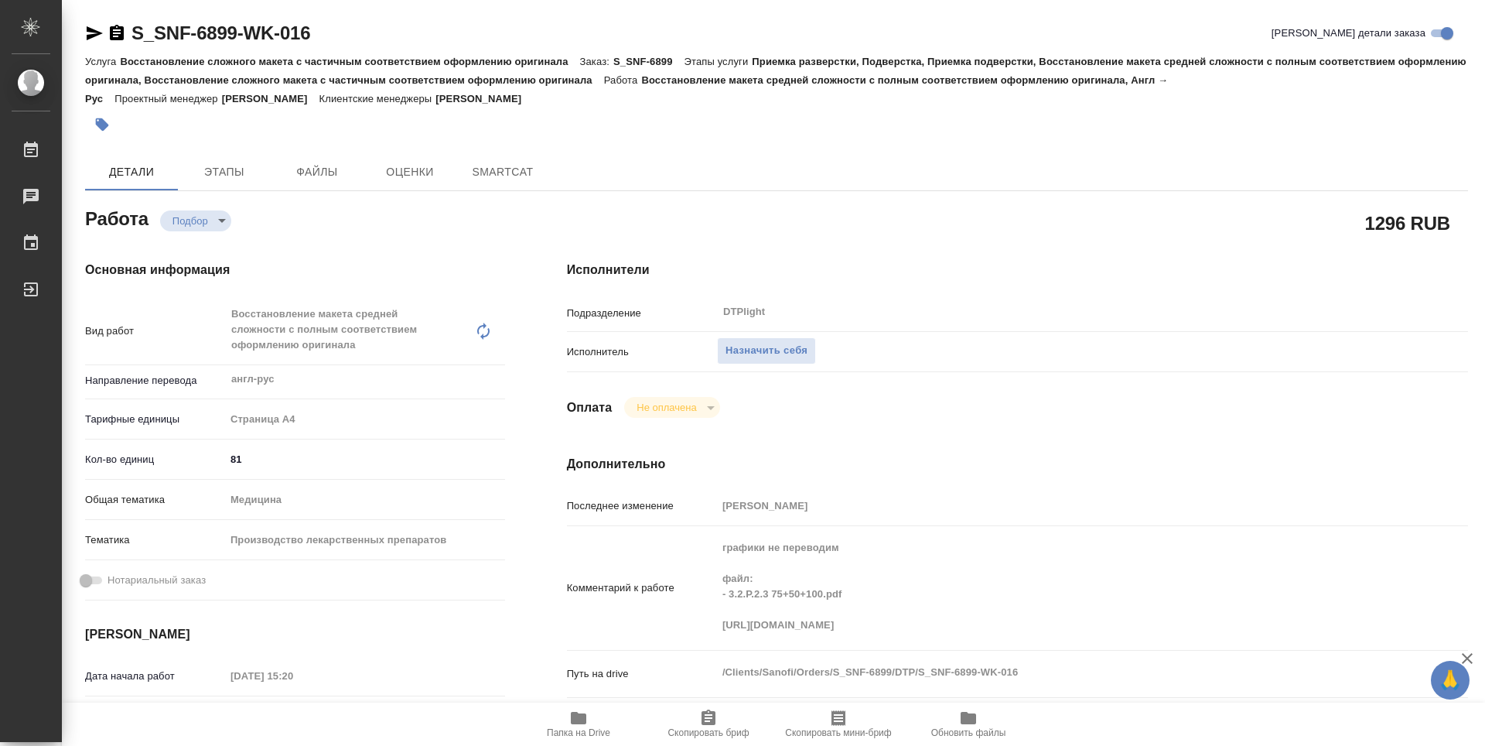
type textarea "x"
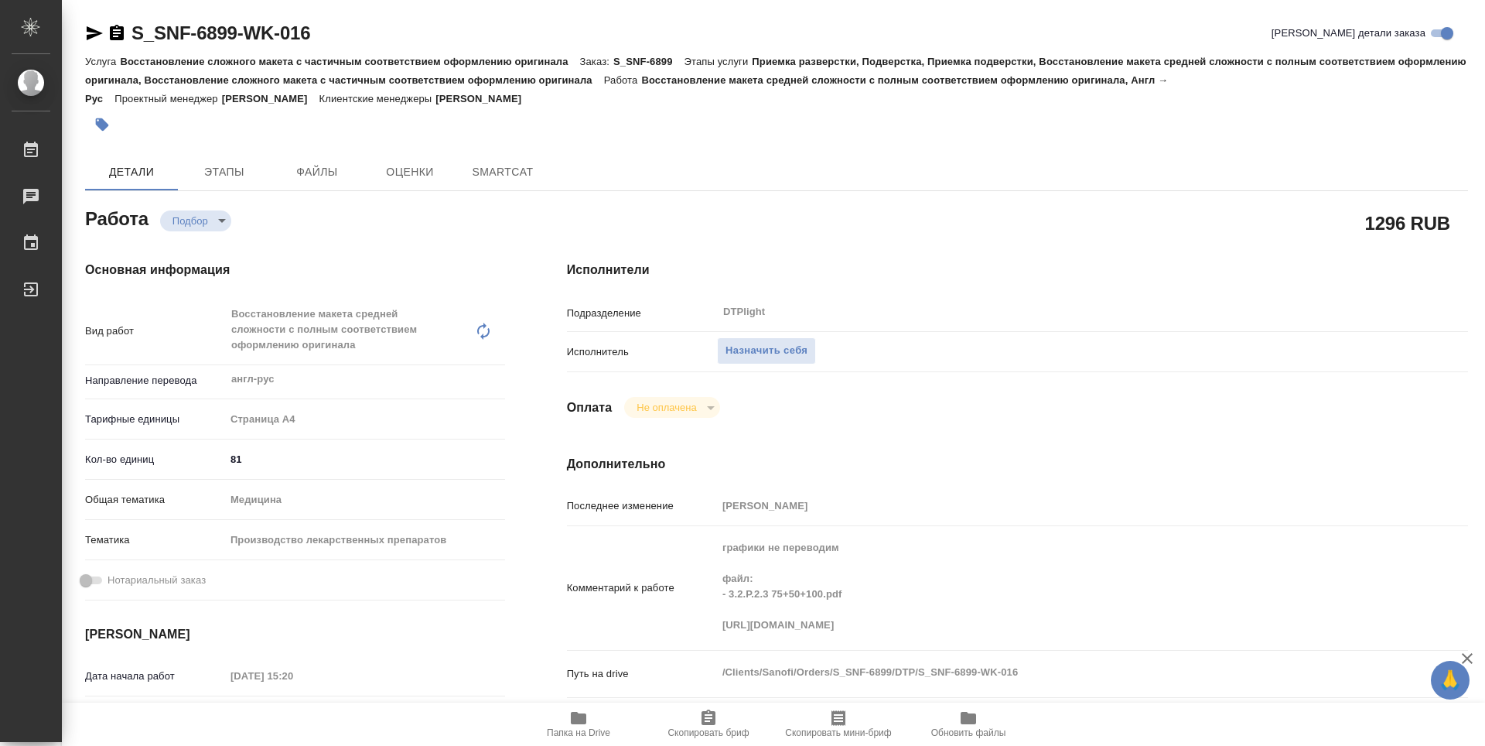
type textarea "x"
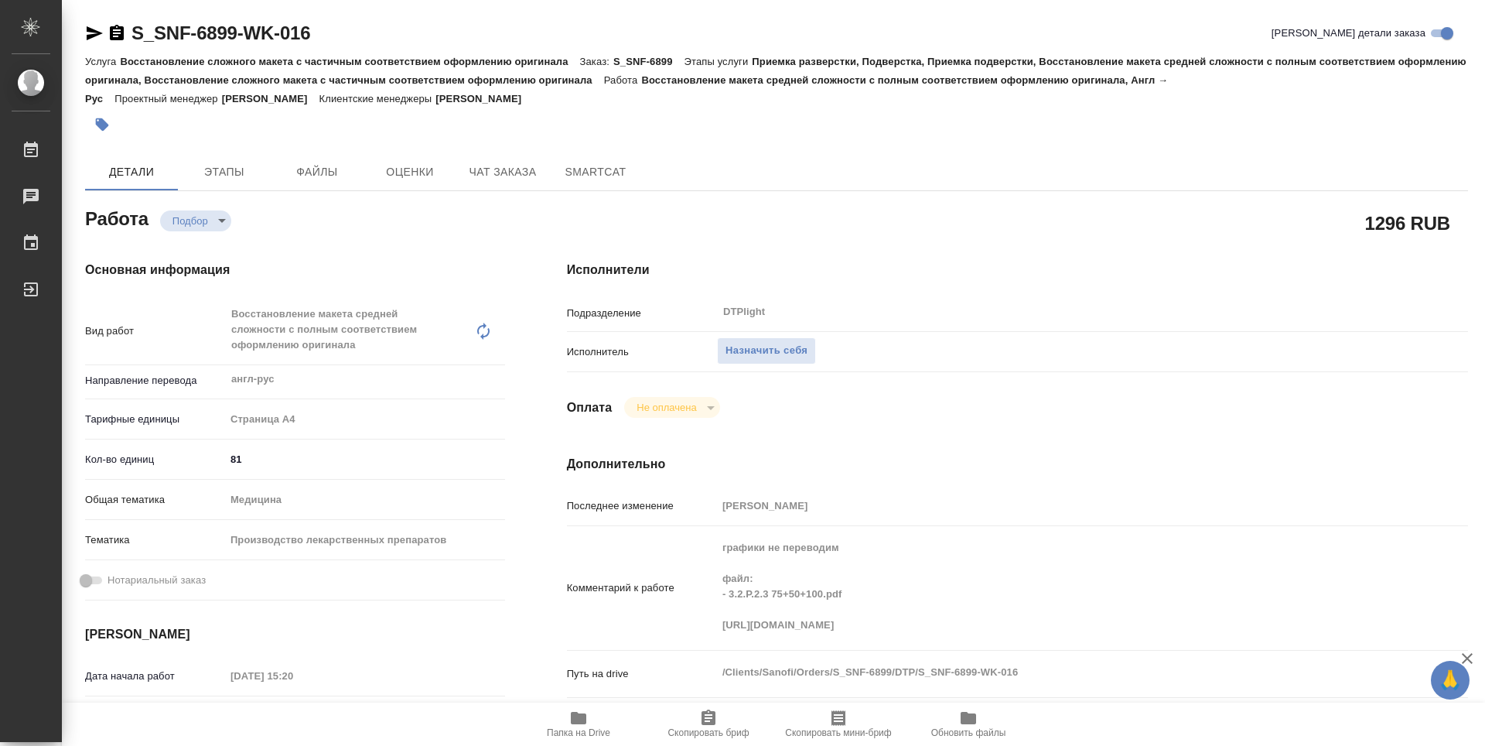
type textarea "x"
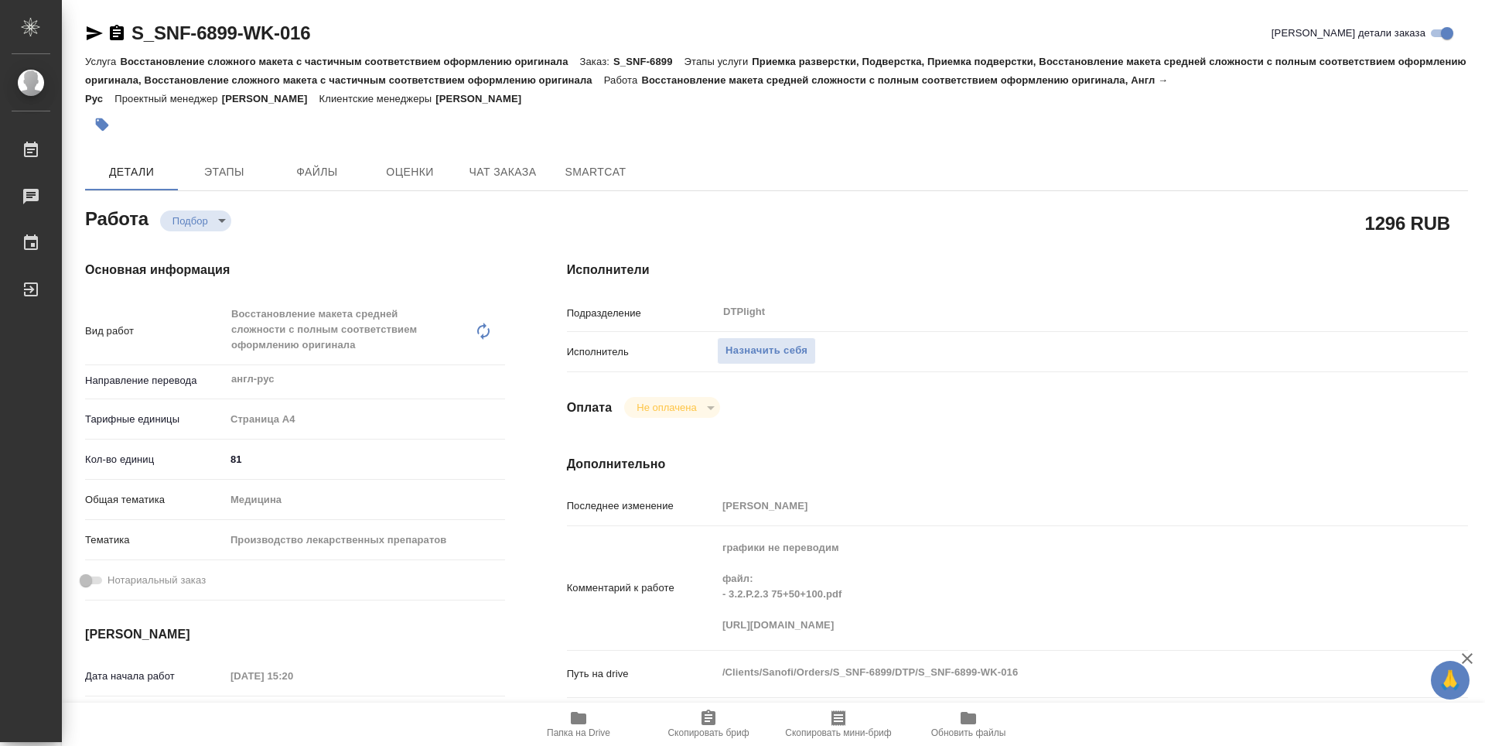
type textarea "x"
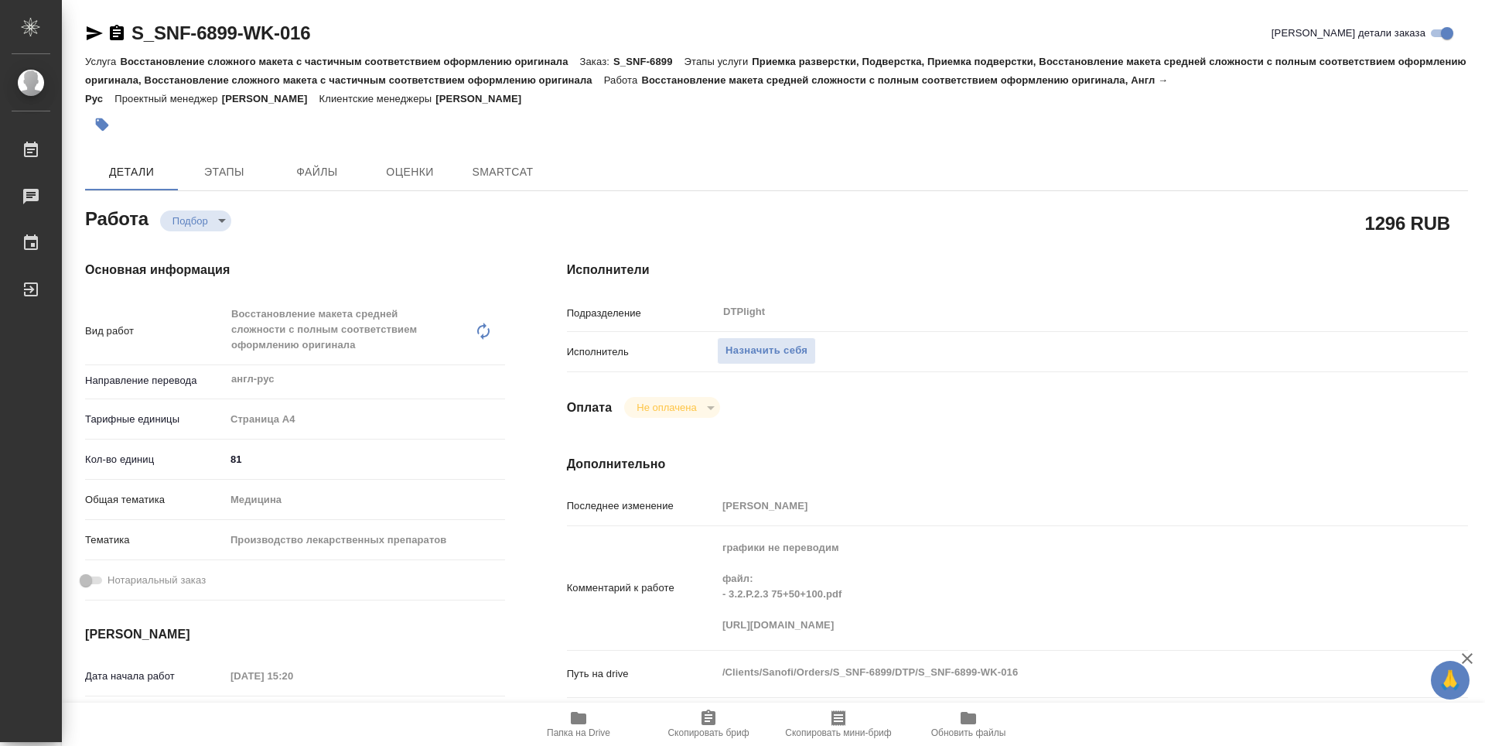
type textarea "x"
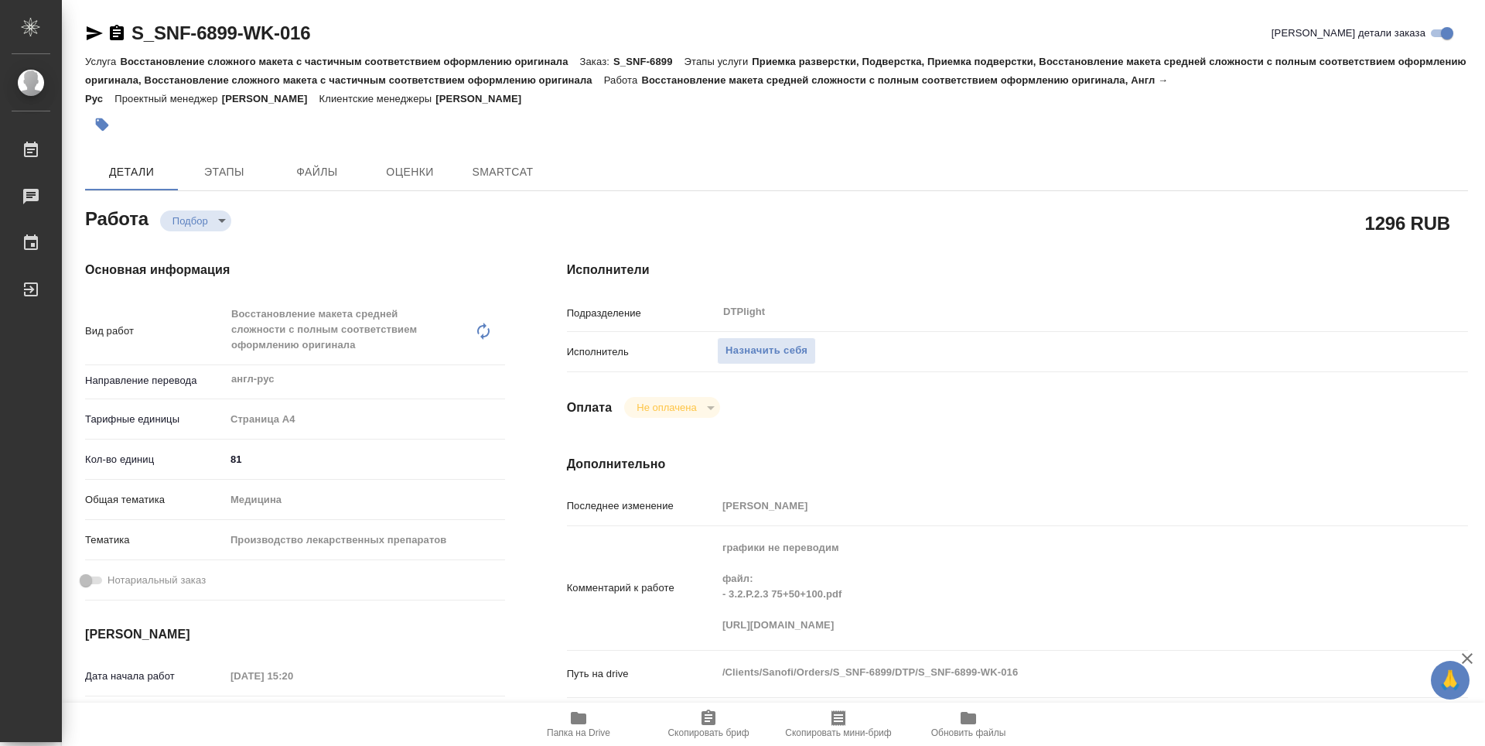
type textarea "x"
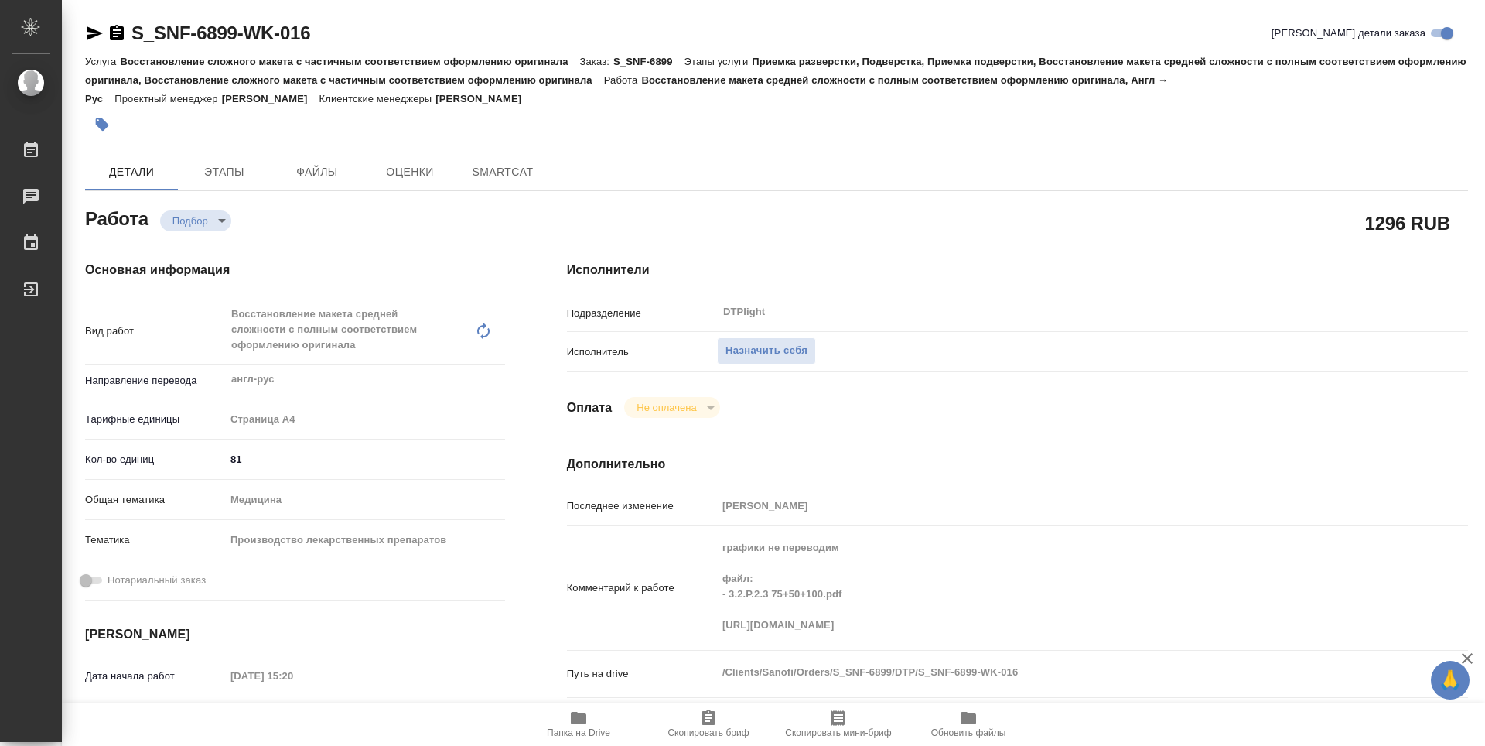
type textarea "x"
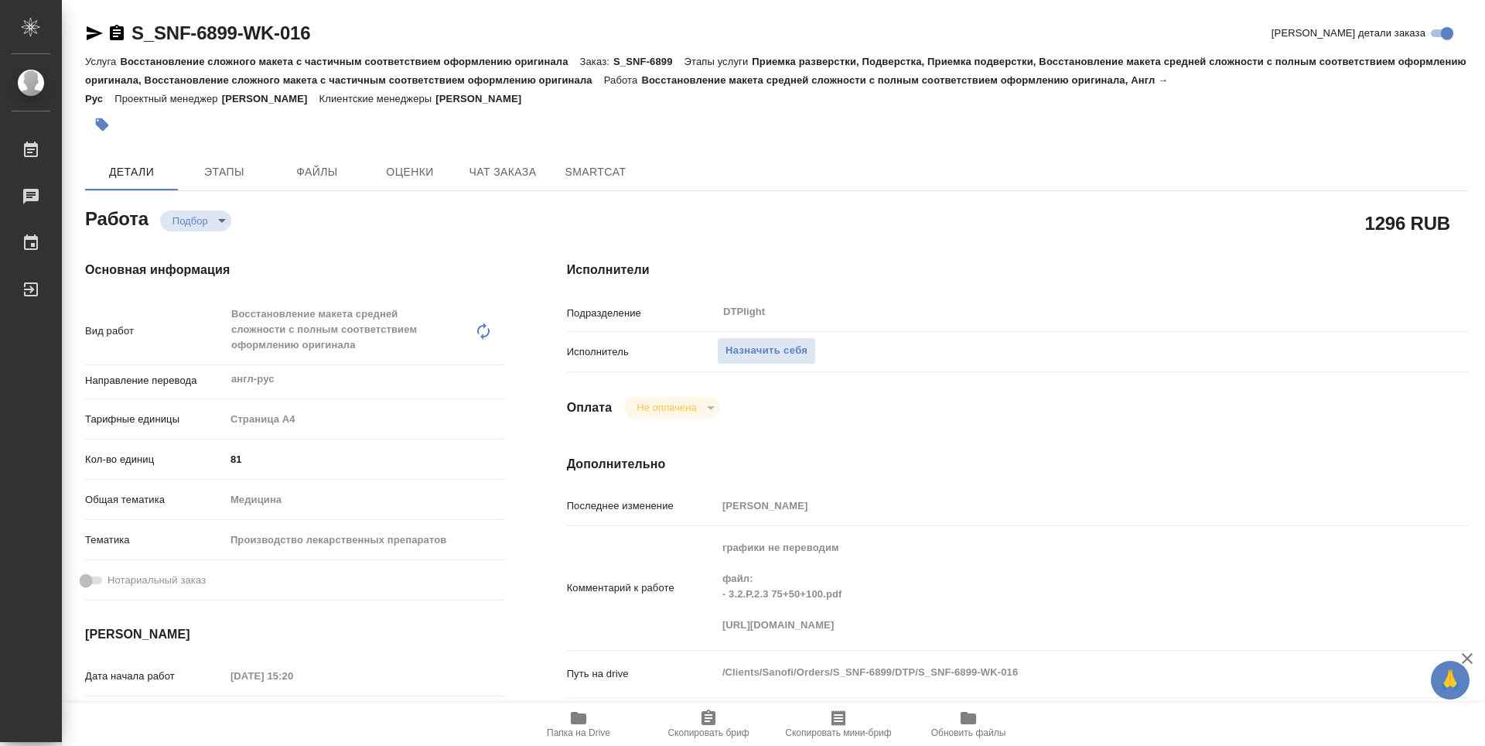
type textarea "x"
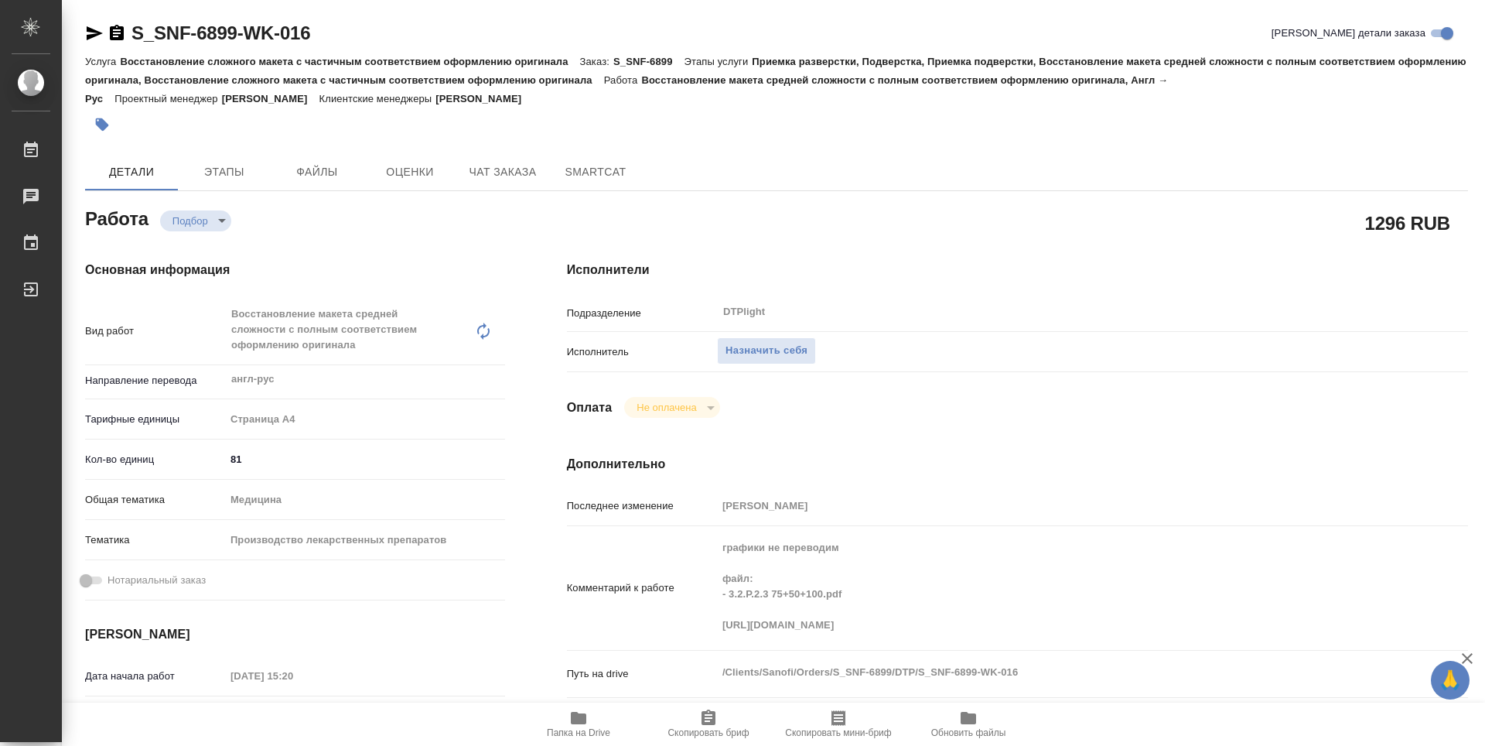
type textarea "x"
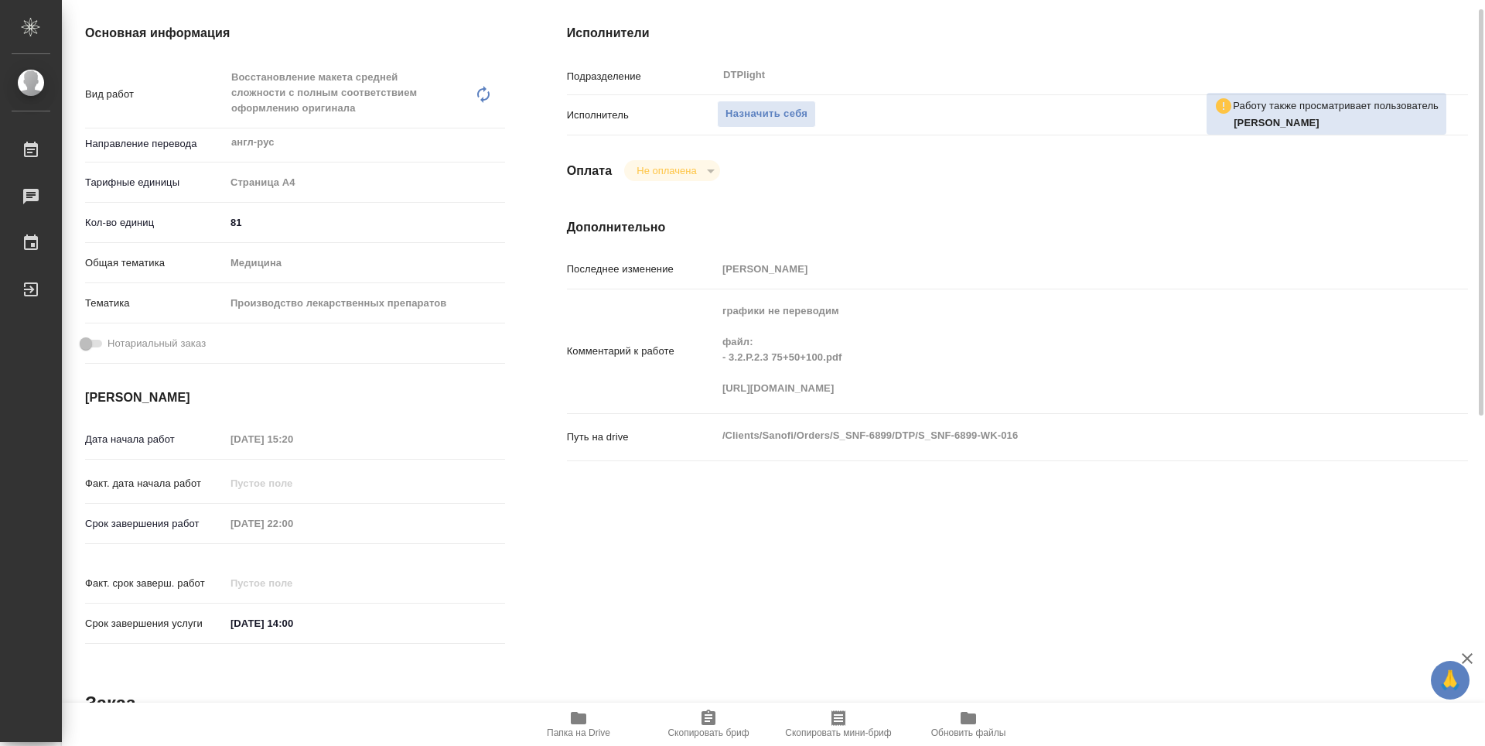
scroll to position [82, 0]
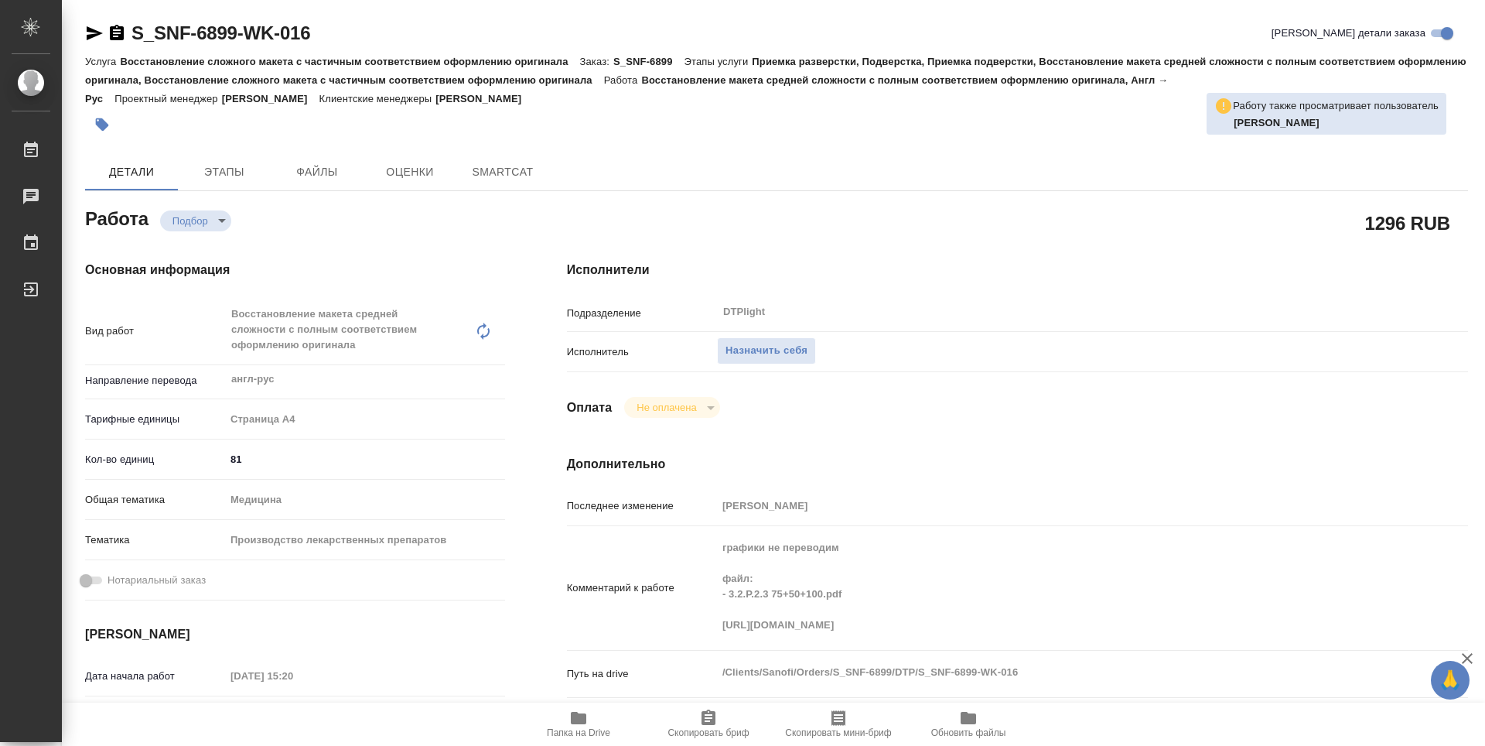
type textarea "x"
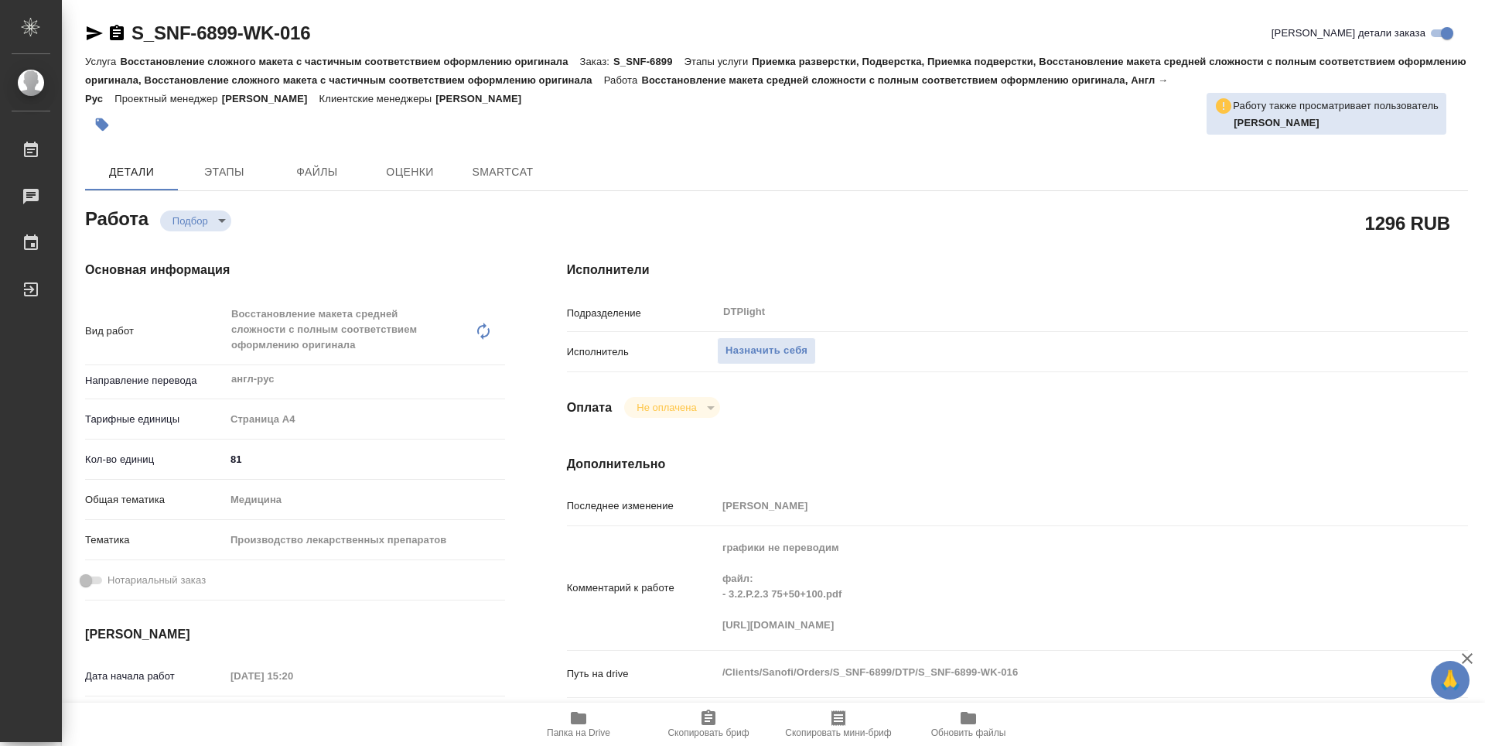
type textarea "x"
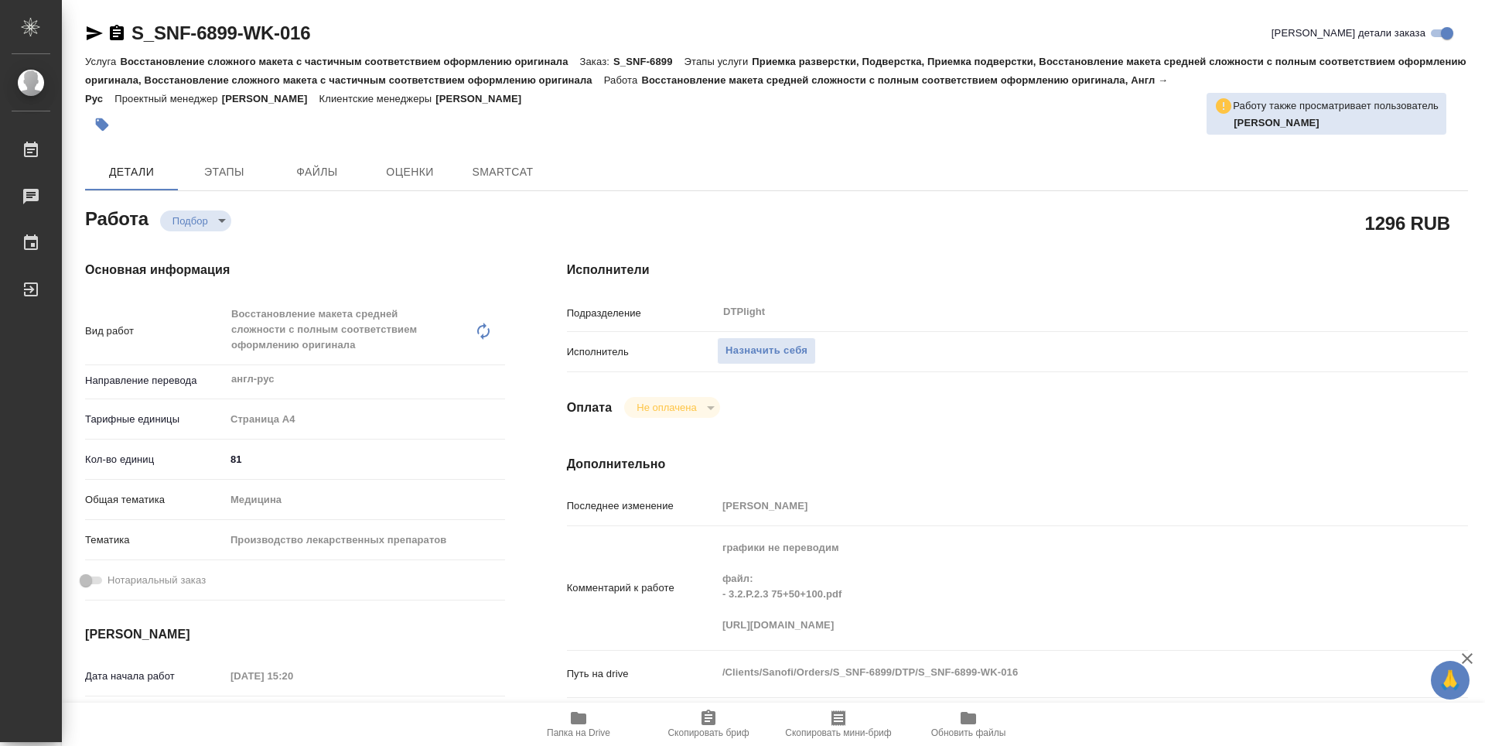
type textarea "x"
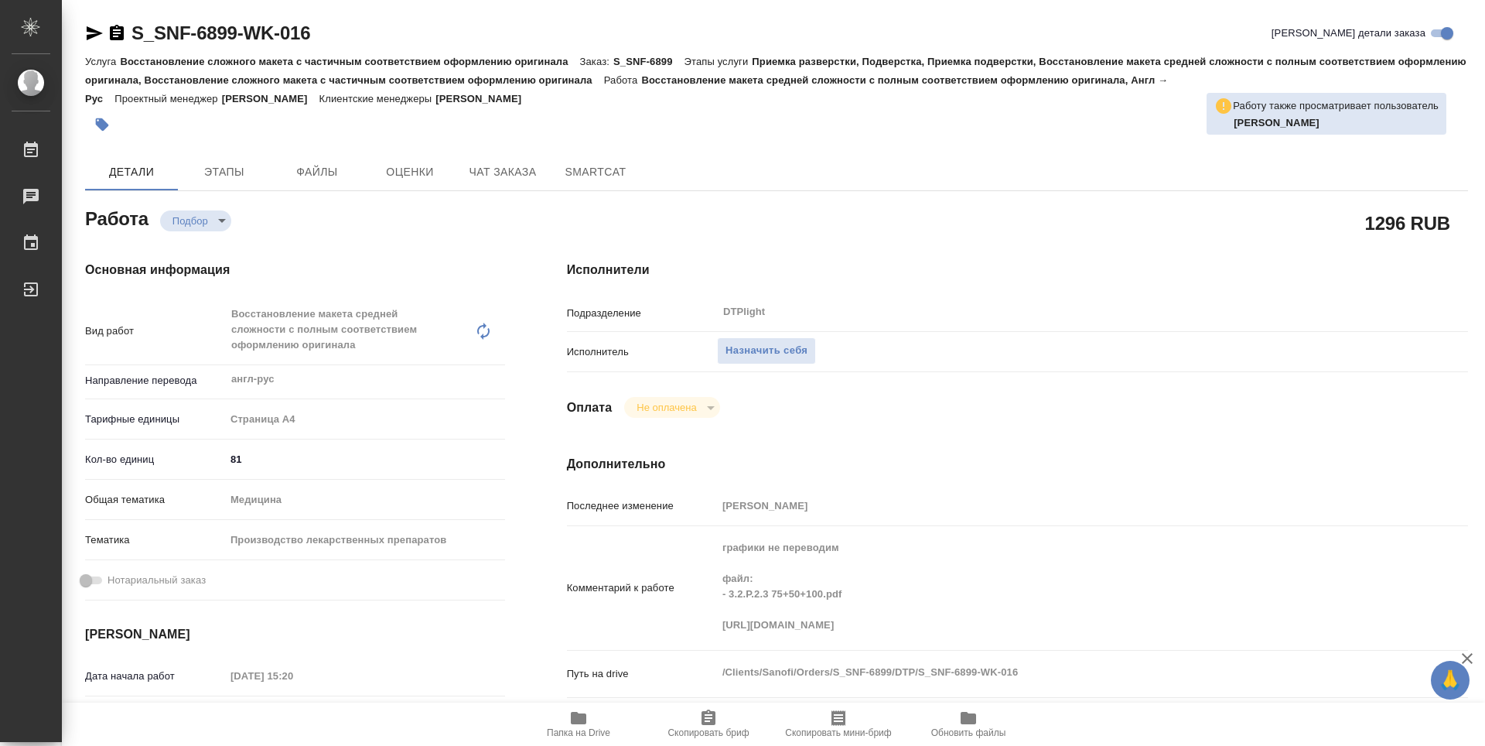
type textarea "x"
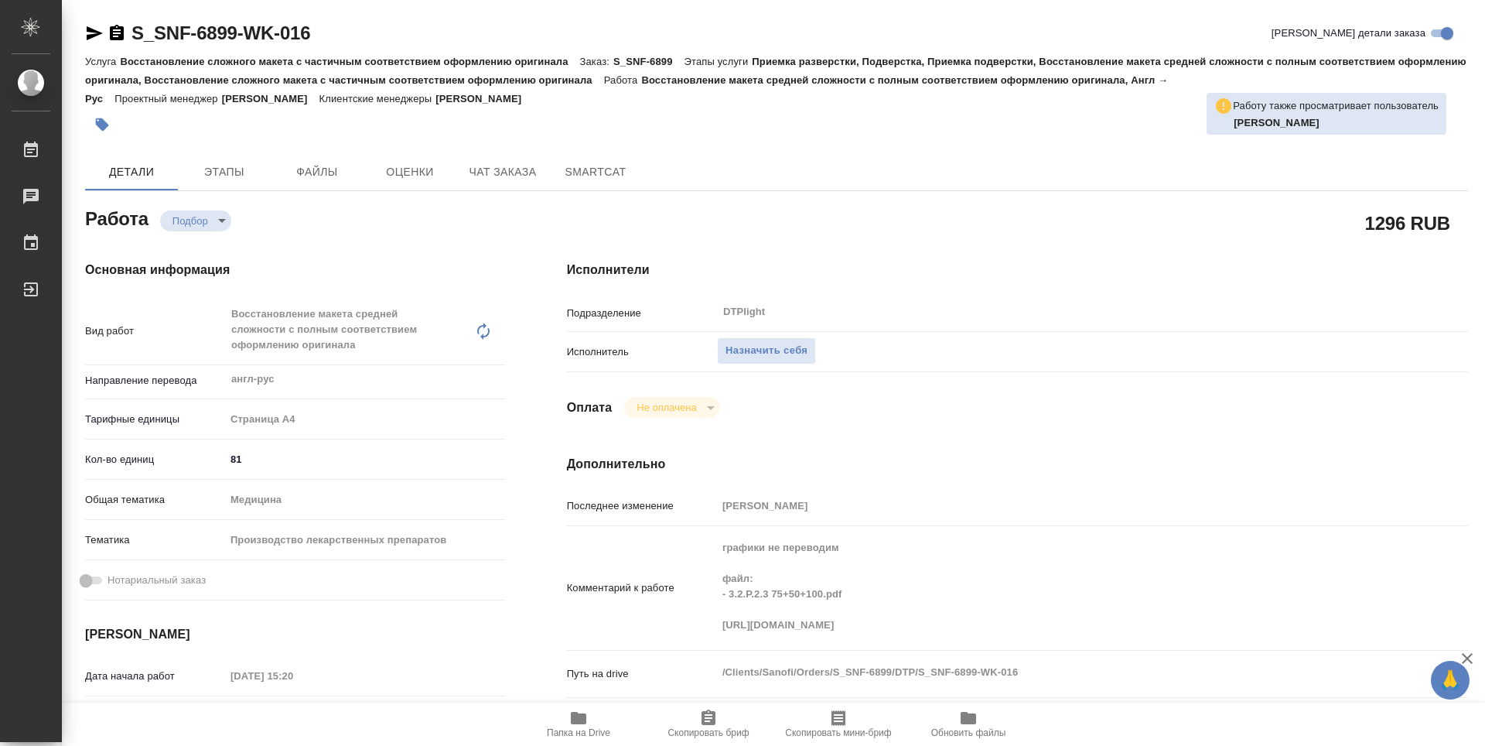
type textarea "x"
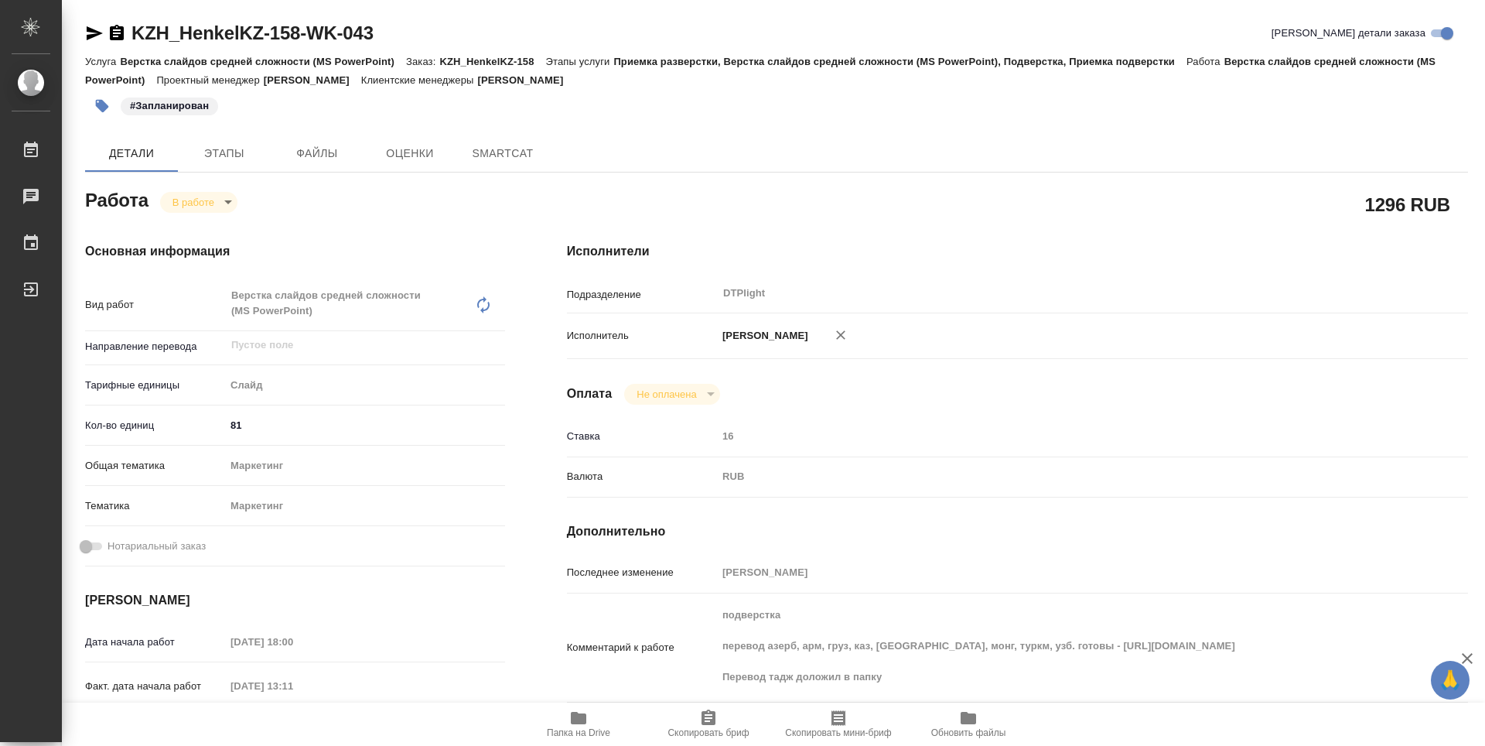
type textarea "x"
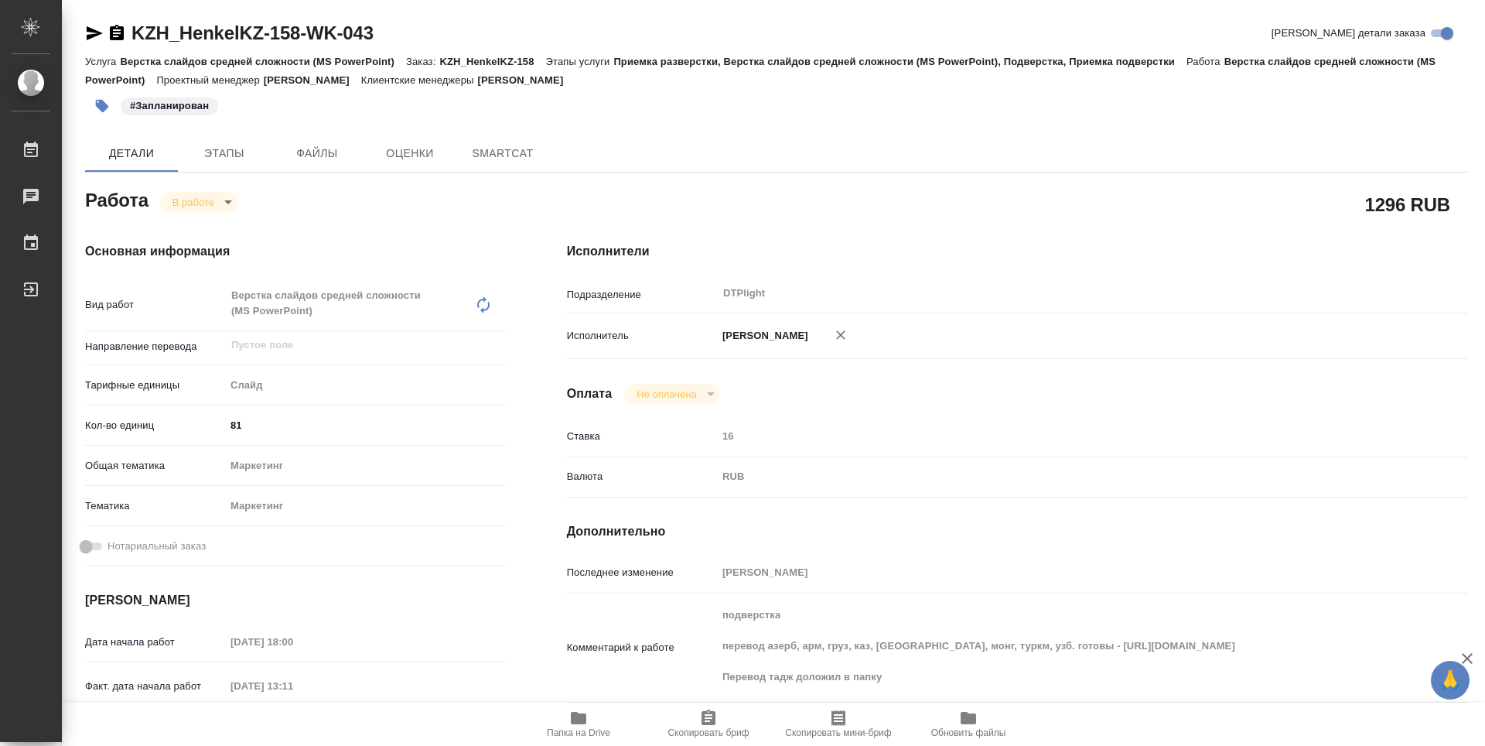
type textarea "x"
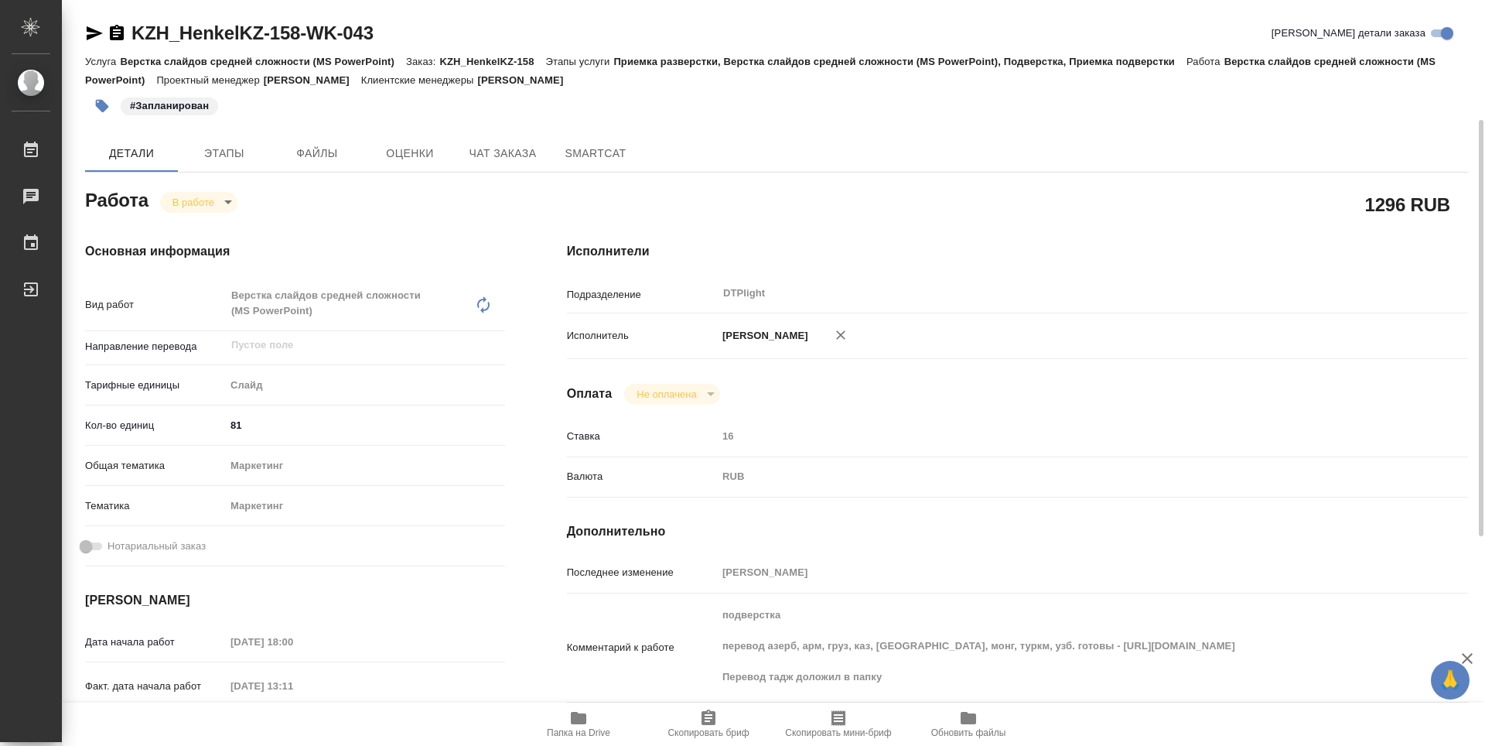
scroll to position [77, 0]
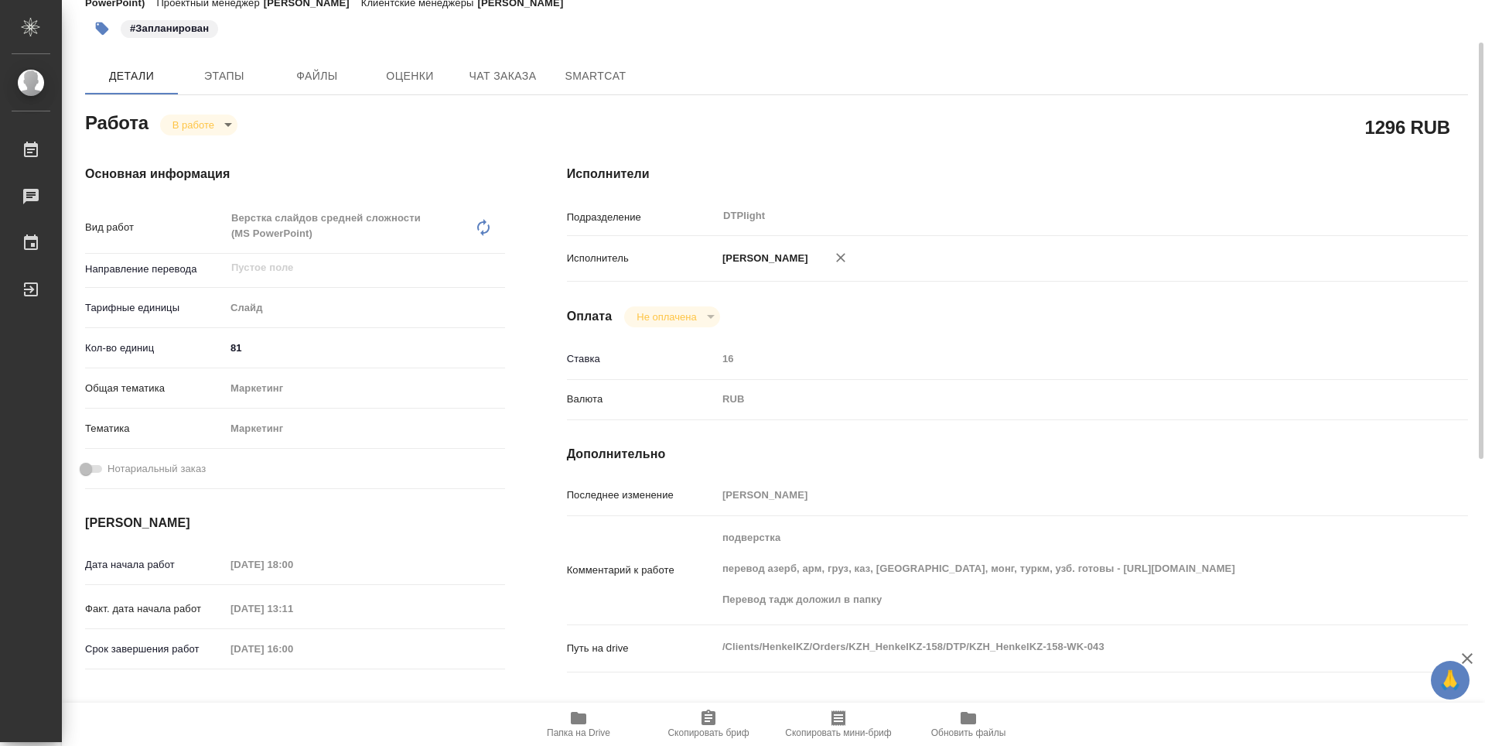
type textarea "x"
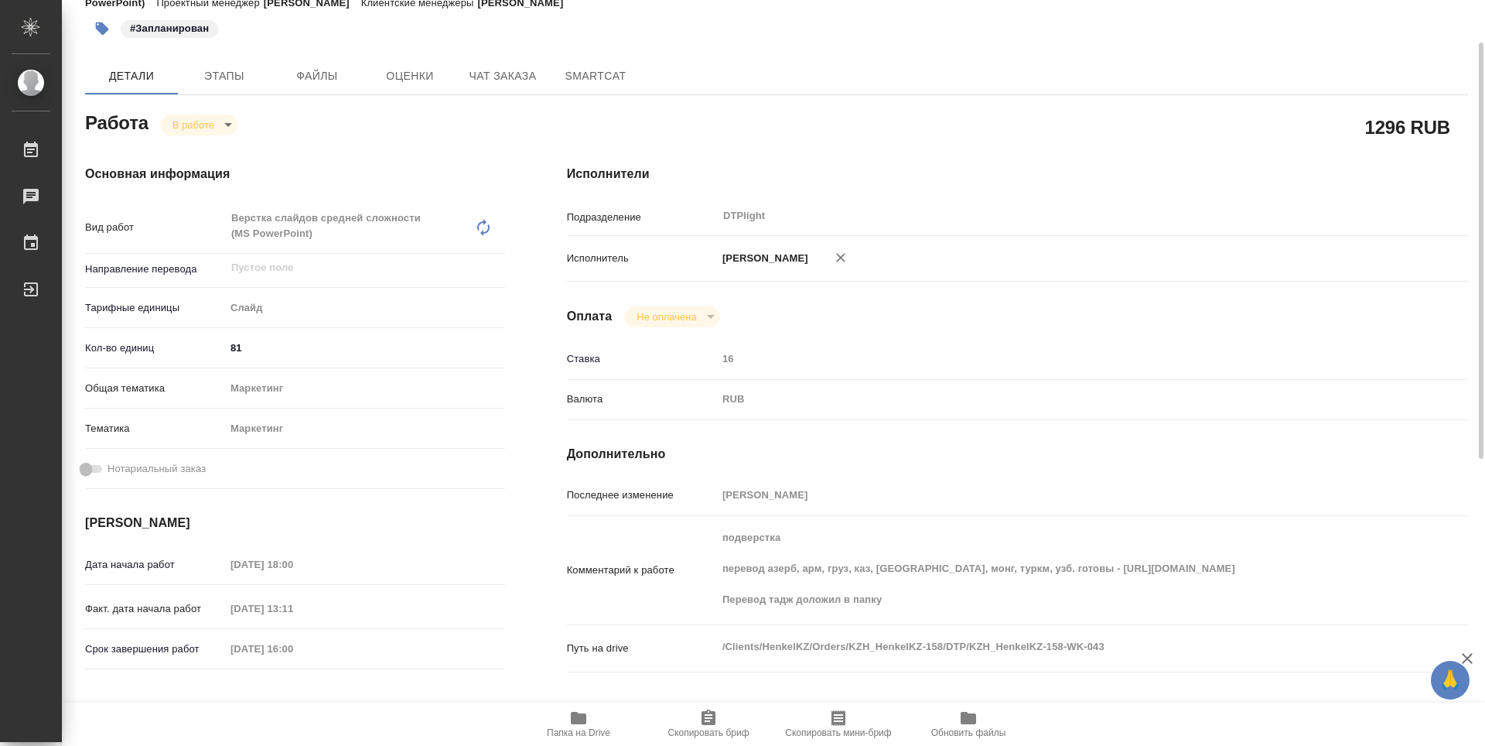
type textarea "x"
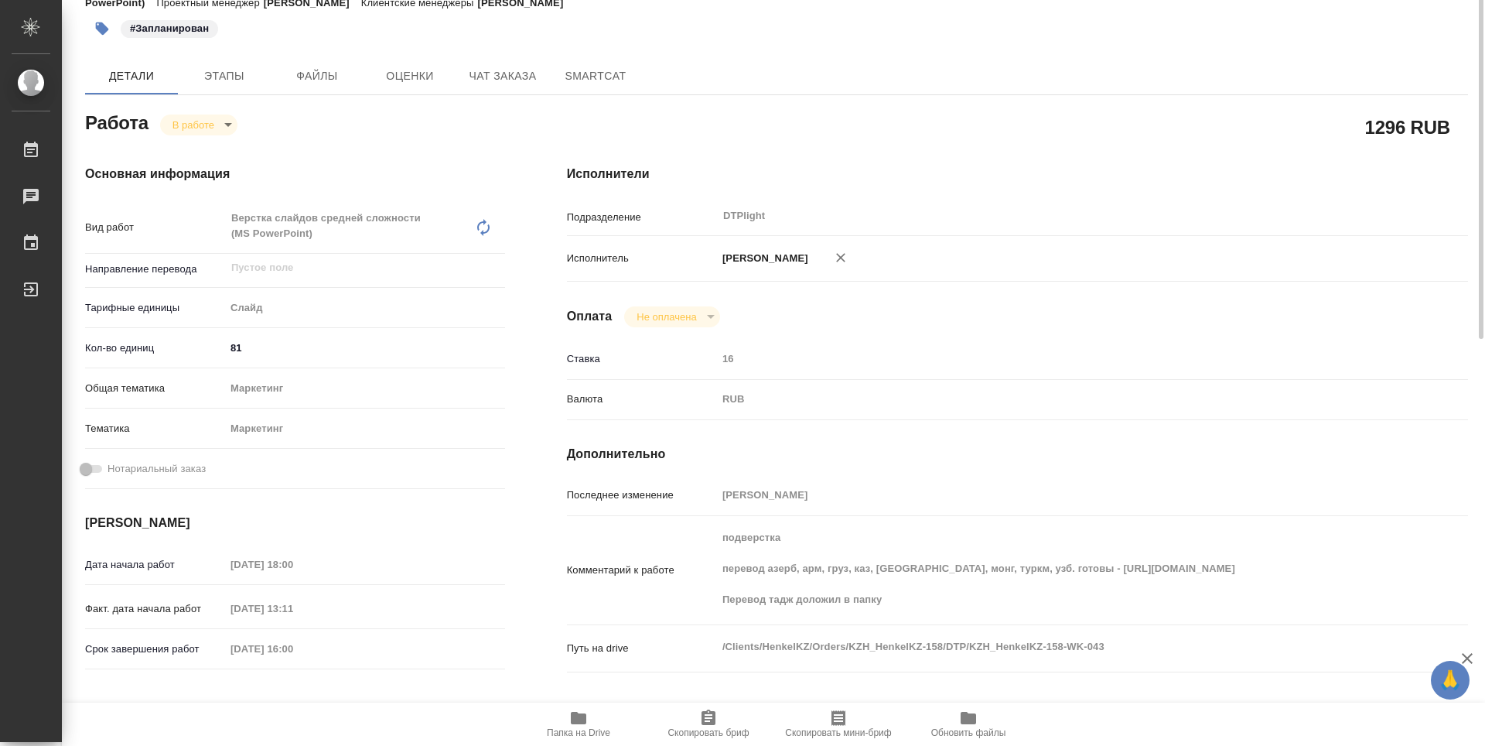
scroll to position [0, 0]
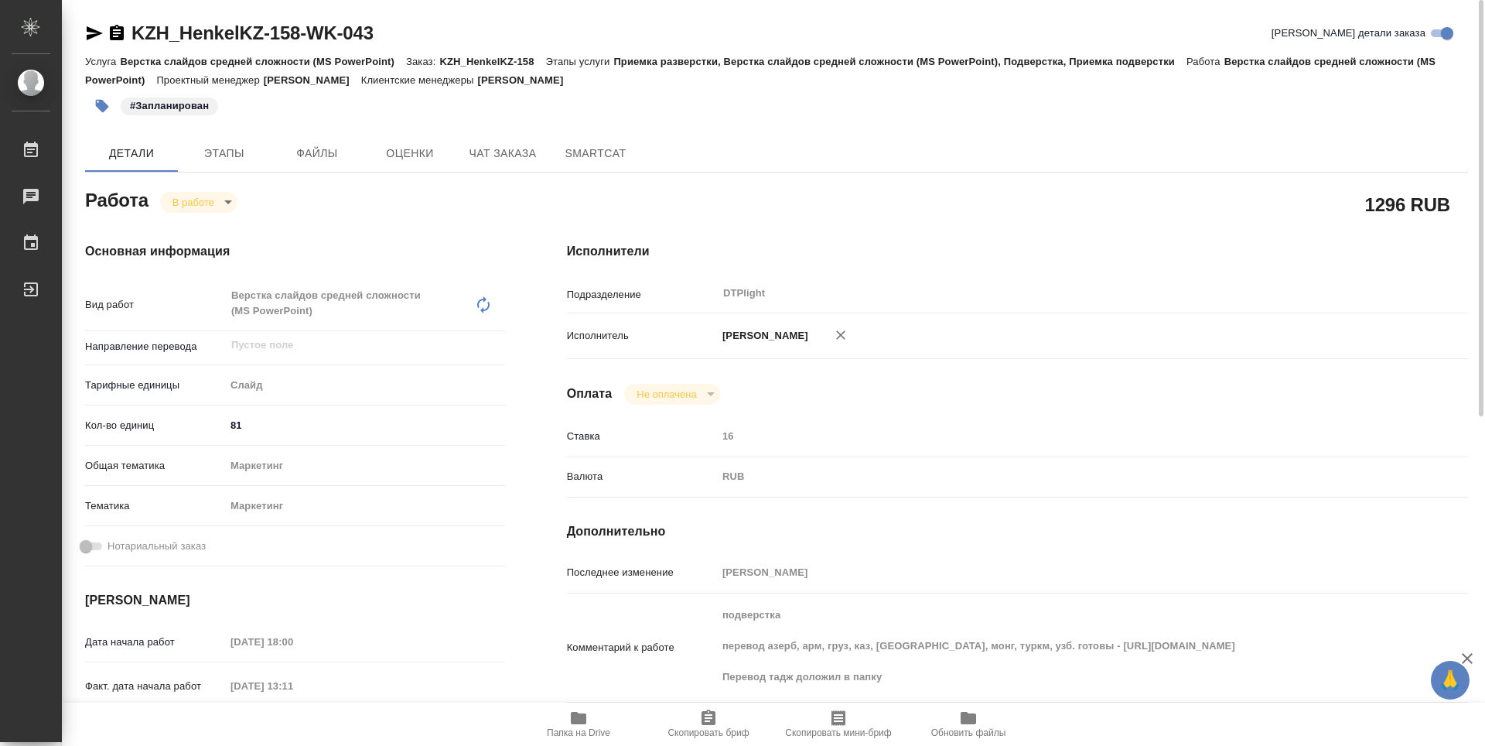
click at [119, 37] on icon "button" at bounding box center [117, 32] width 14 height 15
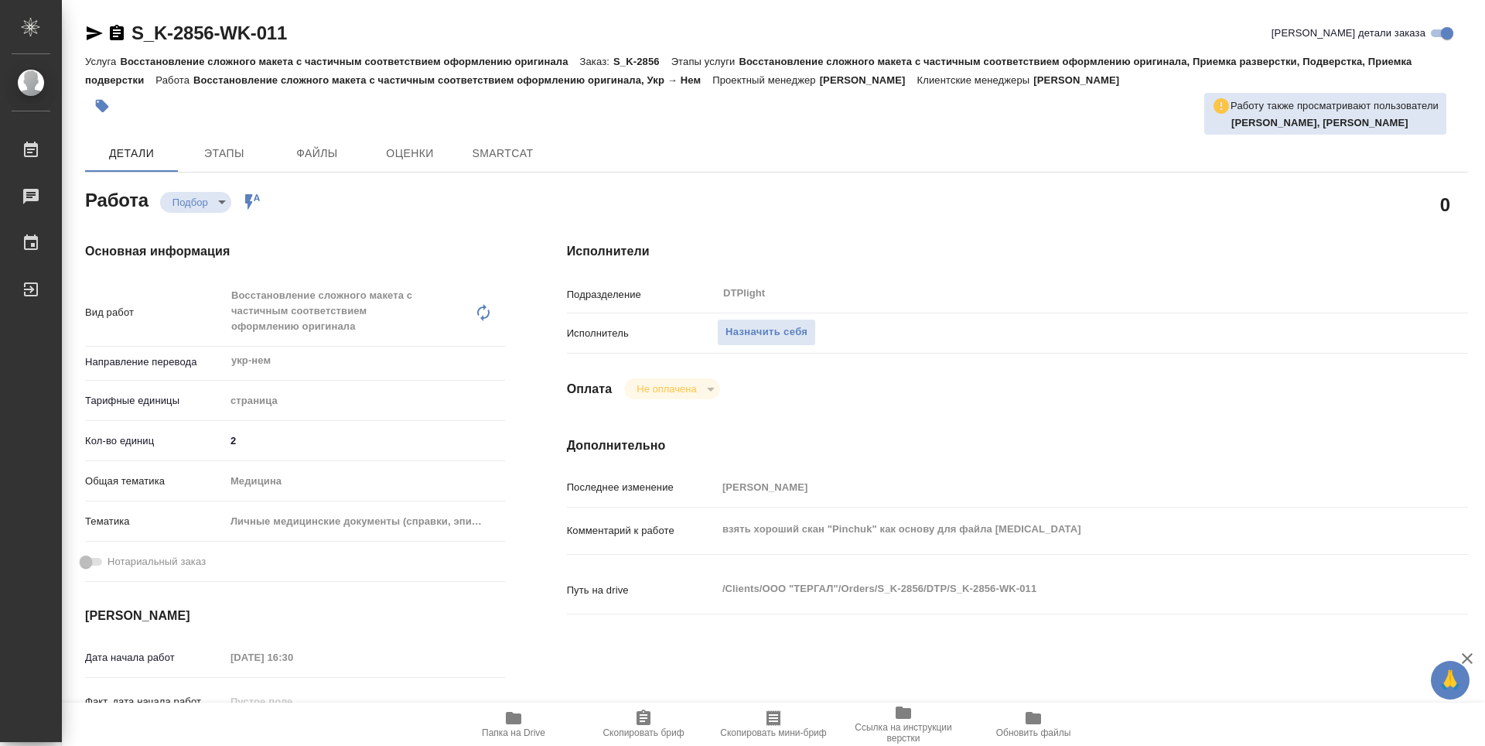
type textarea "x"
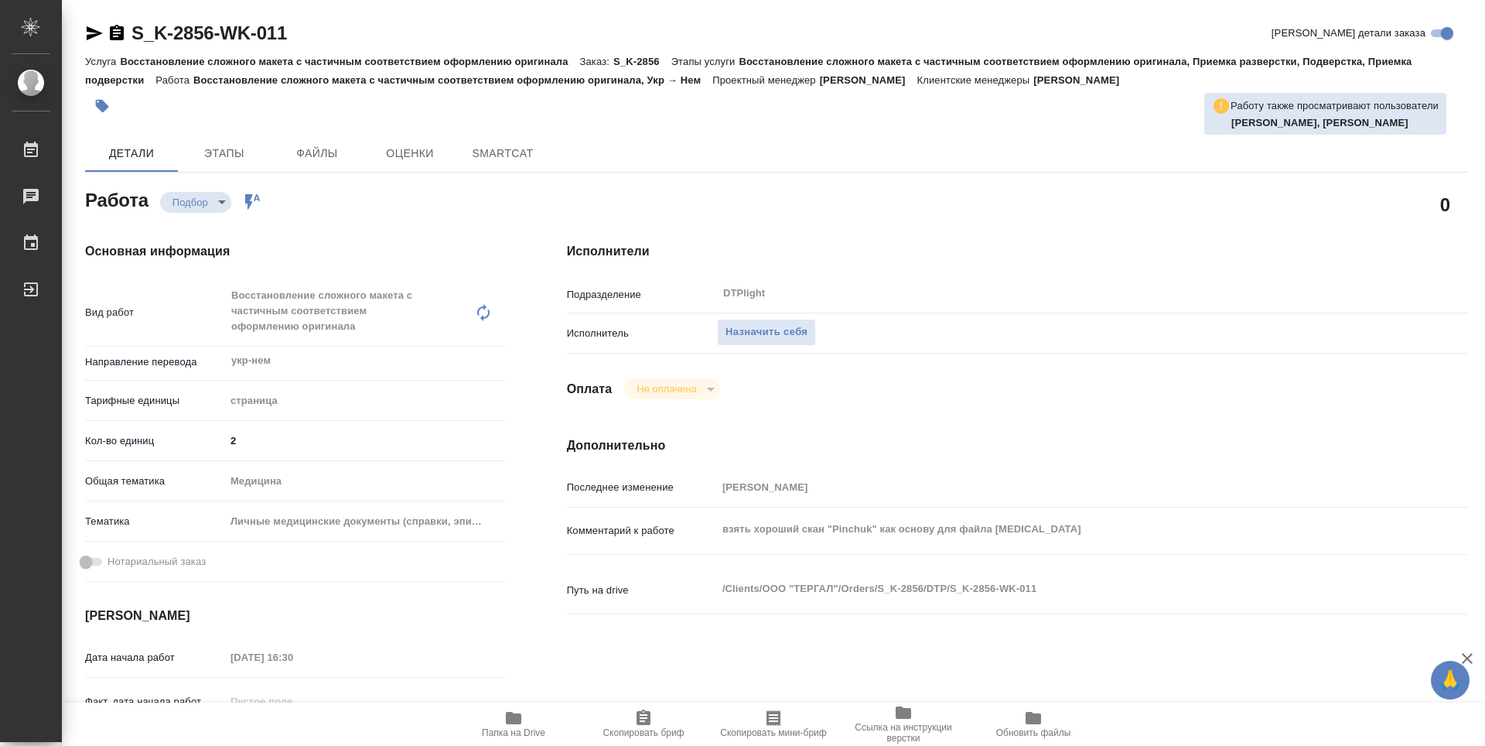
type textarea "x"
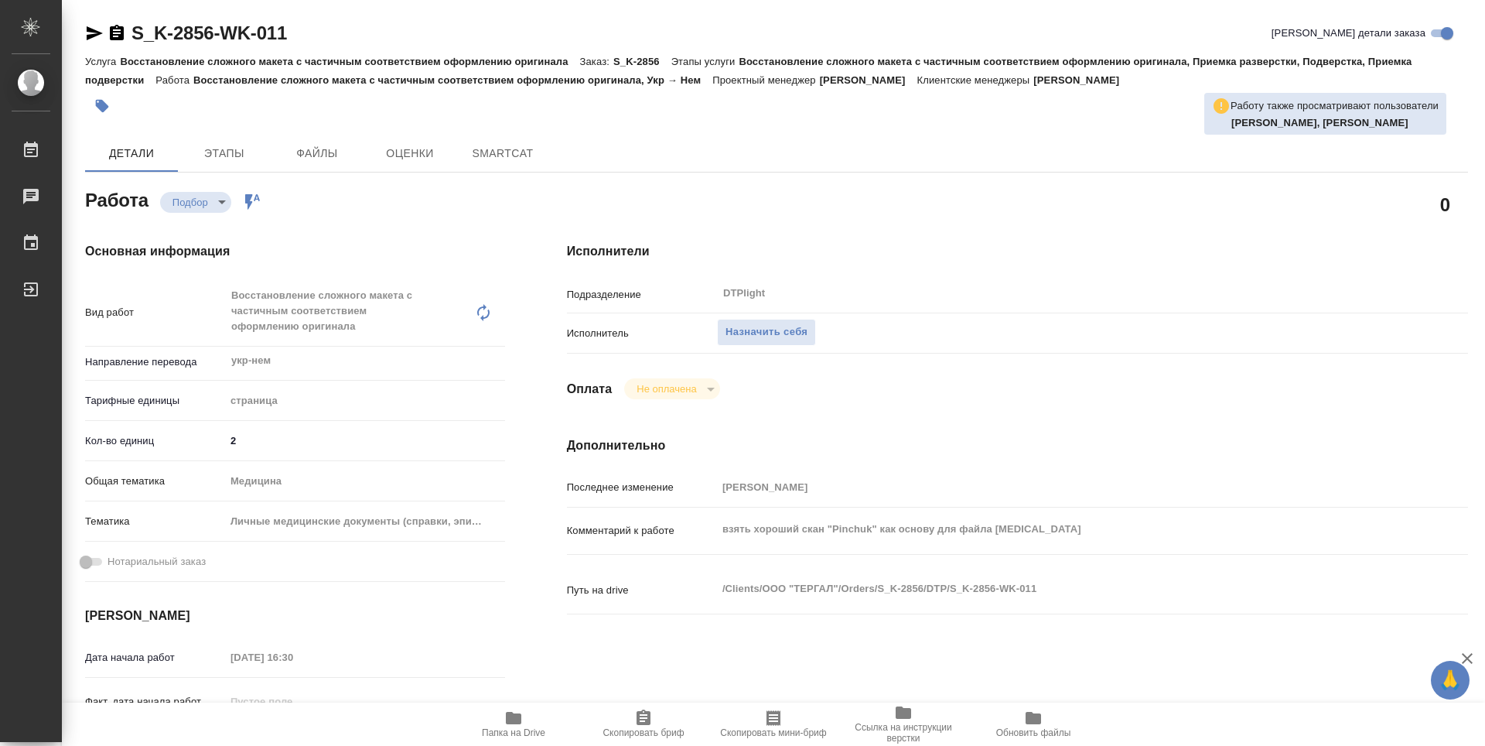
type textarea "x"
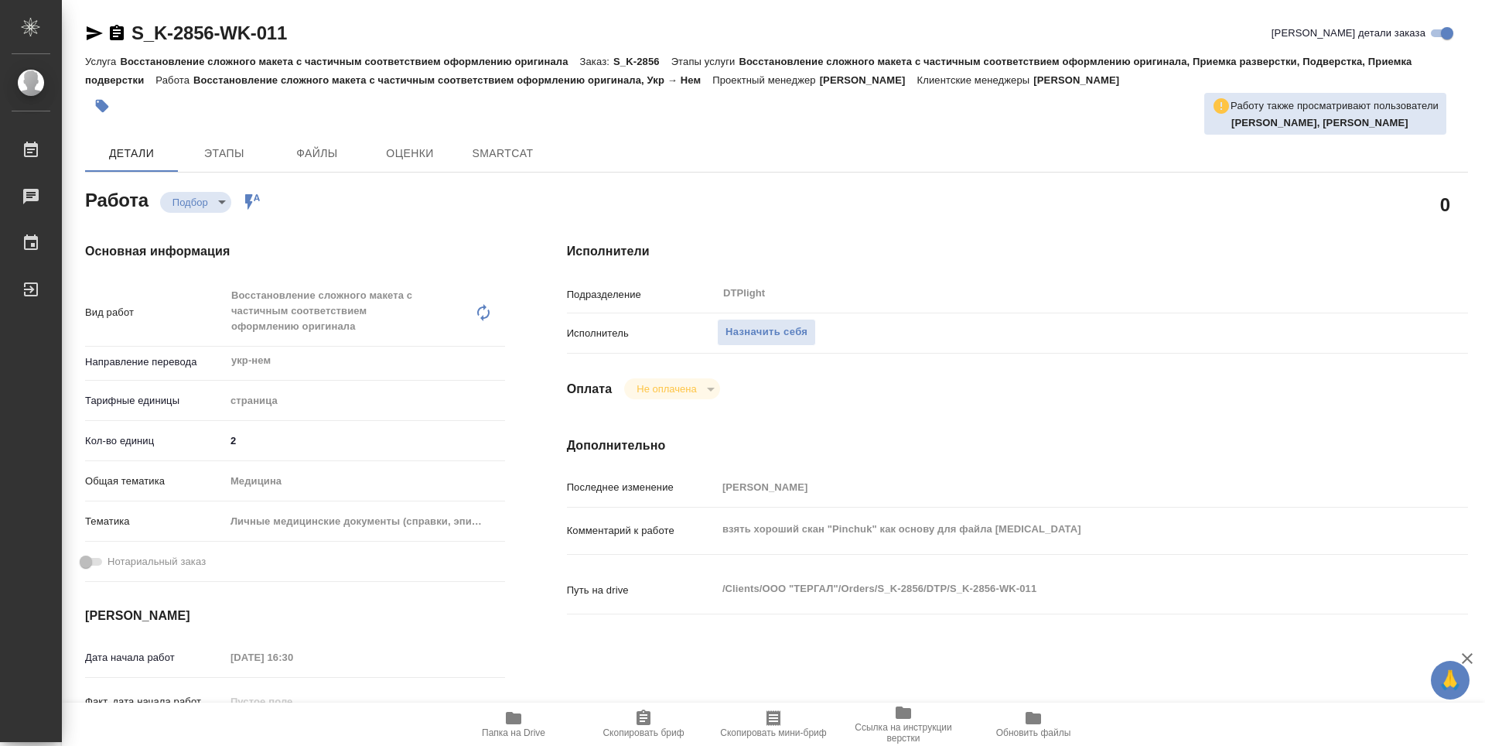
type textarea "x"
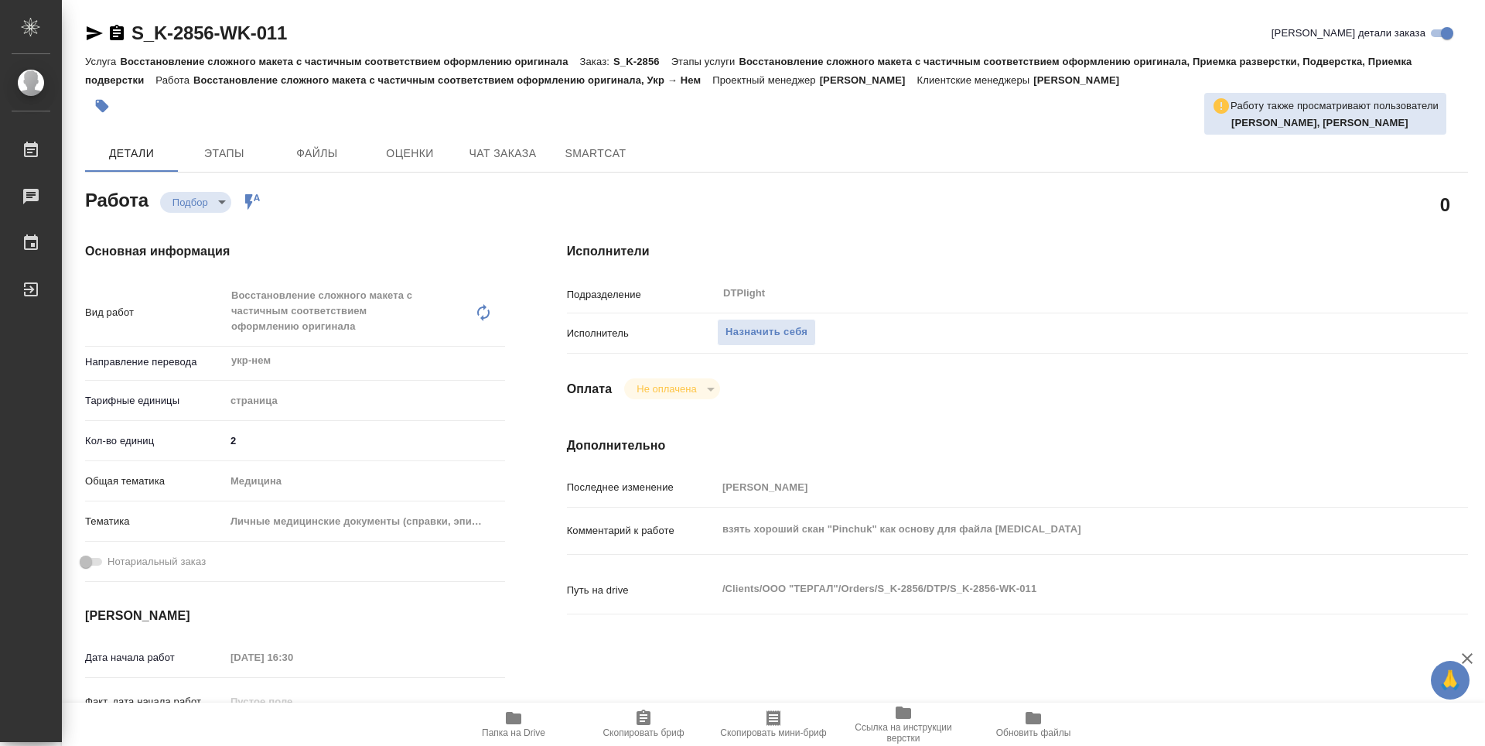
type textarea "x"
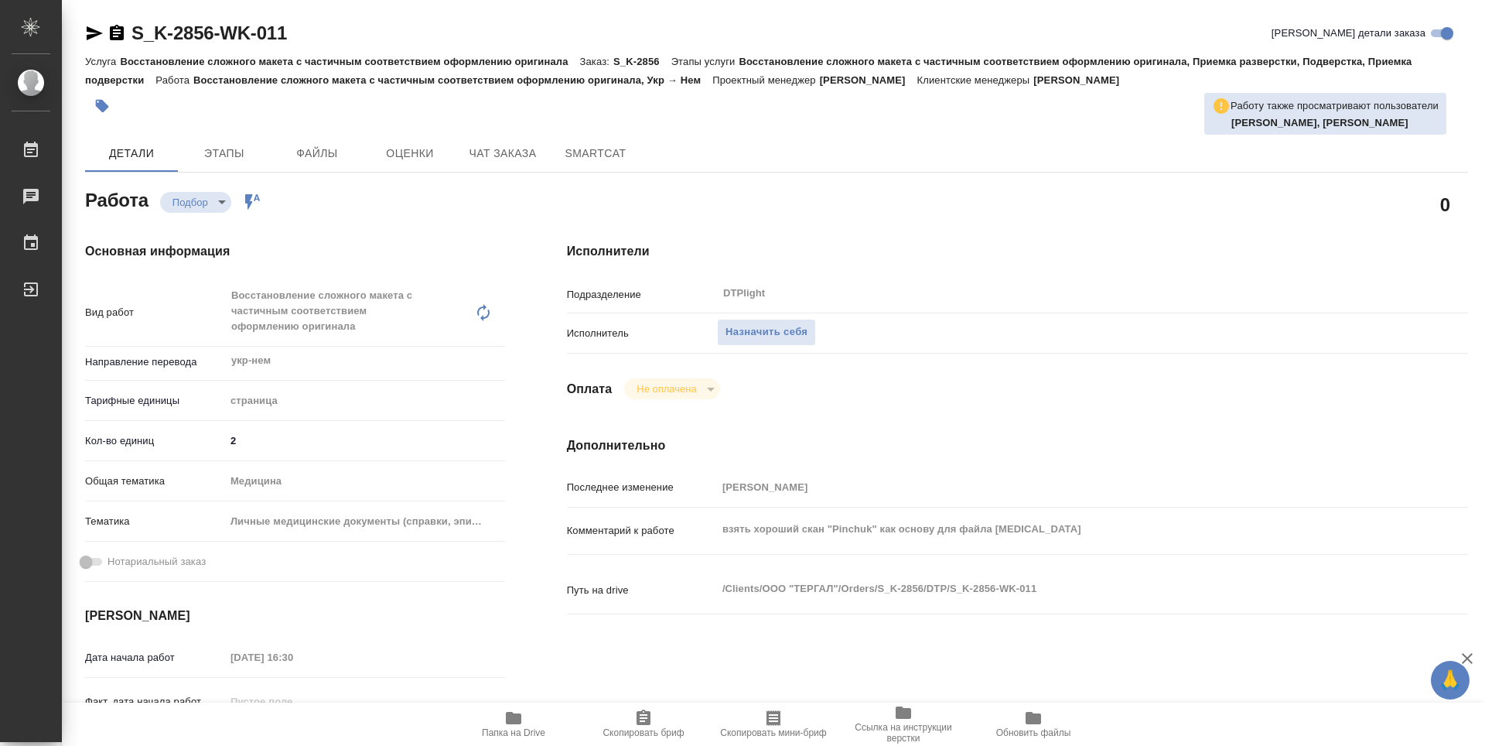
type textarea "x"
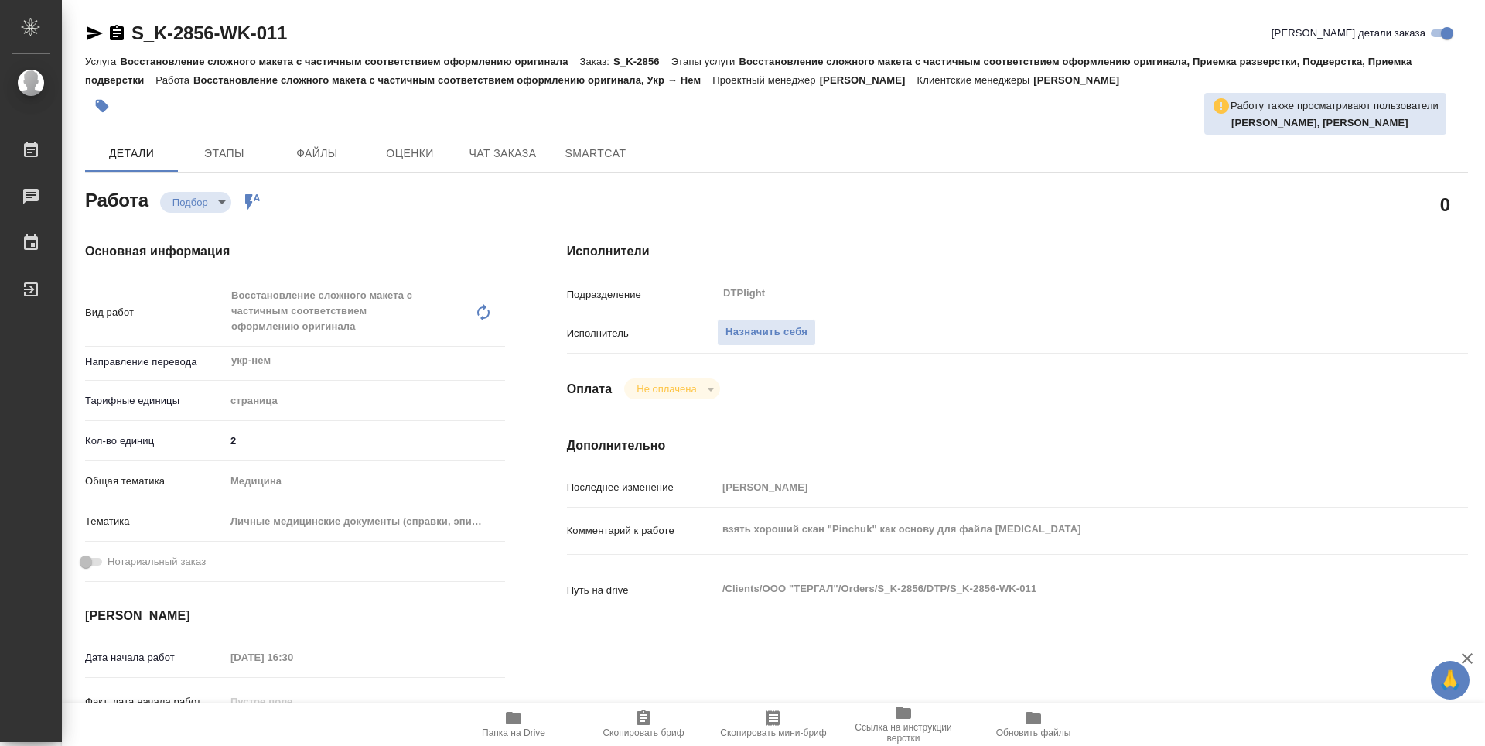
click at [499, 726] on span "Папка на Drive" at bounding box center [513, 722] width 111 height 29
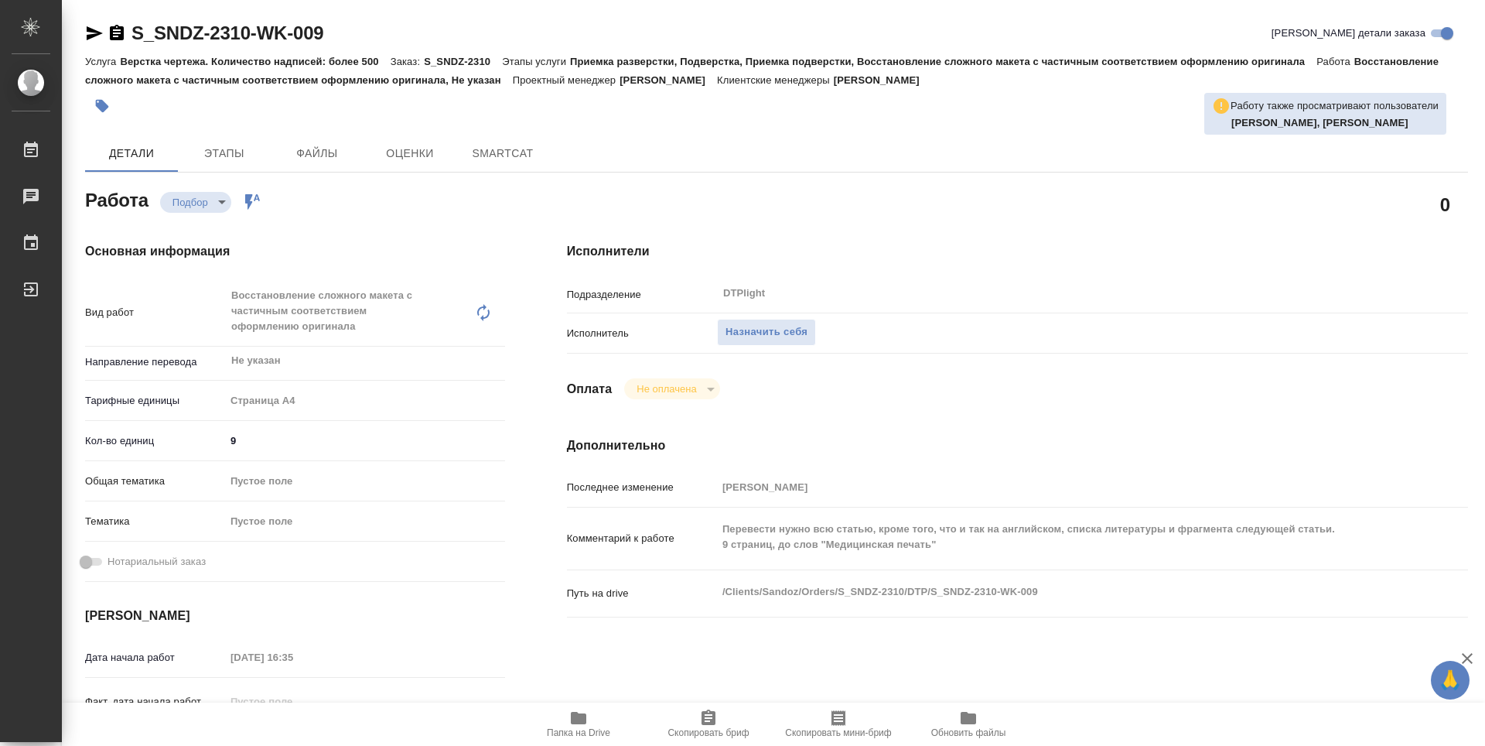
type textarea "x"
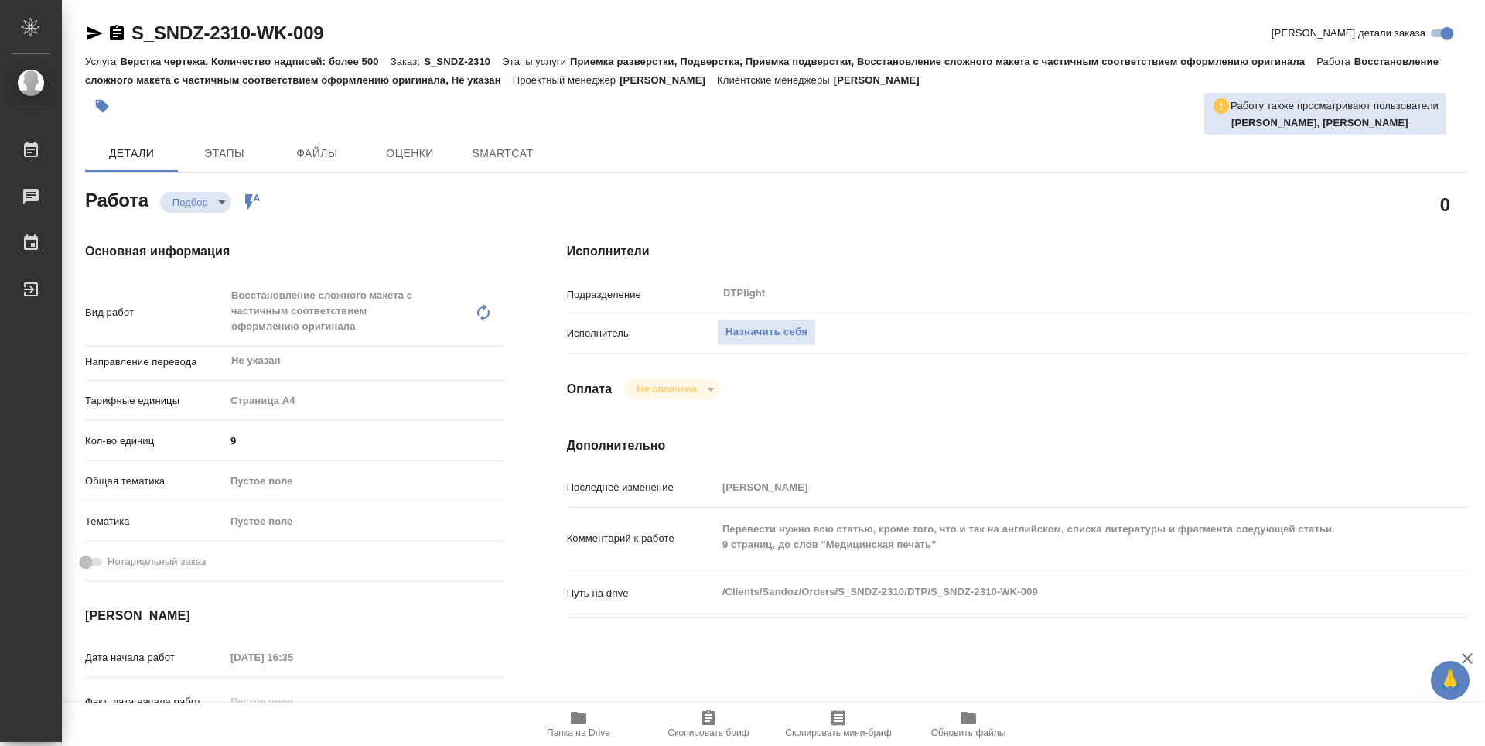
type textarea "x"
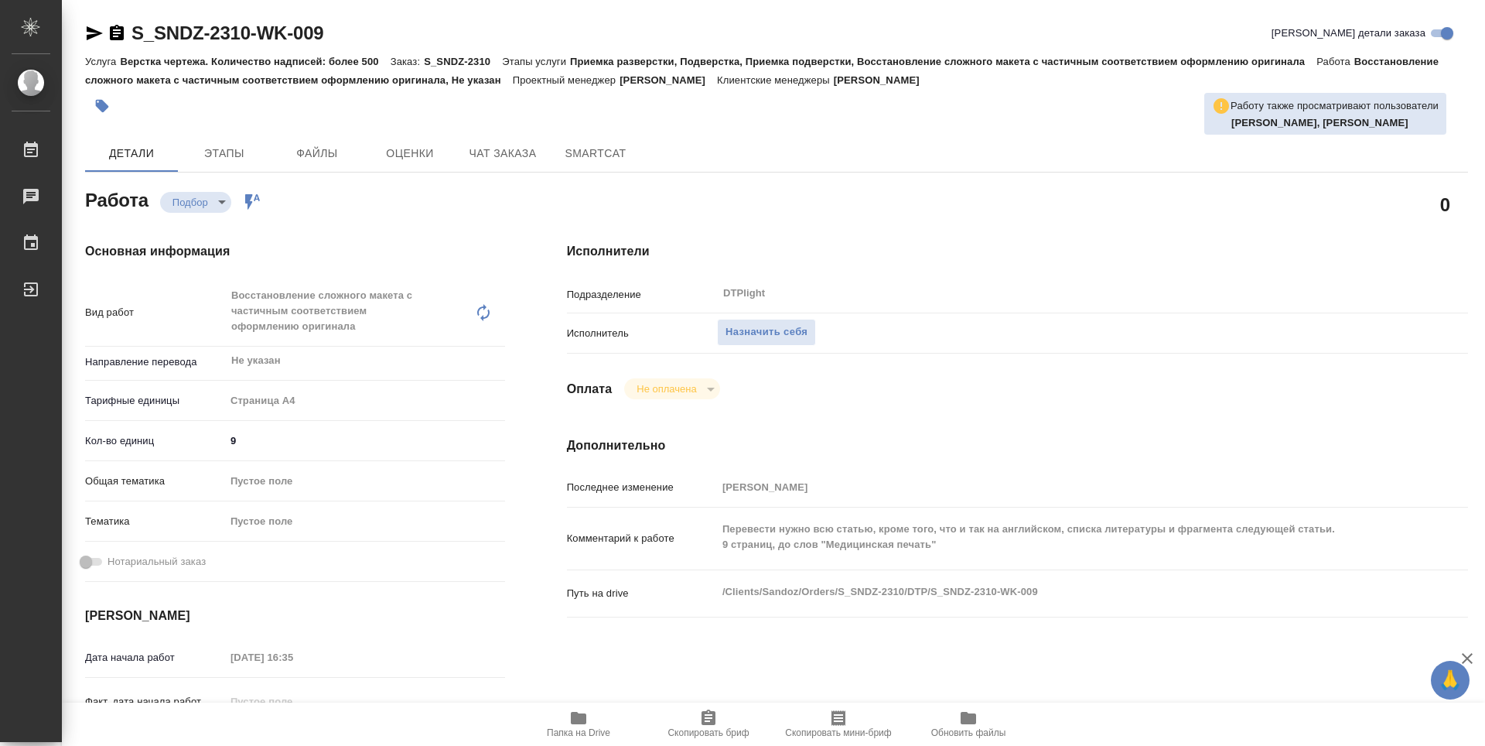
type textarea "x"
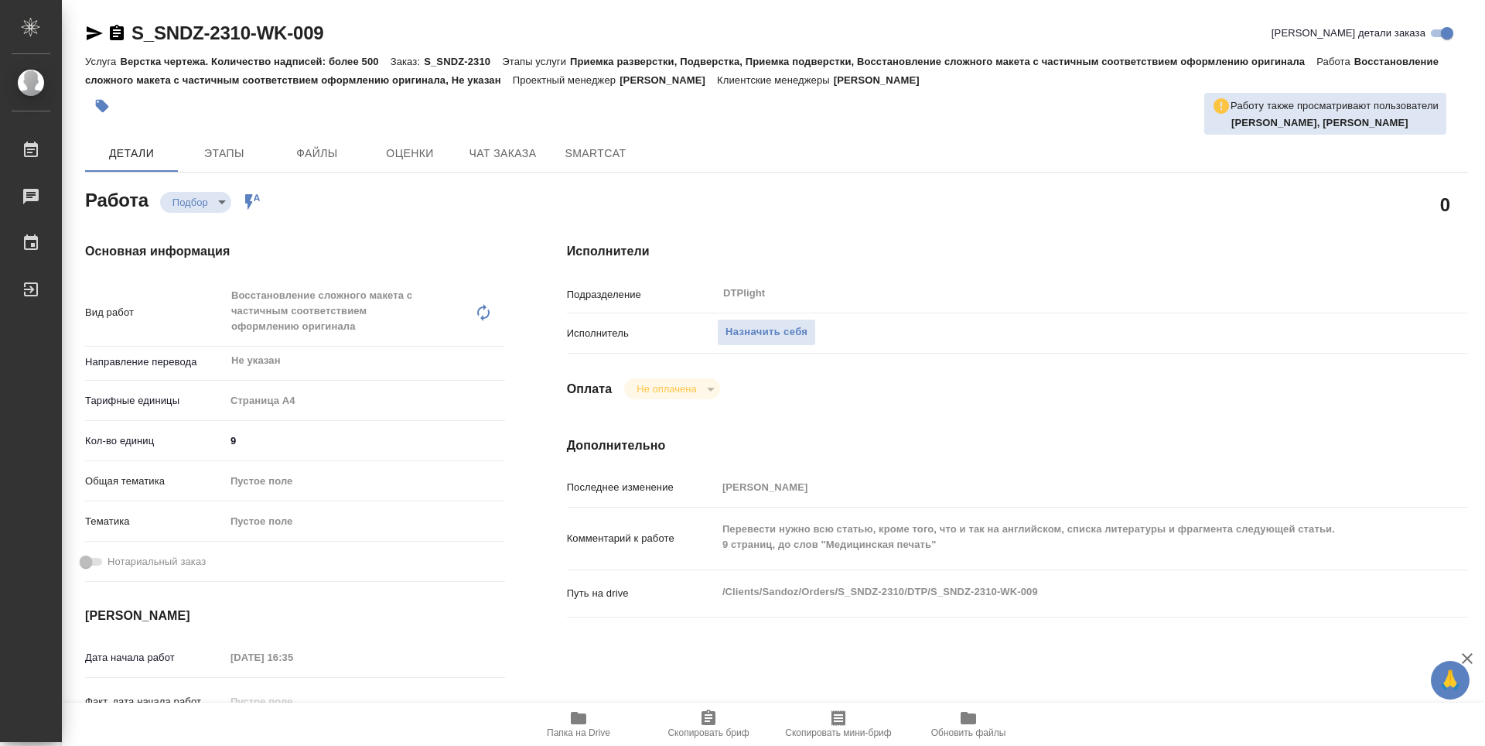
type textarea "x"
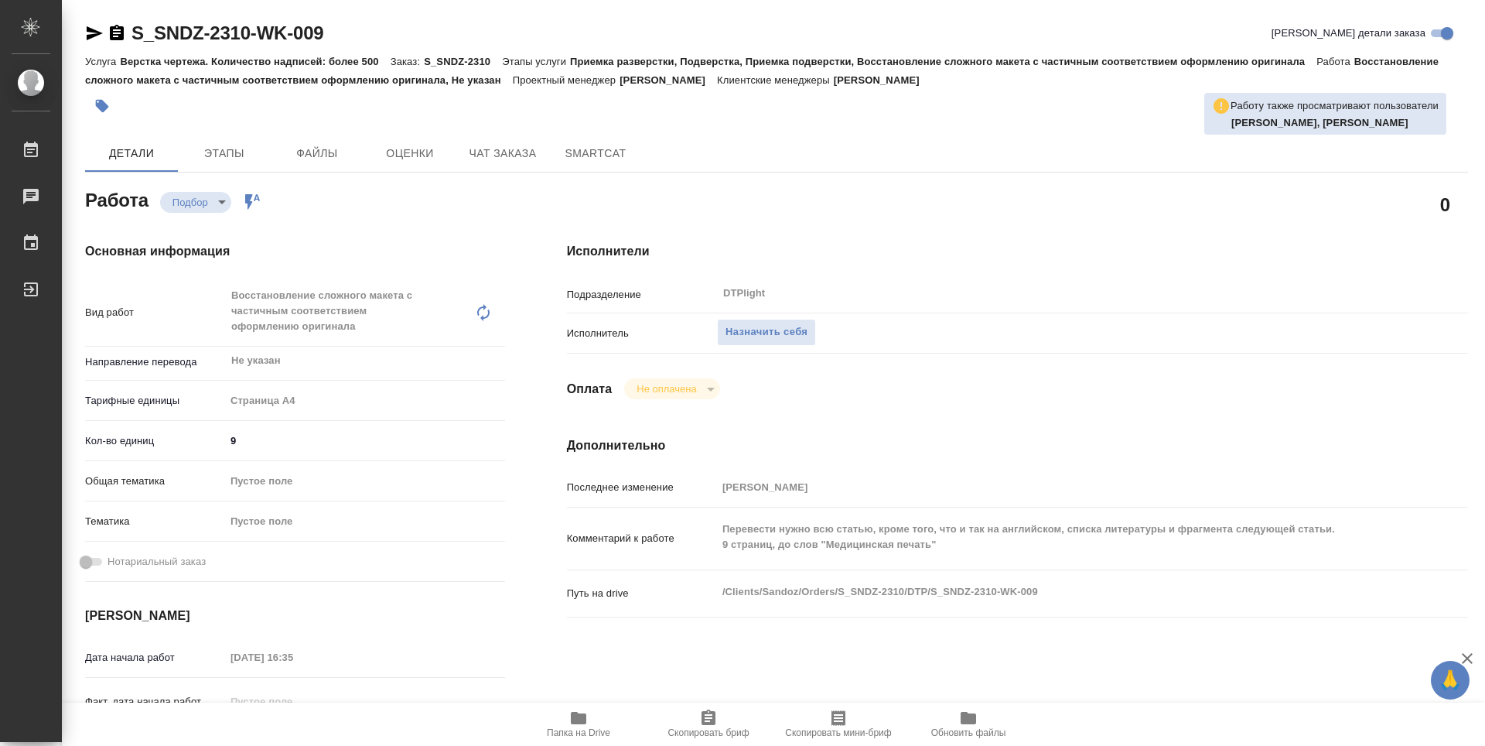
type textarea "x"
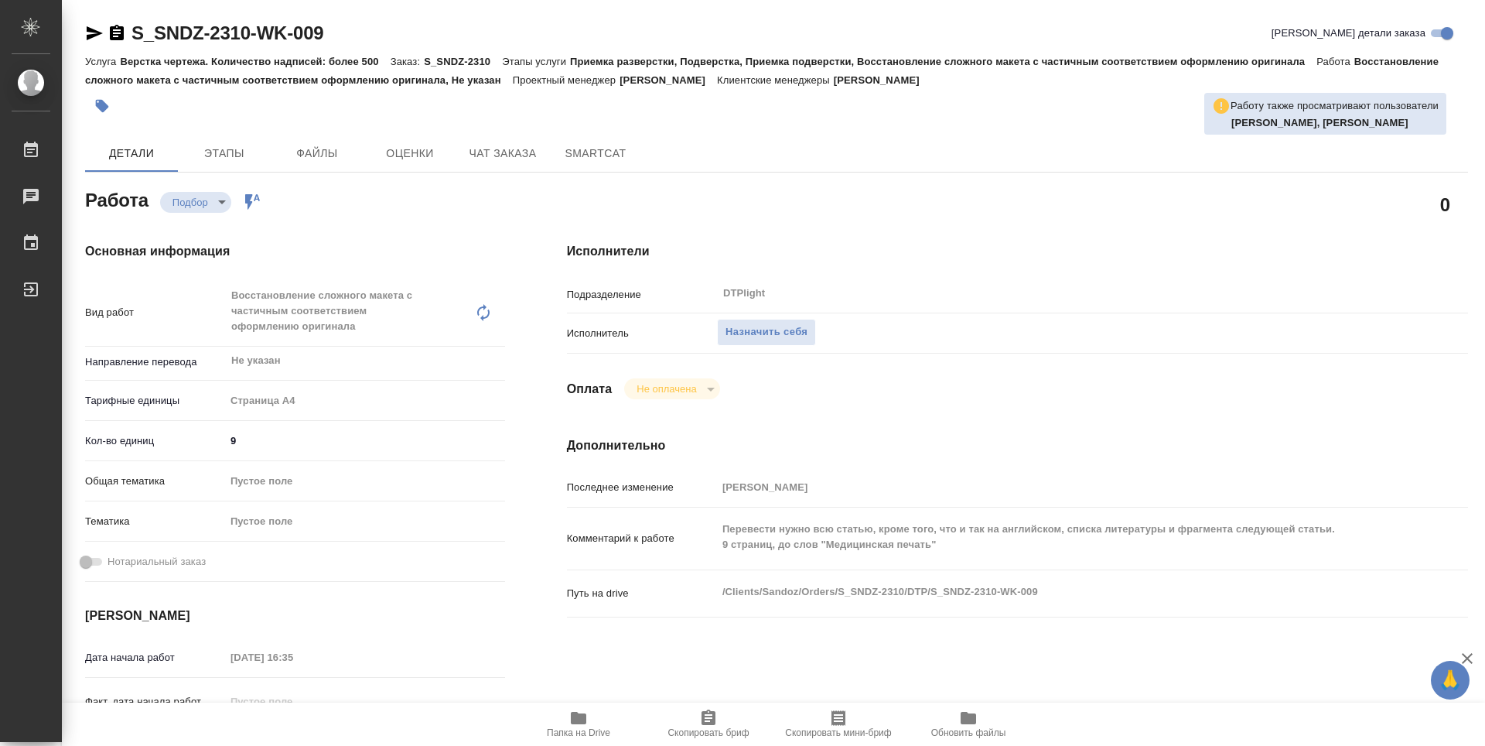
type textarea "x"
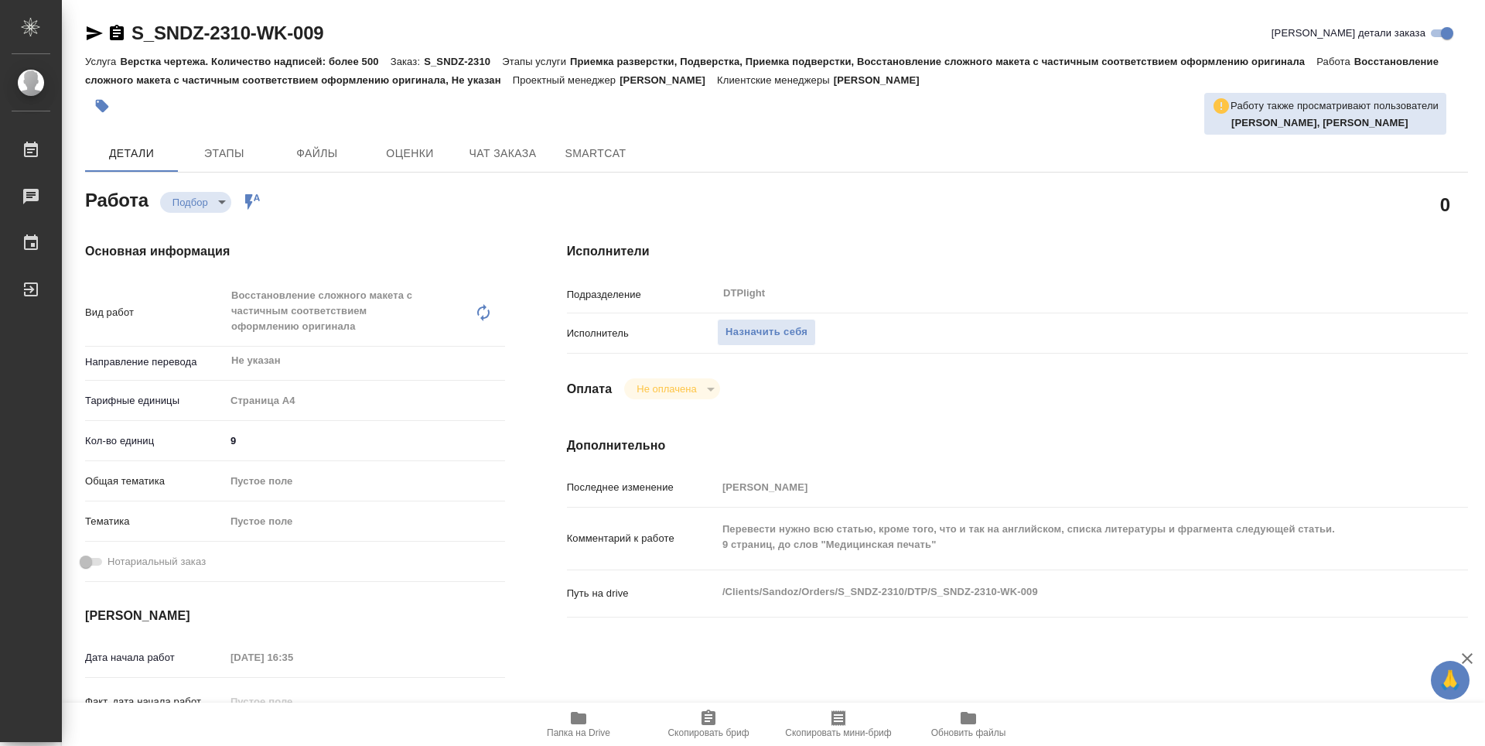
type textarea "x"
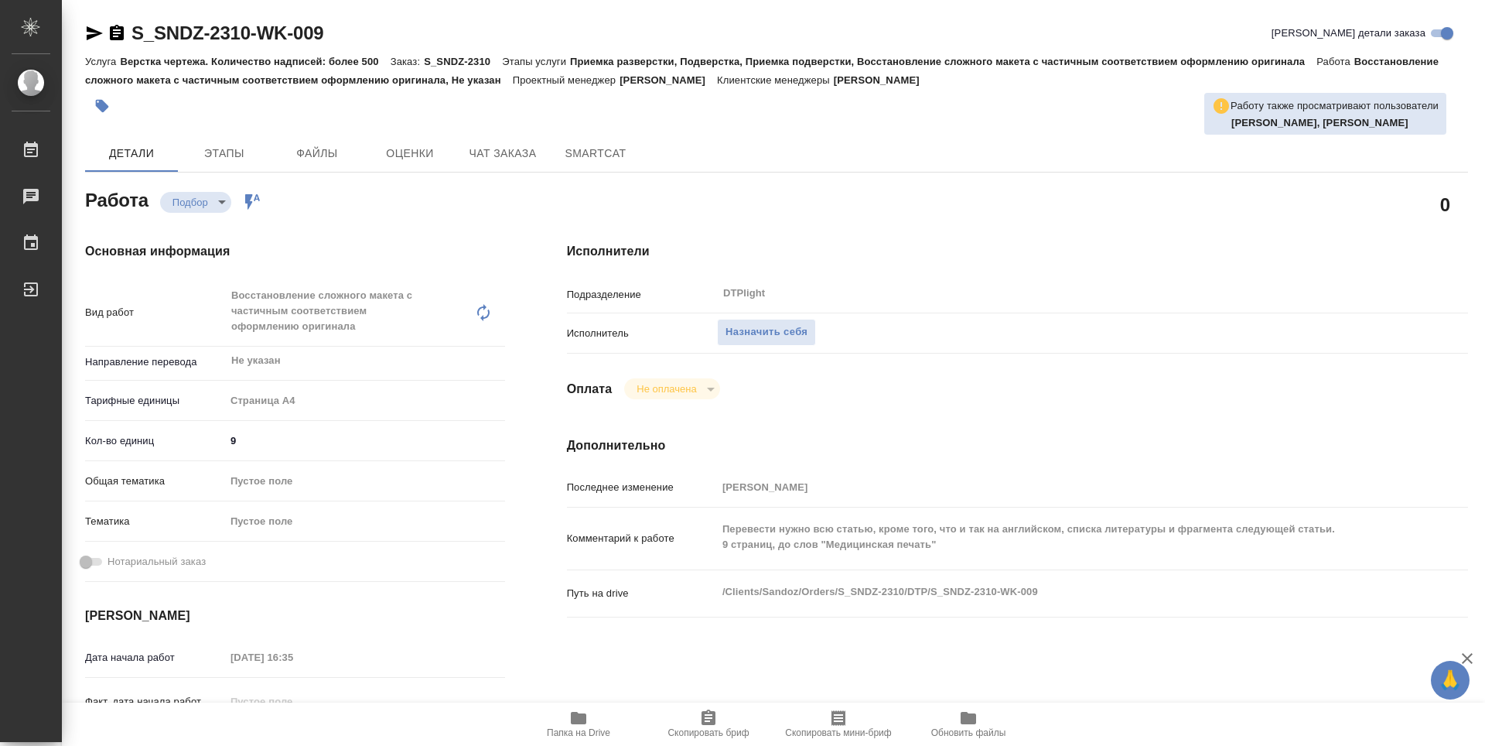
type textarea "x"
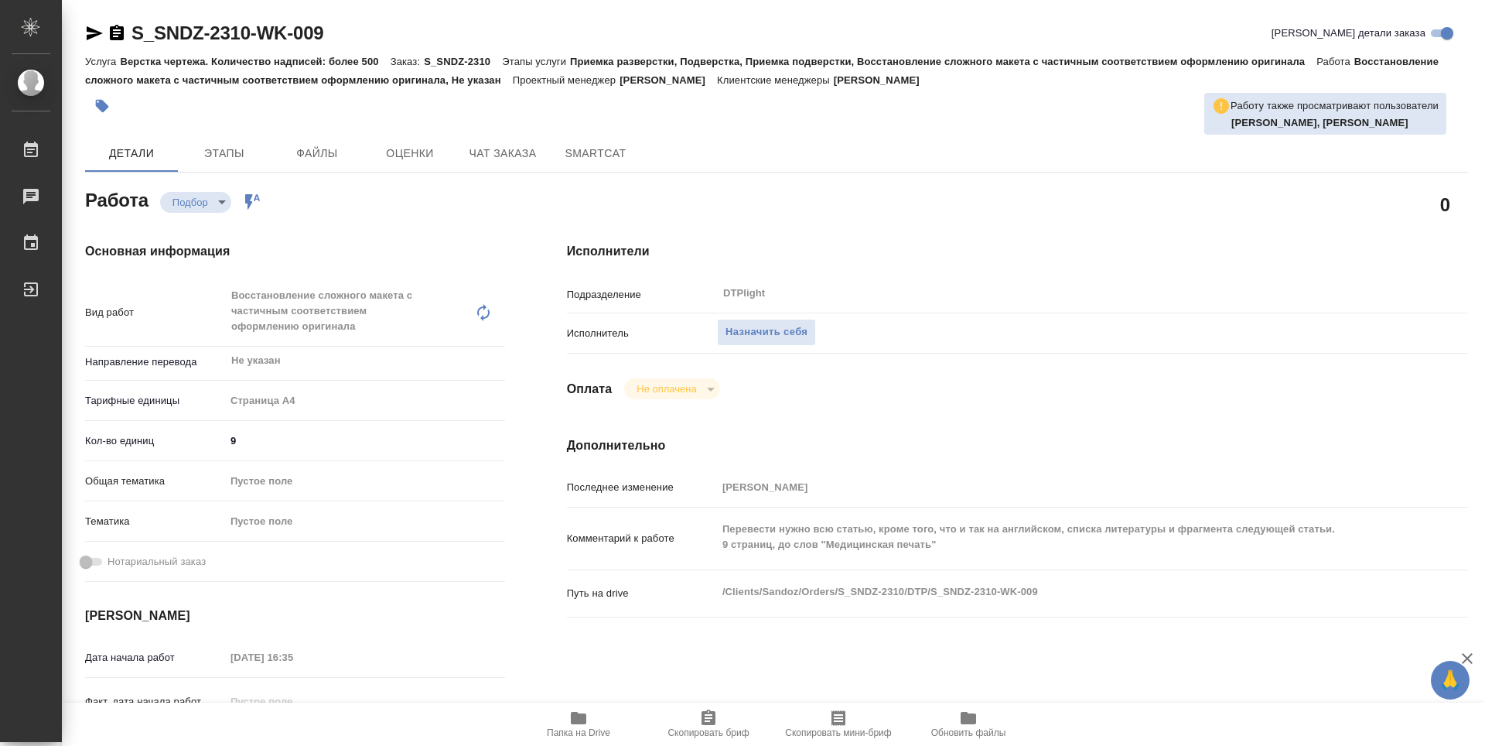
type textarea "x"
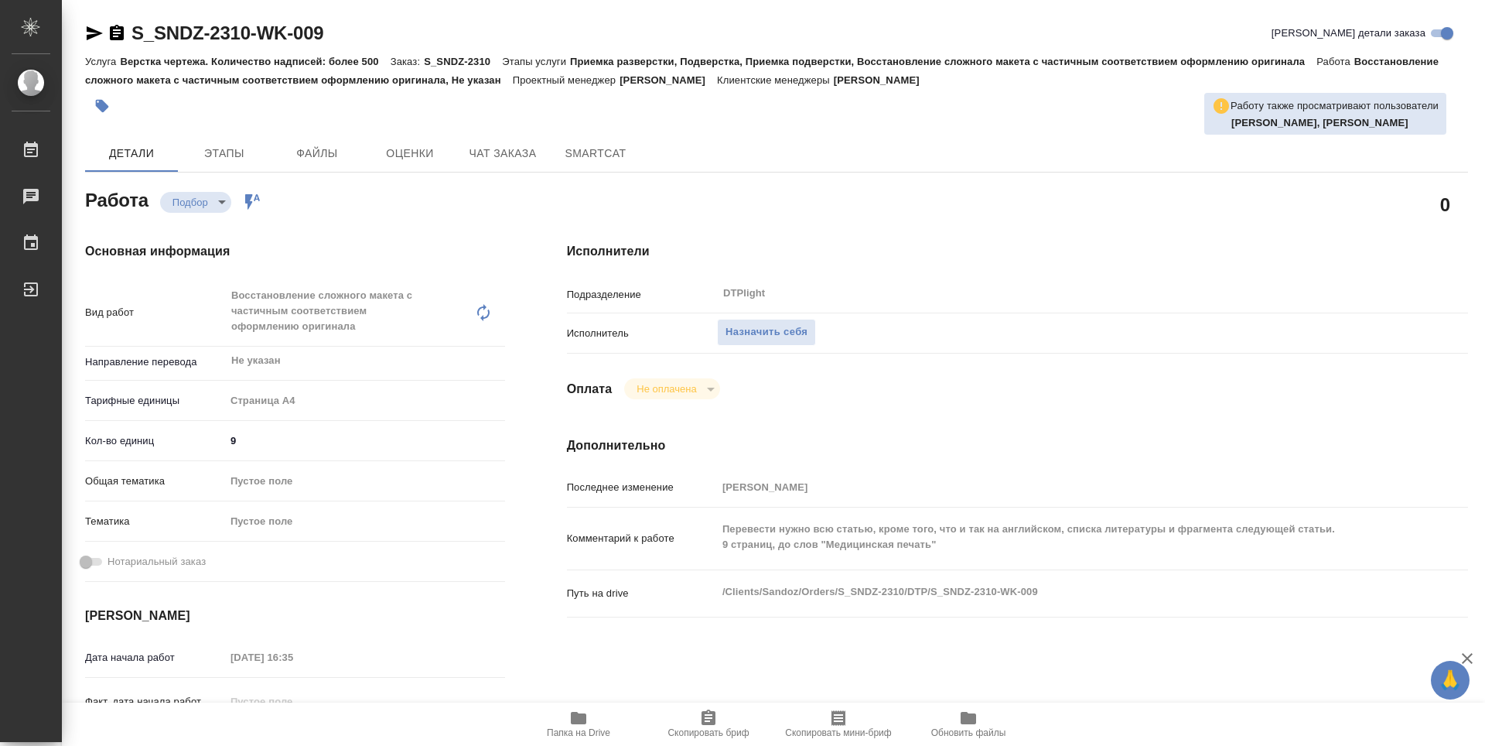
type textarea "x"
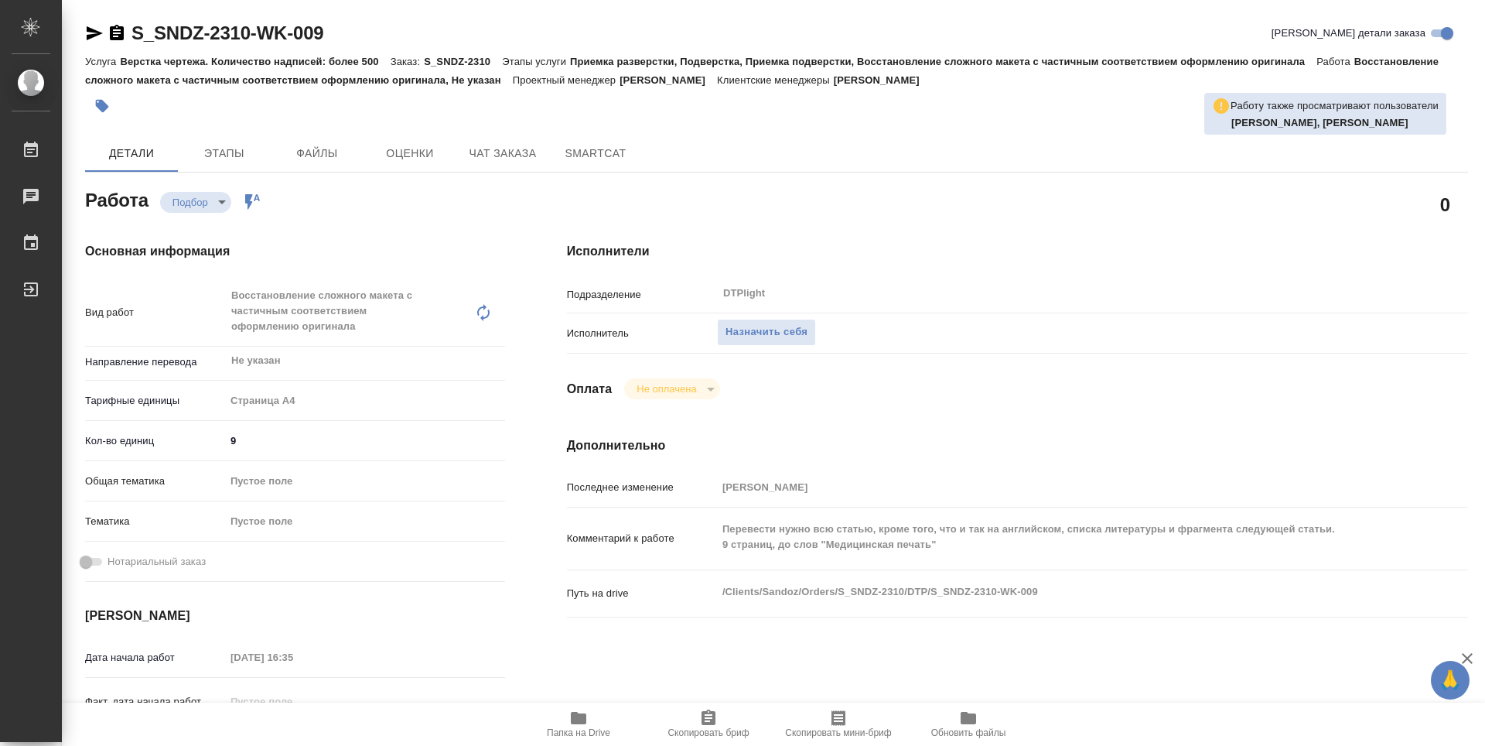
click at [584, 737] on span "Папка на Drive" at bounding box center [578, 732] width 63 height 11
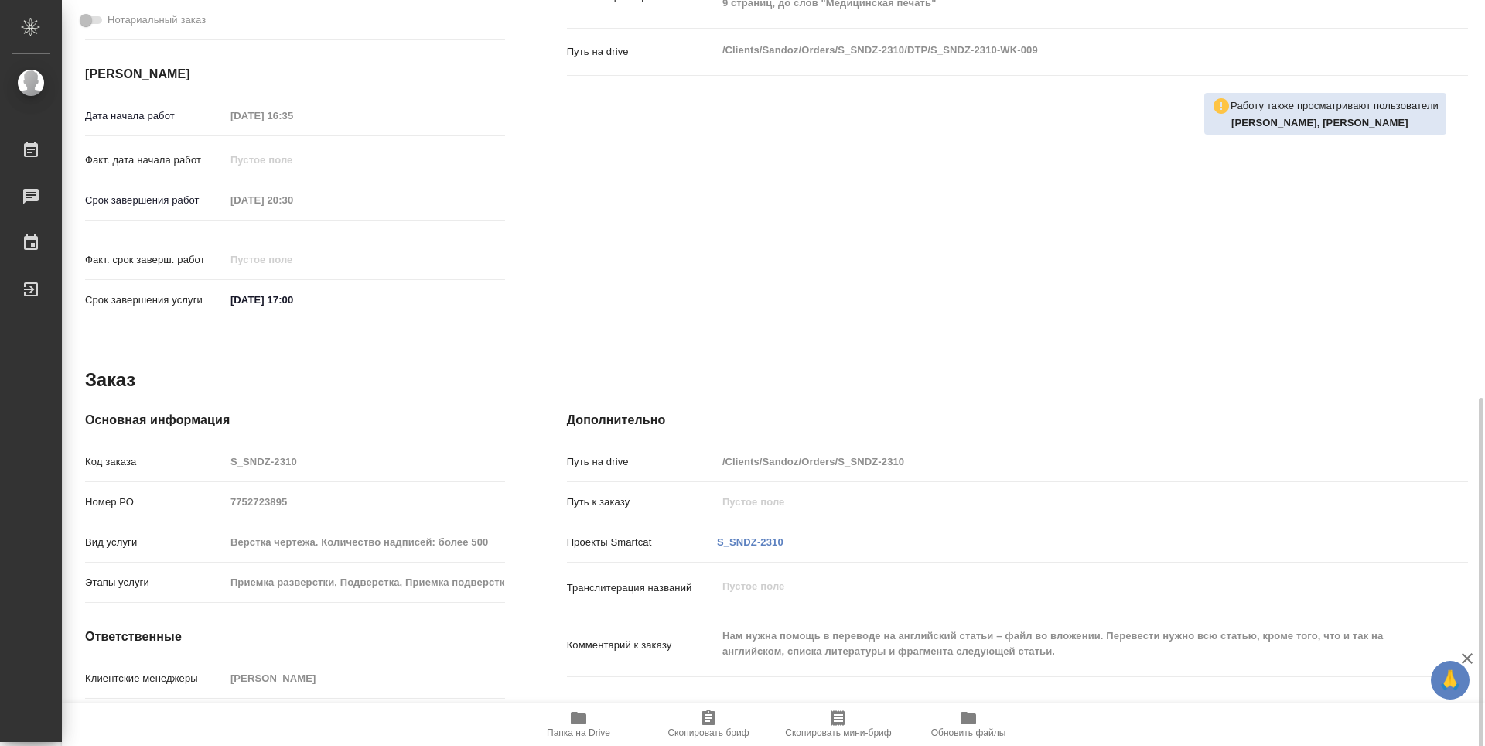
scroll to position [605, 0]
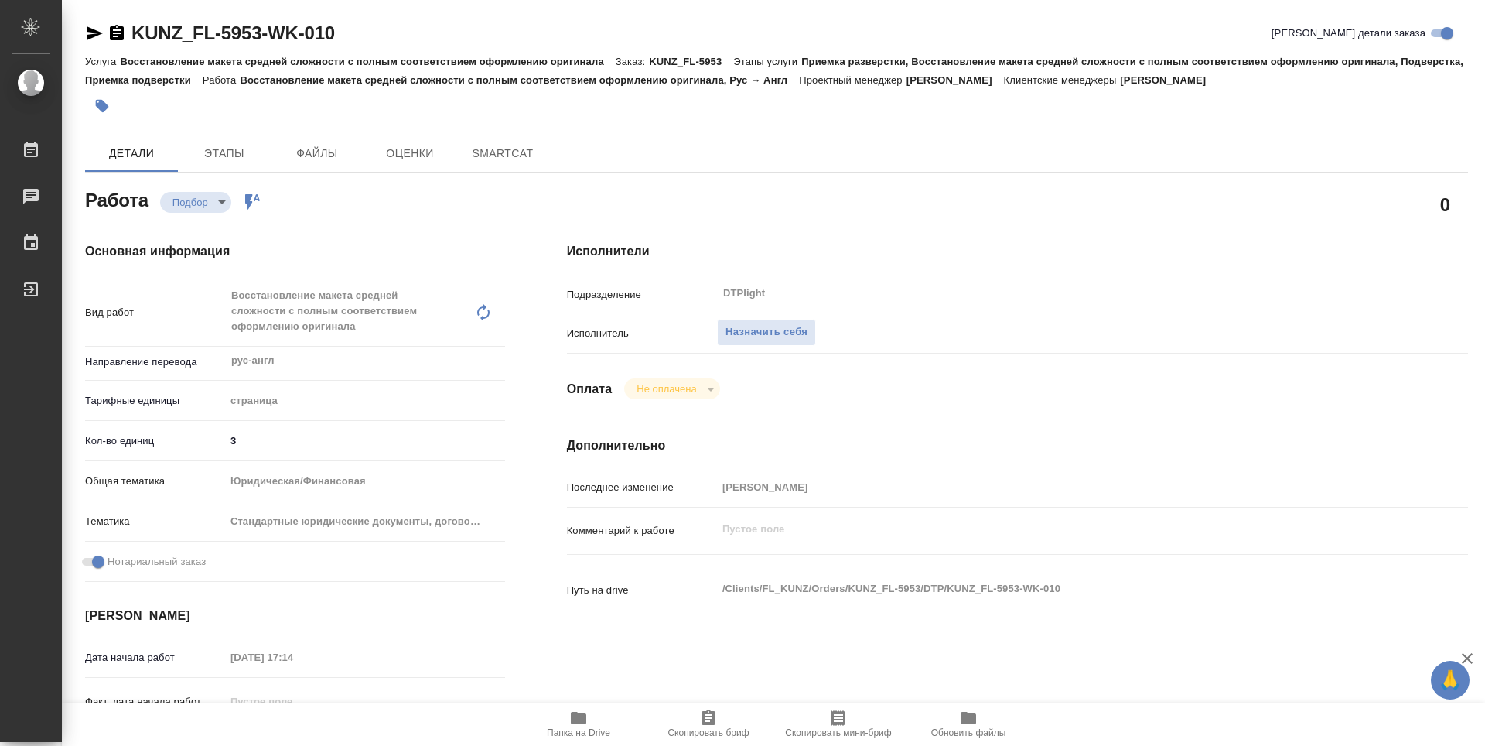
type textarea "x"
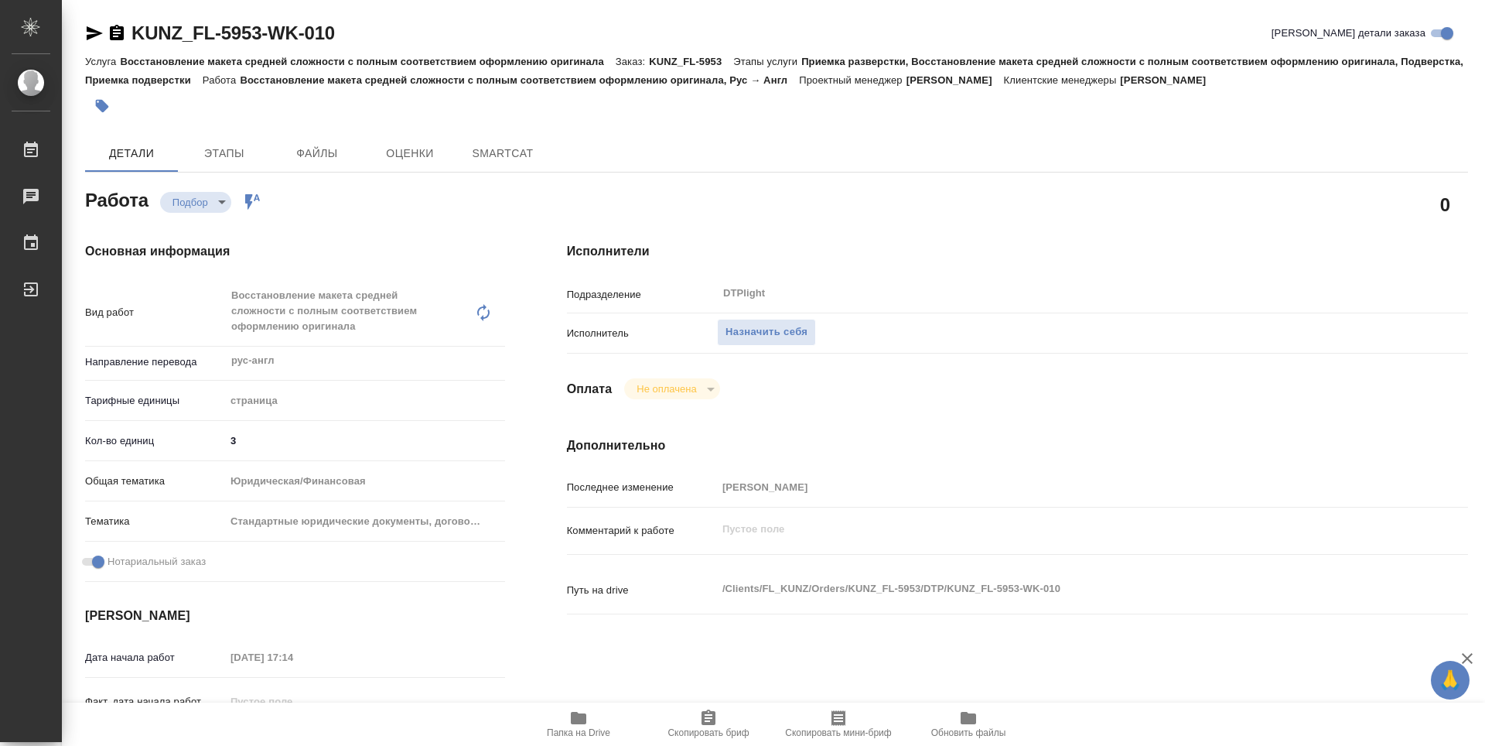
type textarea "x"
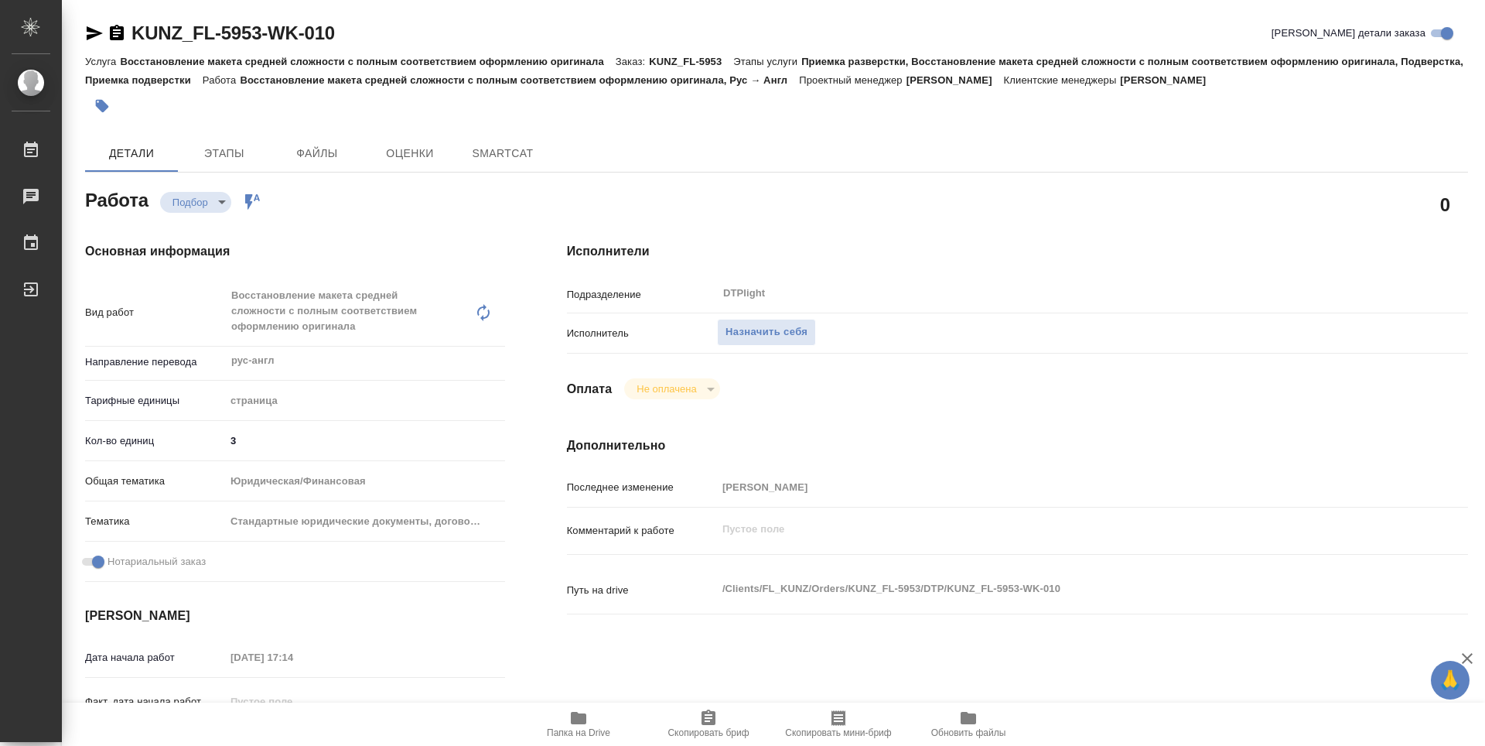
type textarea "x"
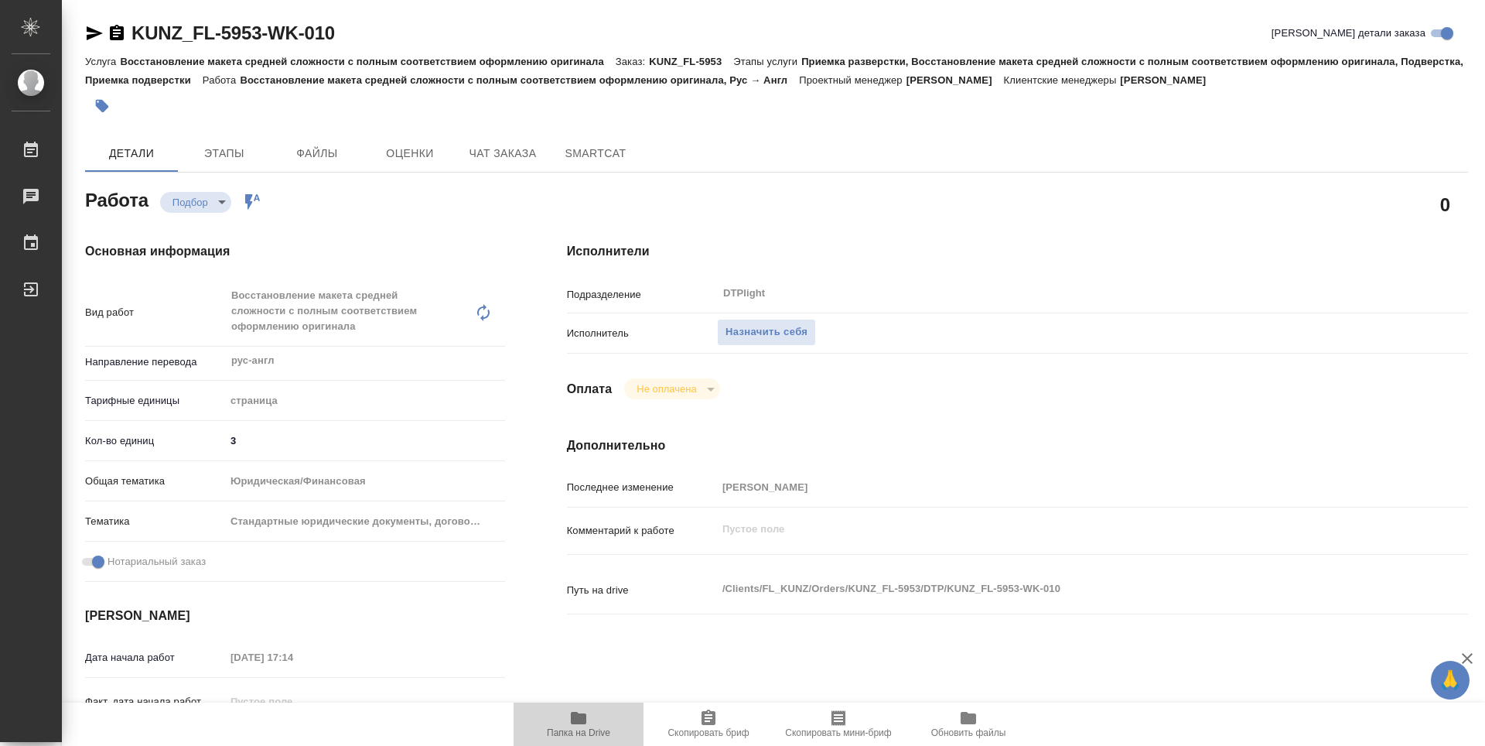
click at [584, 726] on icon "button" at bounding box center [578, 717] width 19 height 19
type textarea "x"
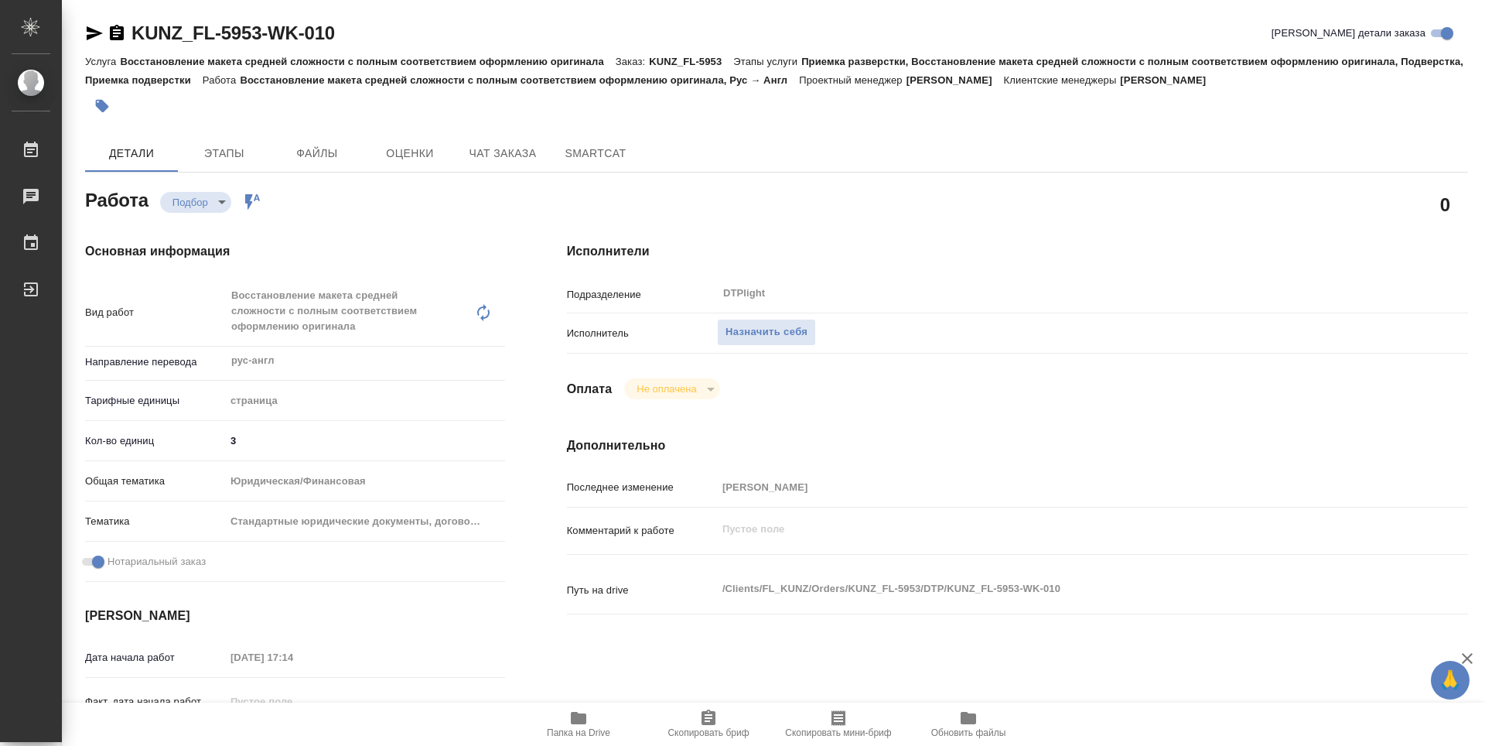
type textarea "x"
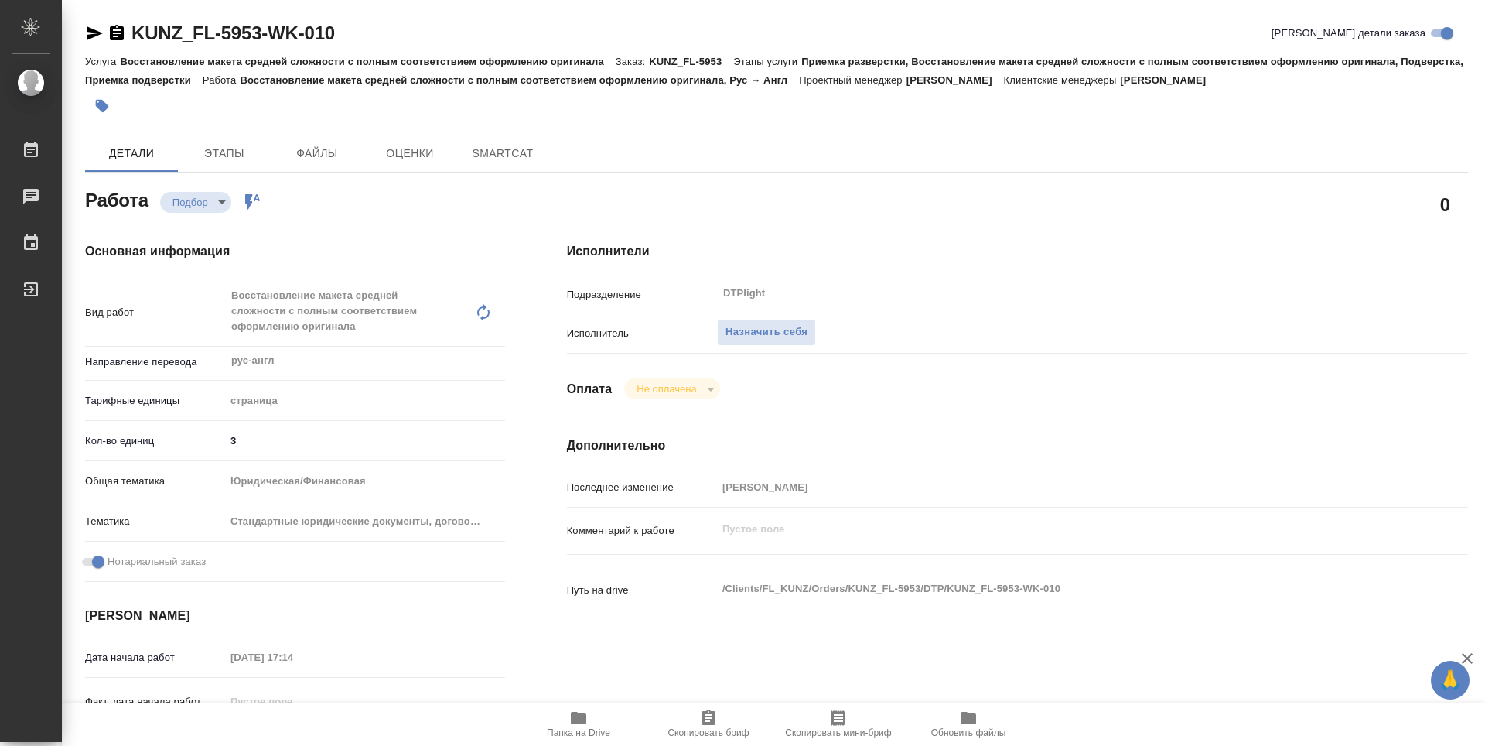
type textarea "x"
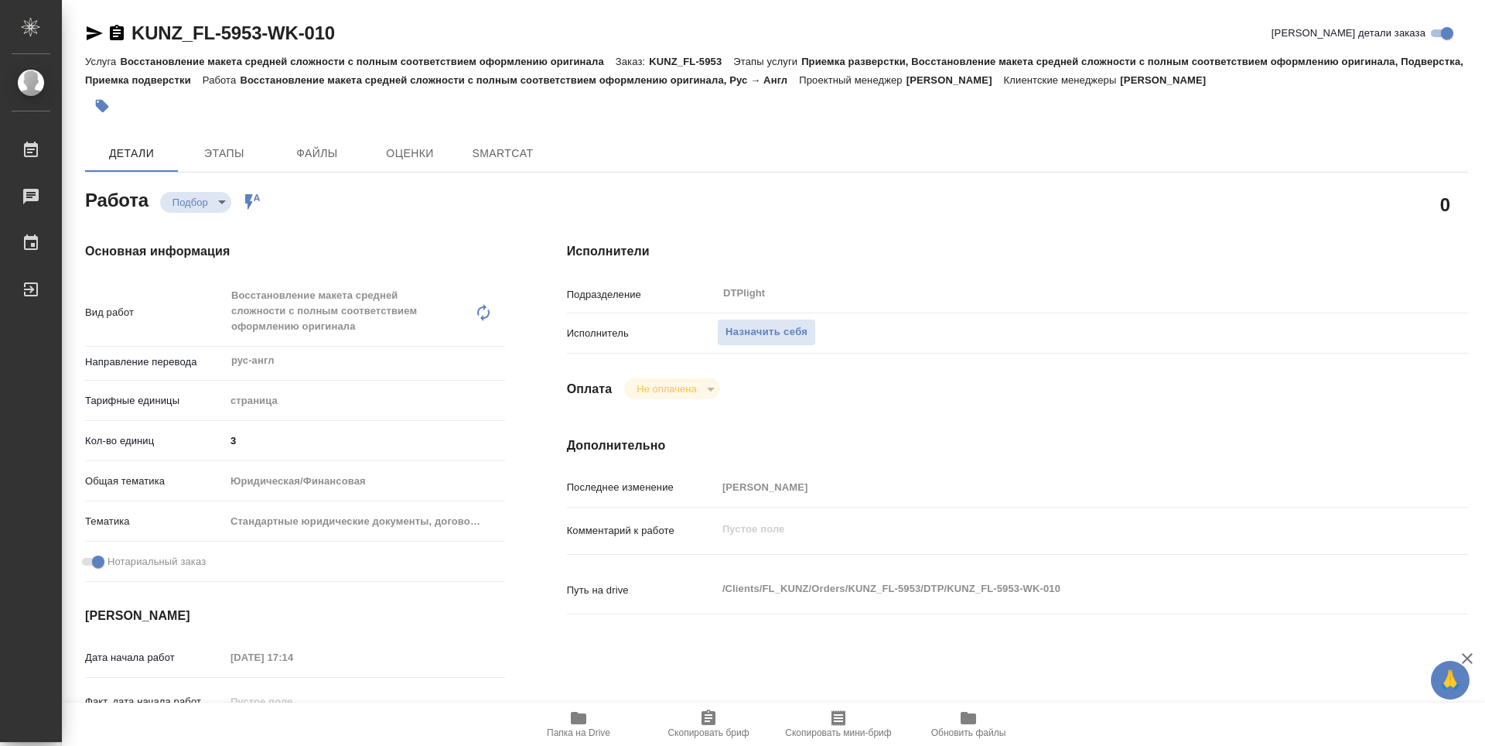
type textarea "x"
click at [792, 332] on span "Назначить себя" at bounding box center [766, 332] width 82 height 18
type textarea "x"
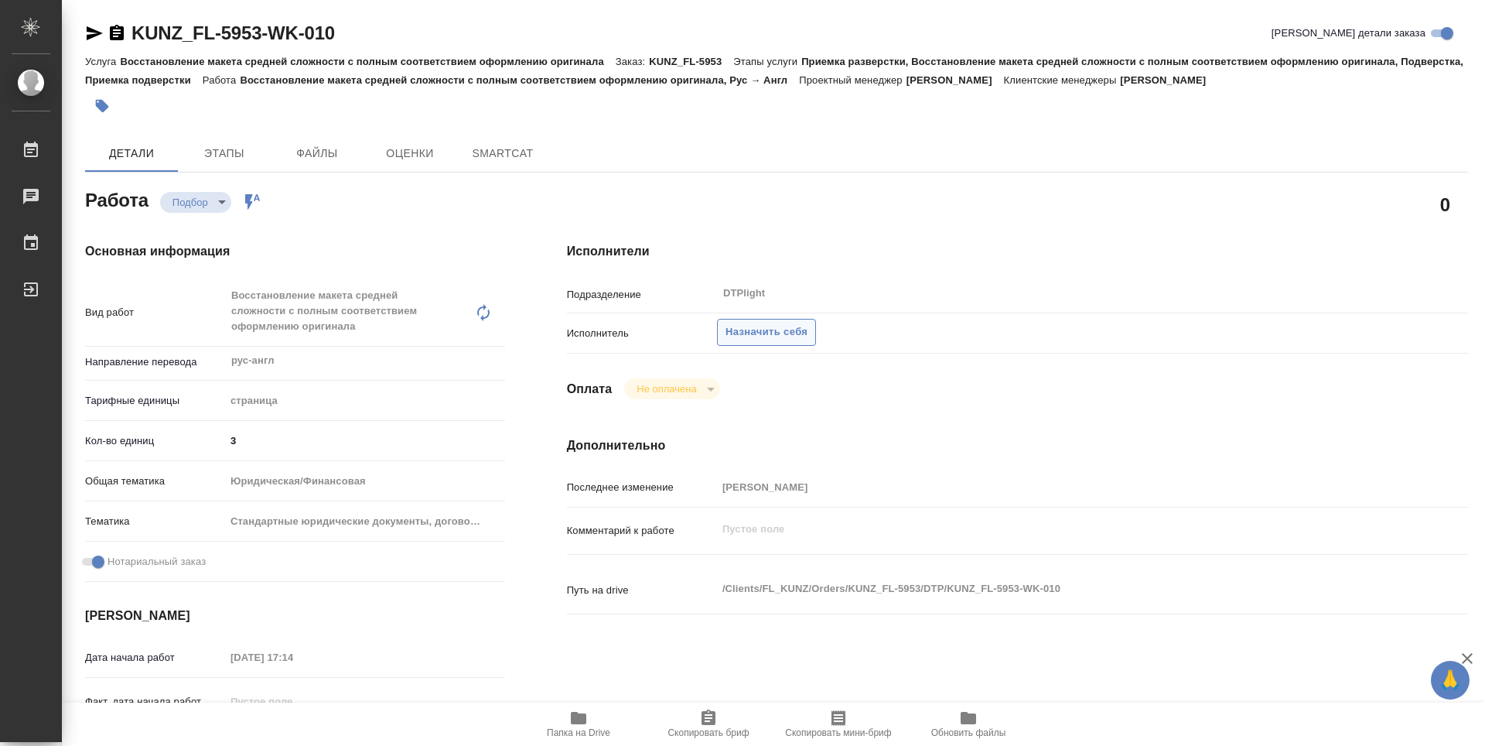
type textarea "x"
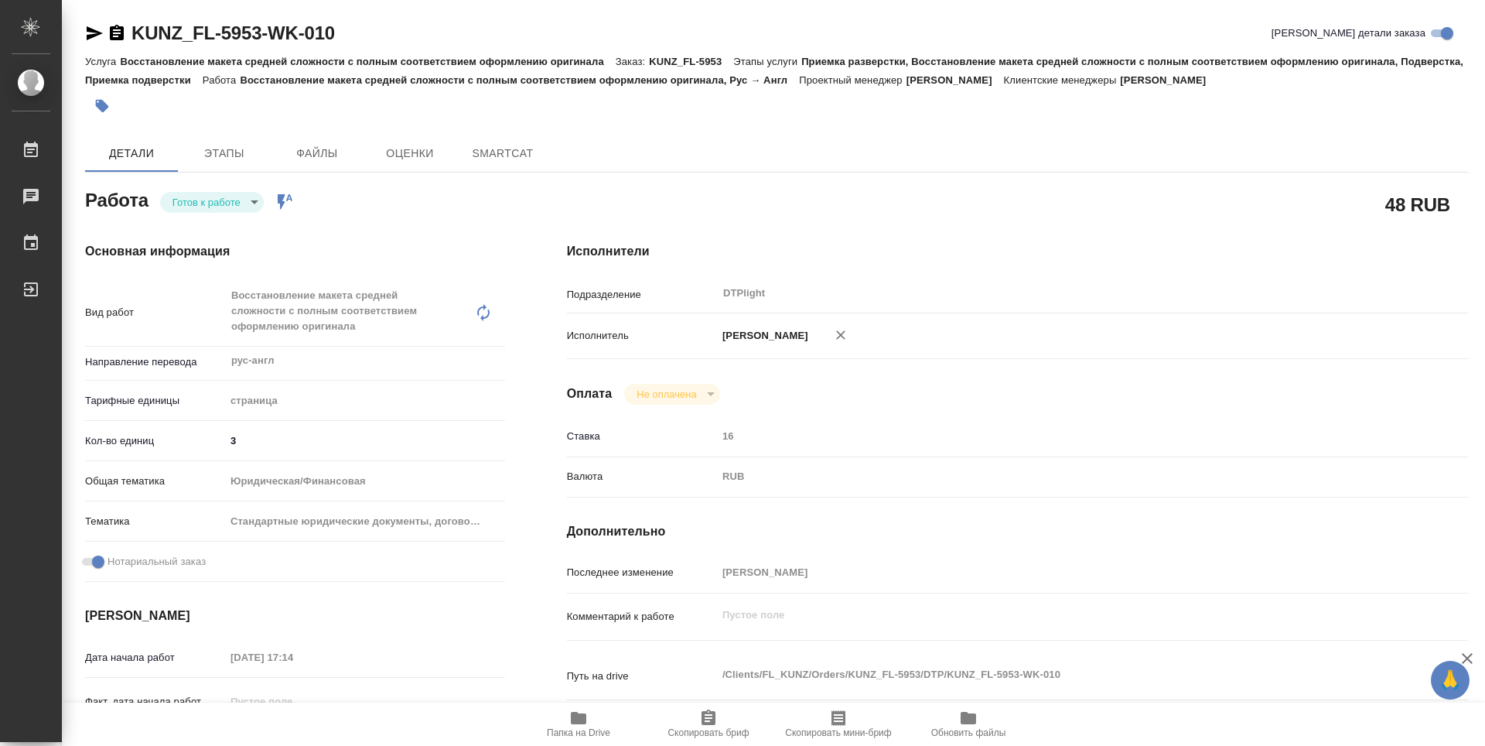
type textarea "x"
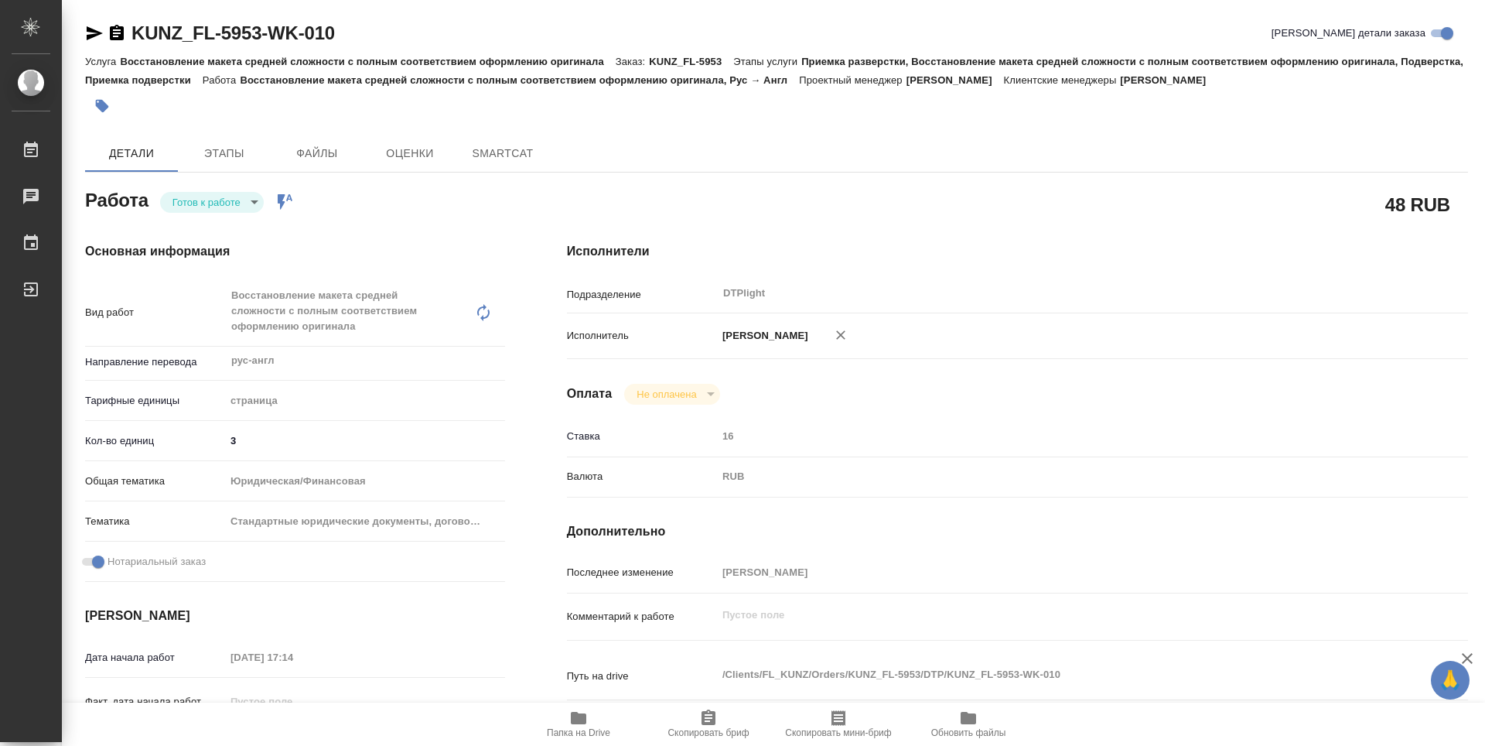
type textarea "x"
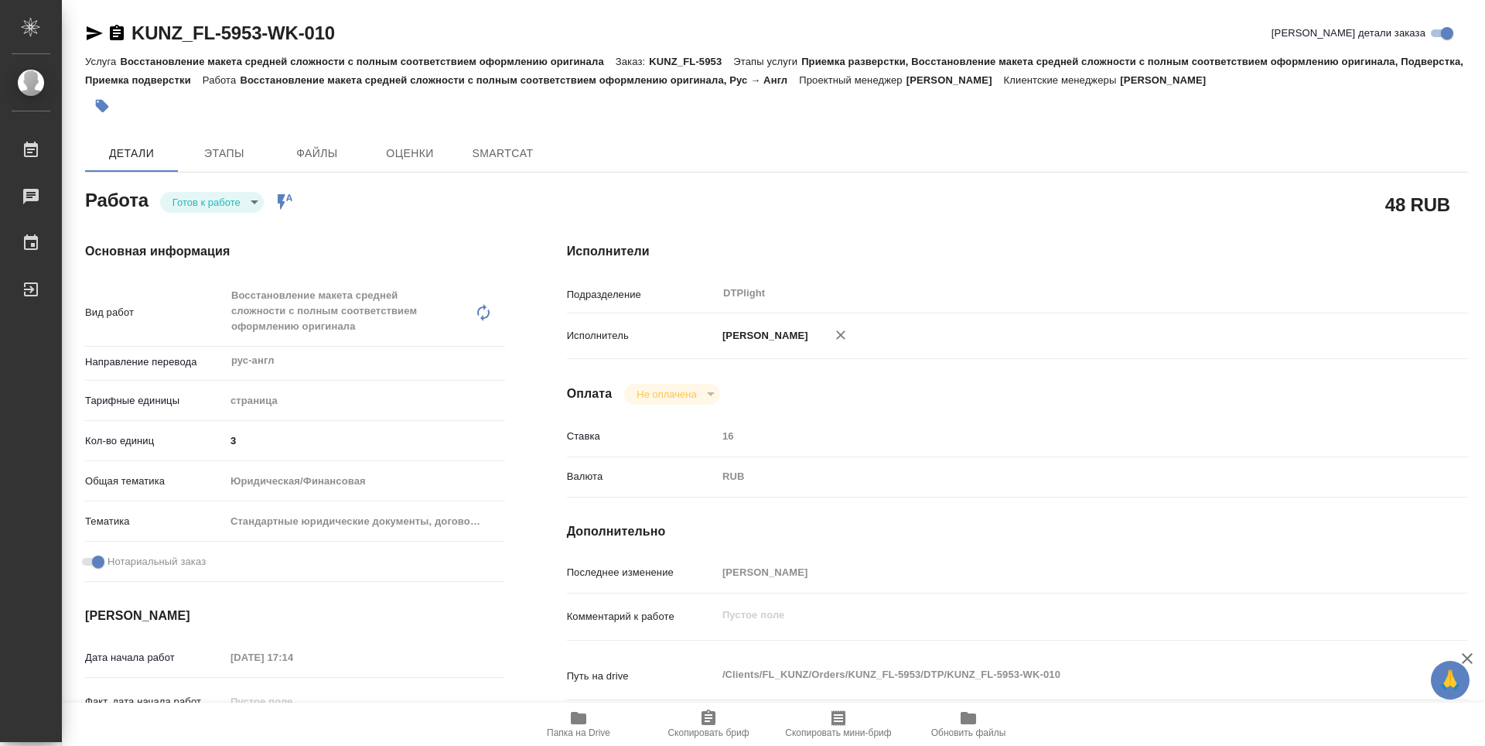
type textarea "x"
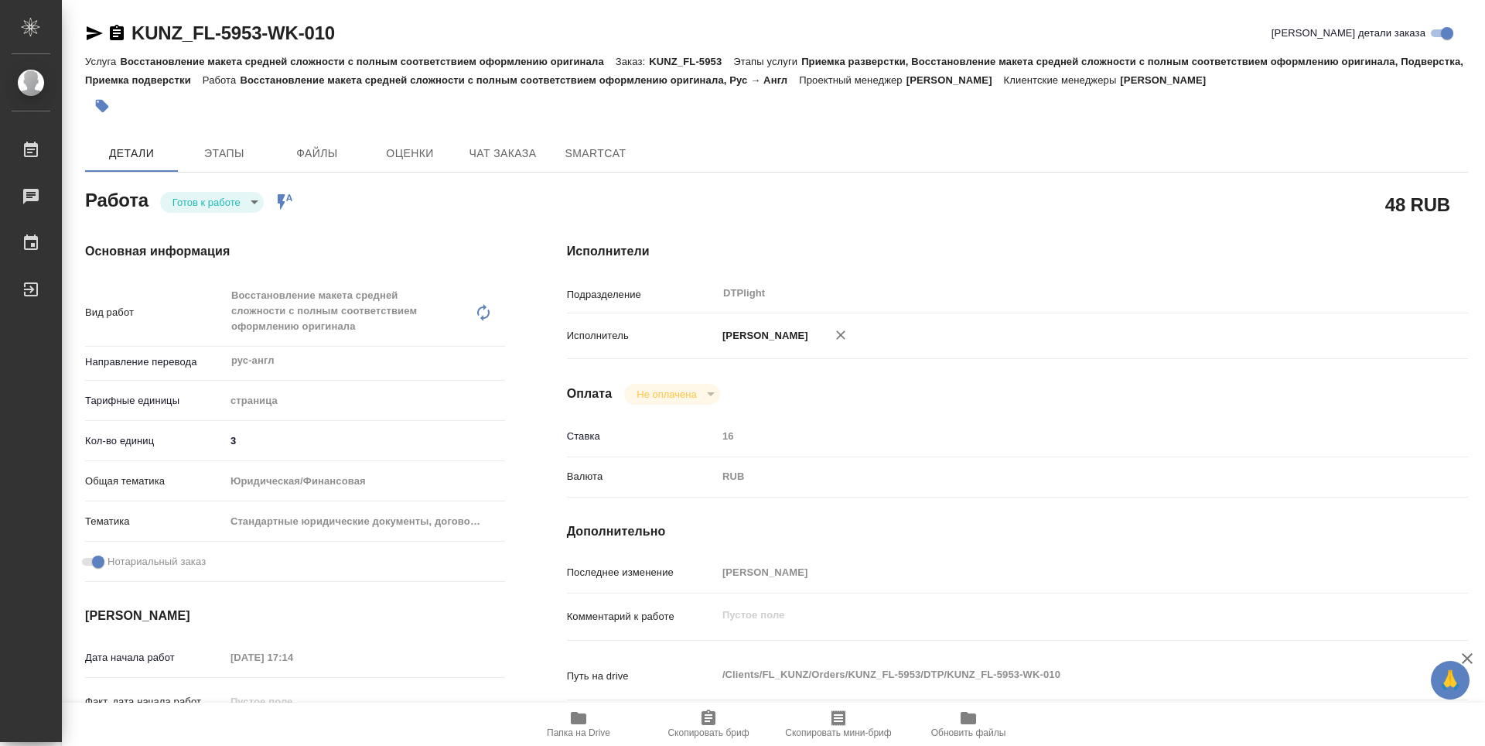
click at [241, 201] on body "🙏 .cls-1 fill:#fff; AWATERA Guselnikov Roman Работы Чаты График Выйти KUNZ_FL-5…" at bounding box center [742, 373] width 1485 height 746
click at [202, 201] on button "В работе" at bounding box center [197, 201] width 51 height 17
type textarea "x"
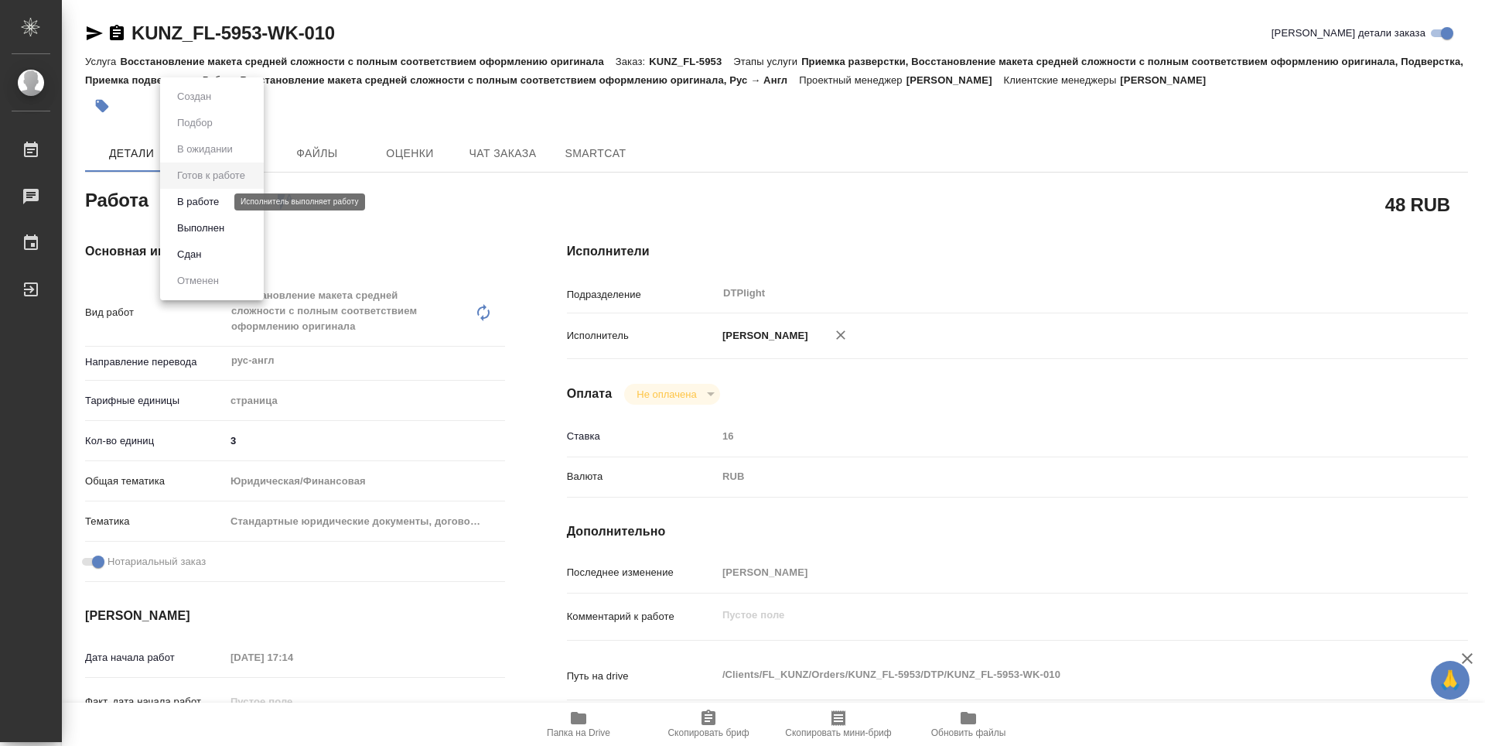
type textarea "x"
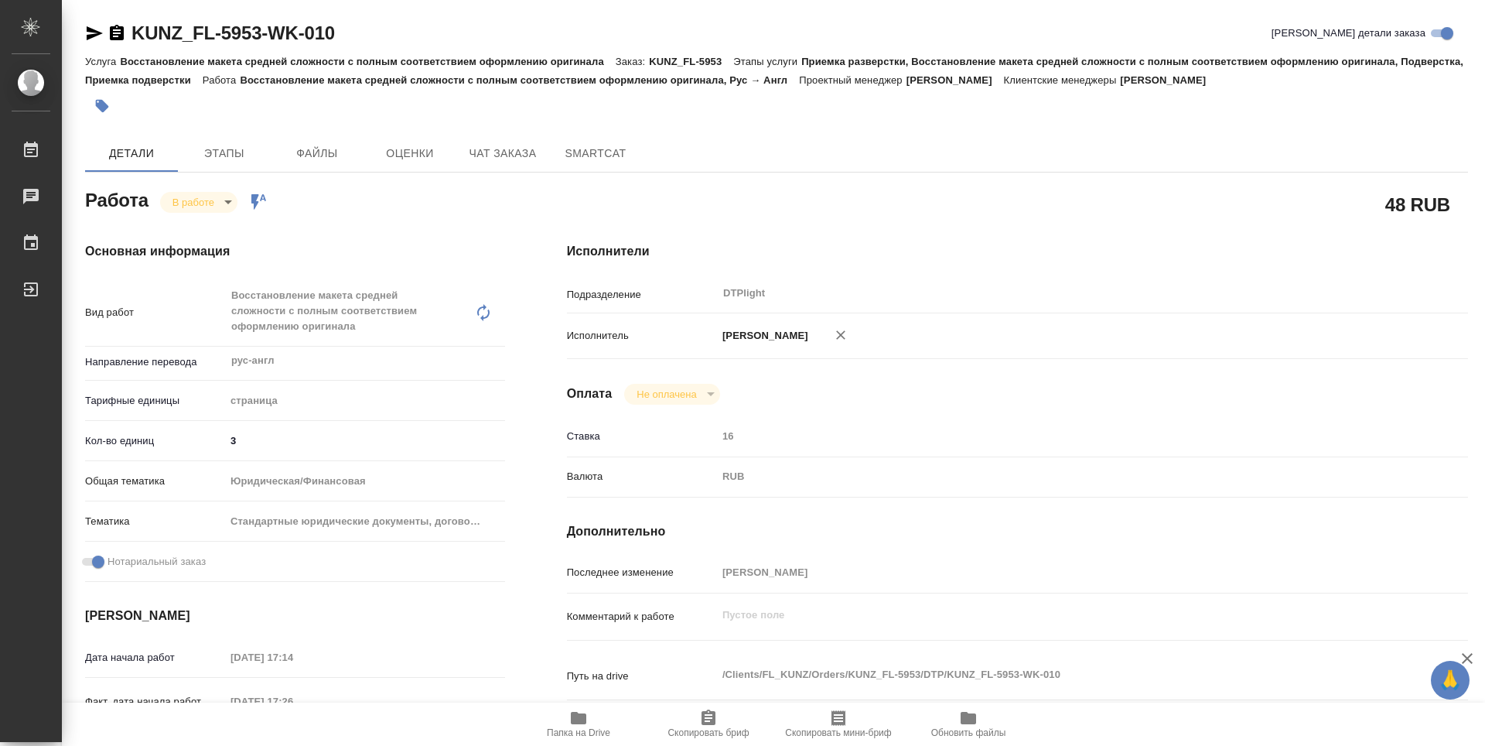
type textarea "x"
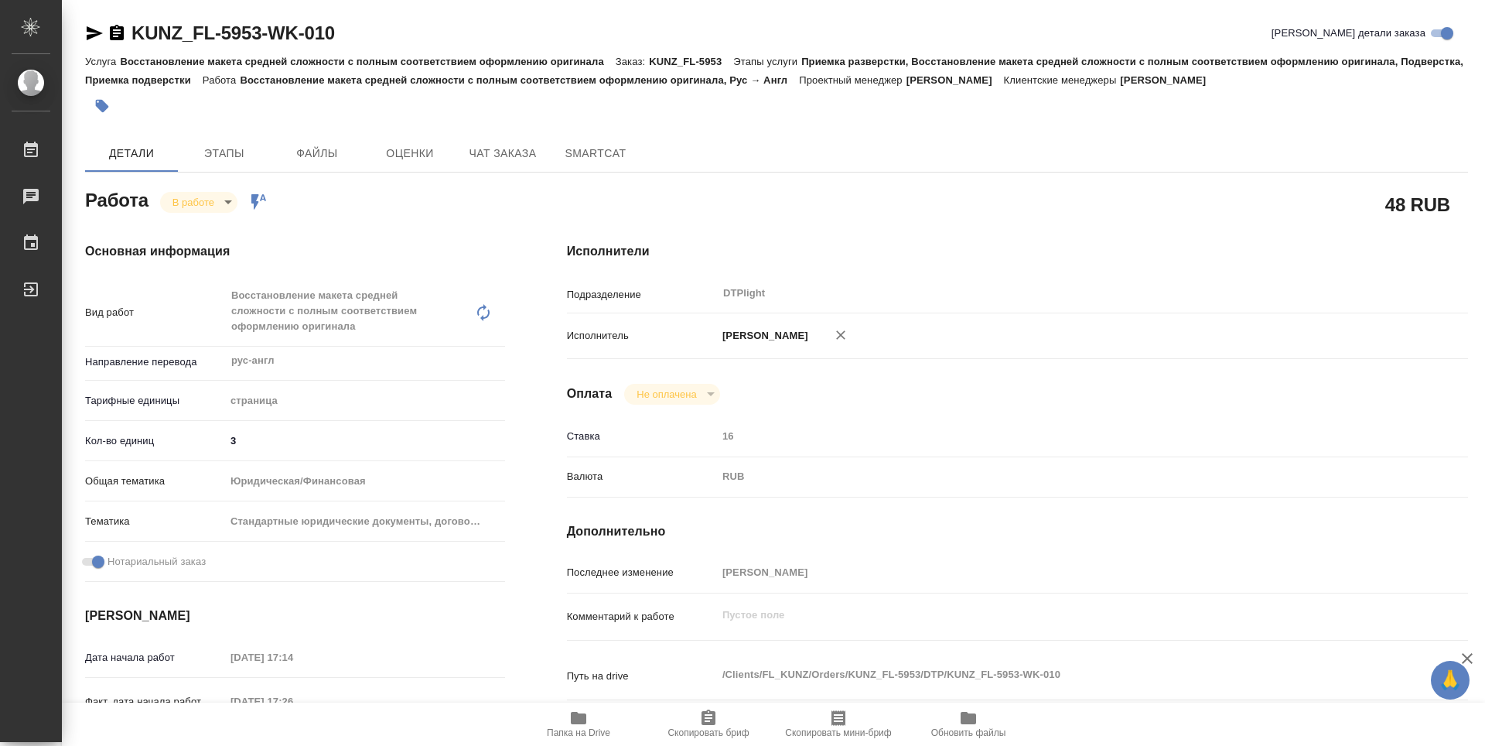
type textarea "x"
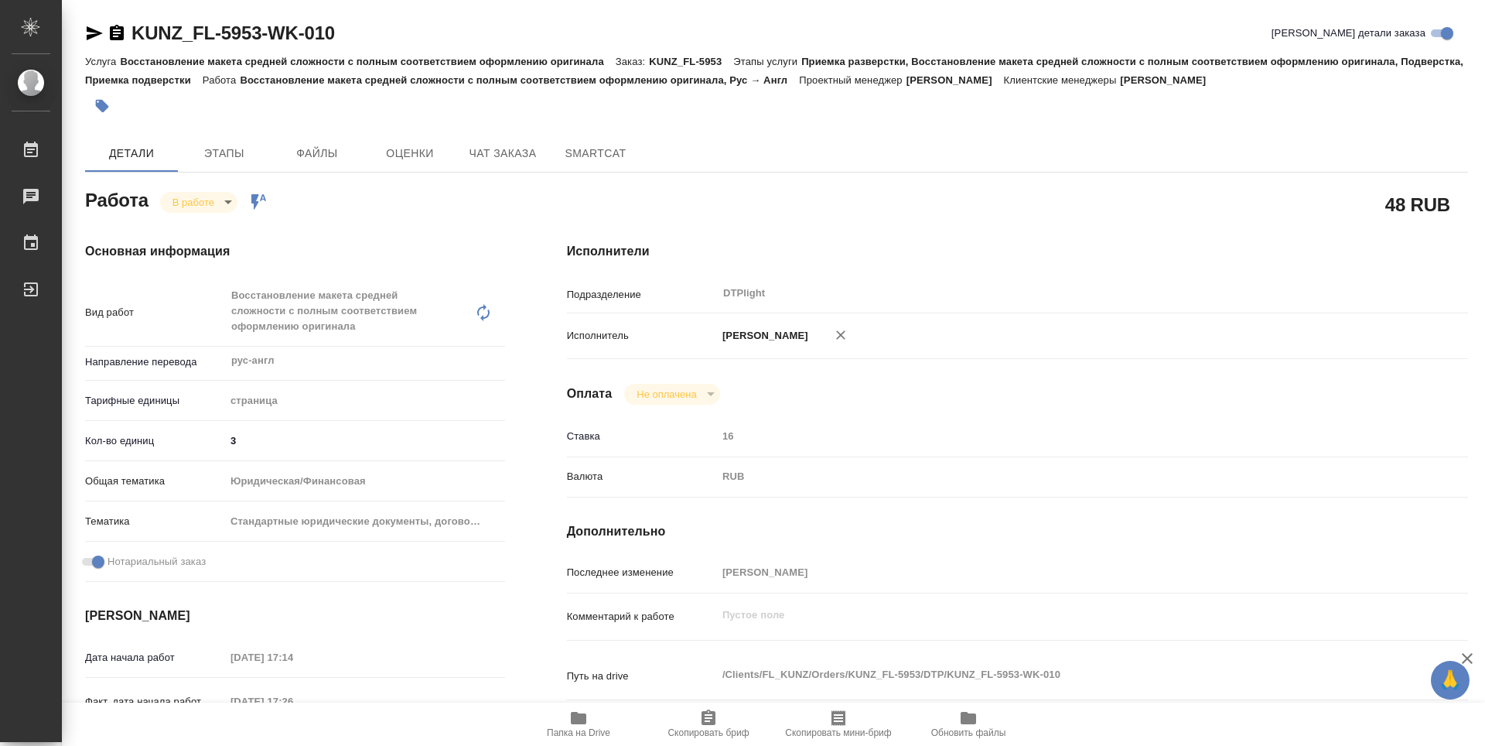
type textarea "x"
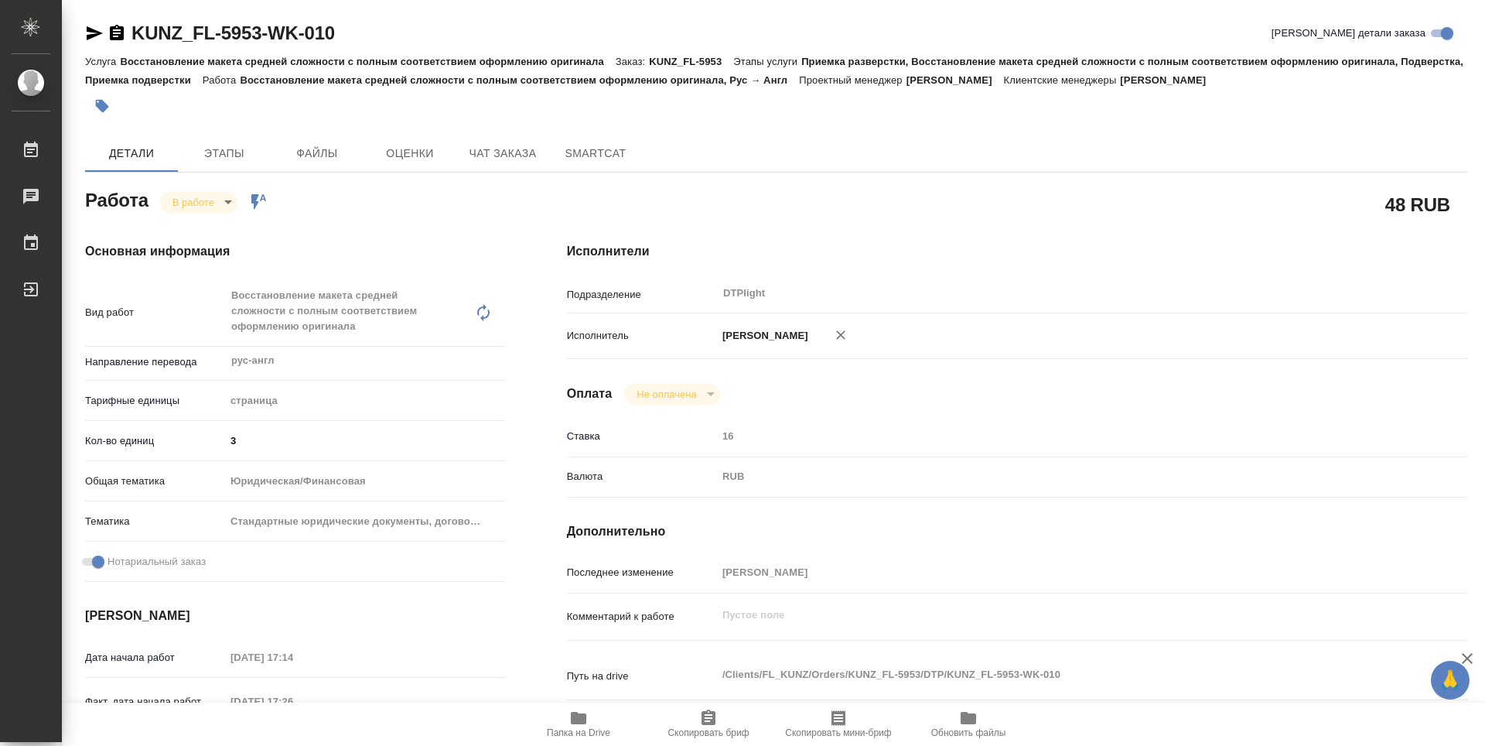
type textarea "x"
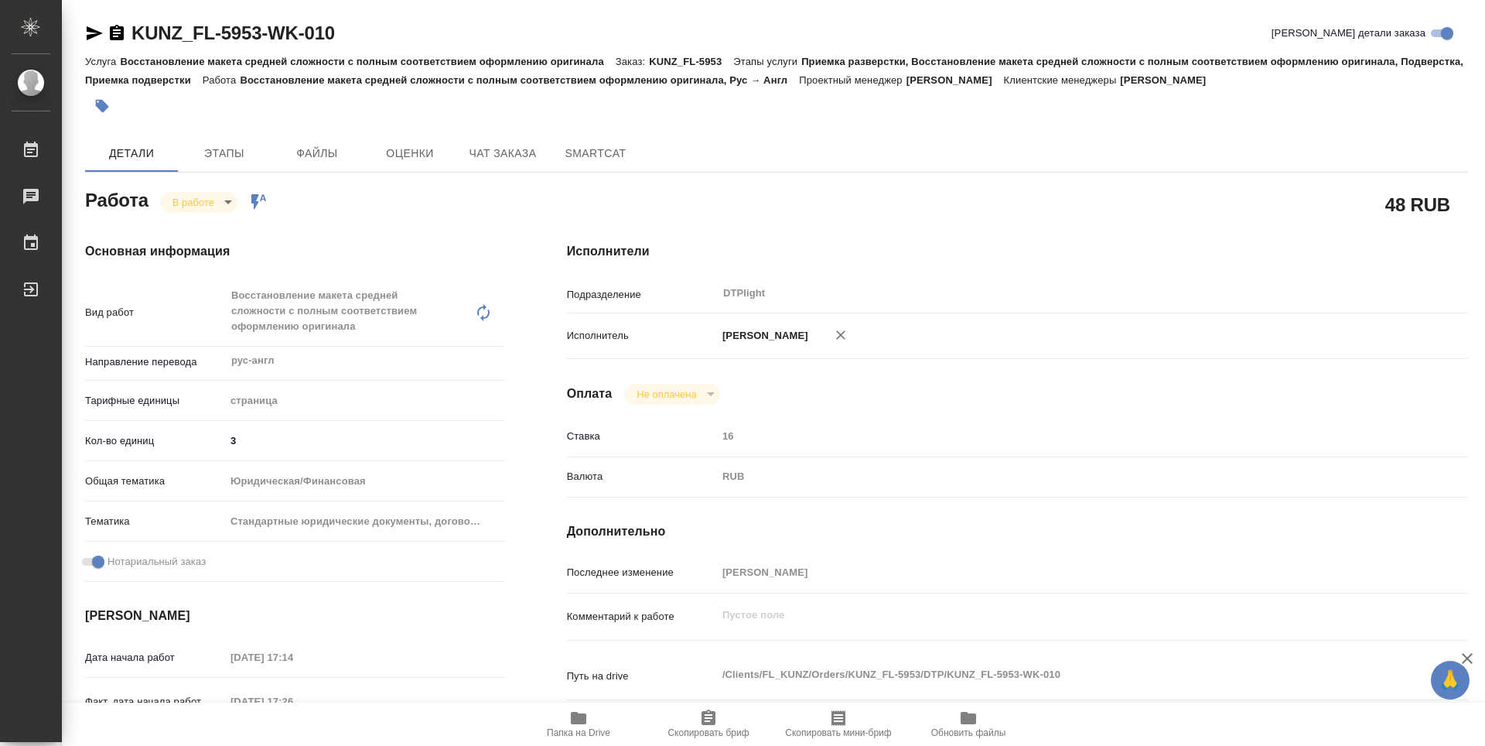
type textarea "x"
click at [114, 34] on icon "button" at bounding box center [117, 32] width 14 height 15
